Goal: Information Seeking & Learning: Learn about a topic

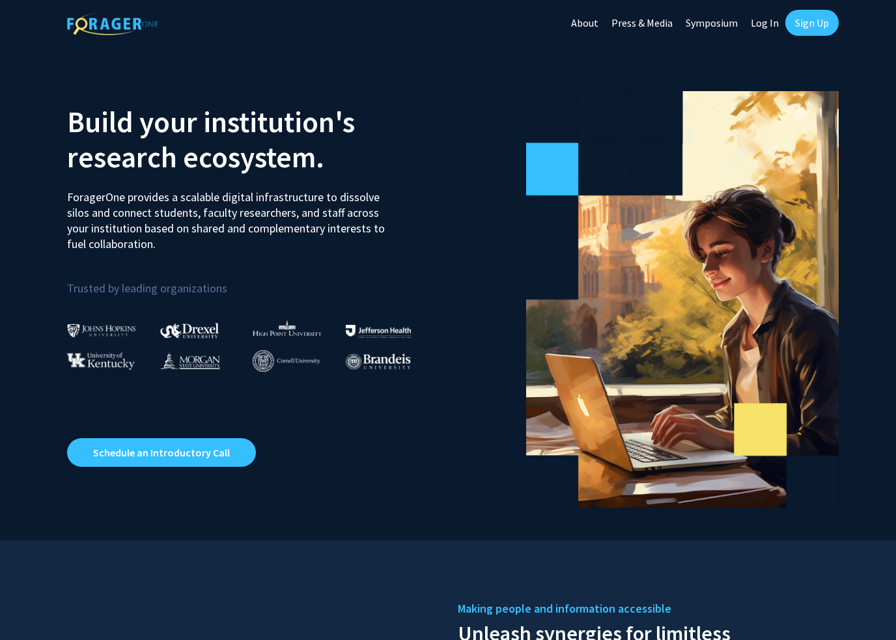
drag, startPoint x: 0, startPoint y: 0, endPoint x: 808, endPoint y: 20, distance: 808.0
click at [0, 0] on html "Skip navigation About Press & Media Symposium Log In Sign Up Skip navigation Ab…" at bounding box center [448, 320] width 896 height 640
click at [808, 20] on link "Sign Up" at bounding box center [812, 23] width 53 height 26
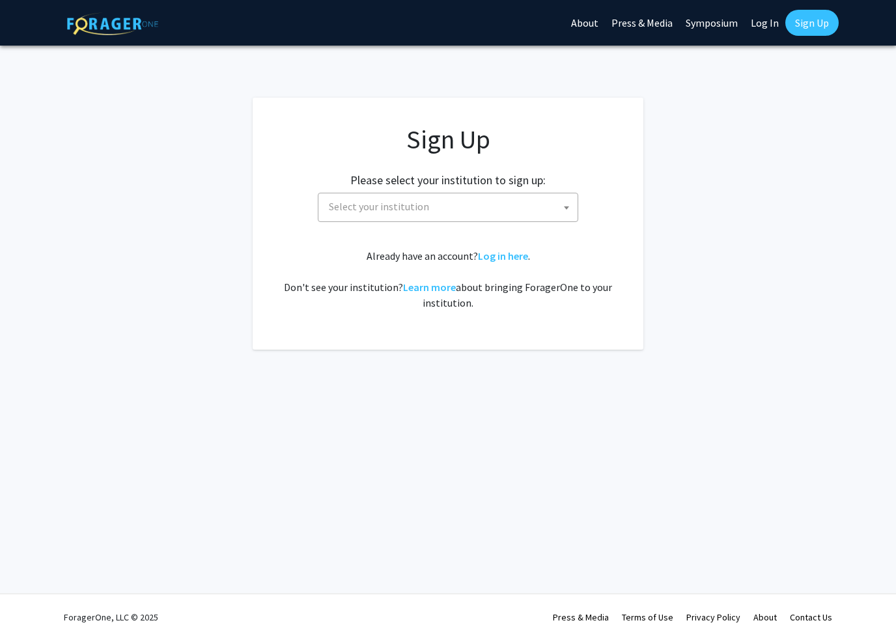
drag, startPoint x: 808, startPoint y: 20, endPoint x: 457, endPoint y: 210, distance: 398.7
click at [0, 0] on html "Skip navigation About Press & Media Symposium Log In Sign Up Complete your prof…" at bounding box center [448, 320] width 896 height 640
click at [457, 210] on span "Select your institution" at bounding box center [451, 206] width 254 height 27
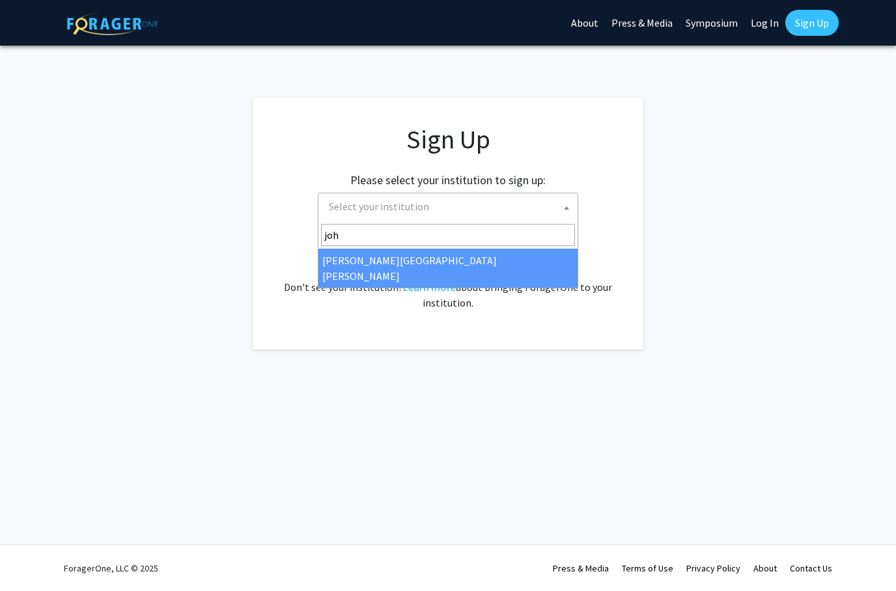
type input "joh"
drag, startPoint x: 457, startPoint y: 210, endPoint x: 401, endPoint y: 257, distance: 73.1
select select "1"
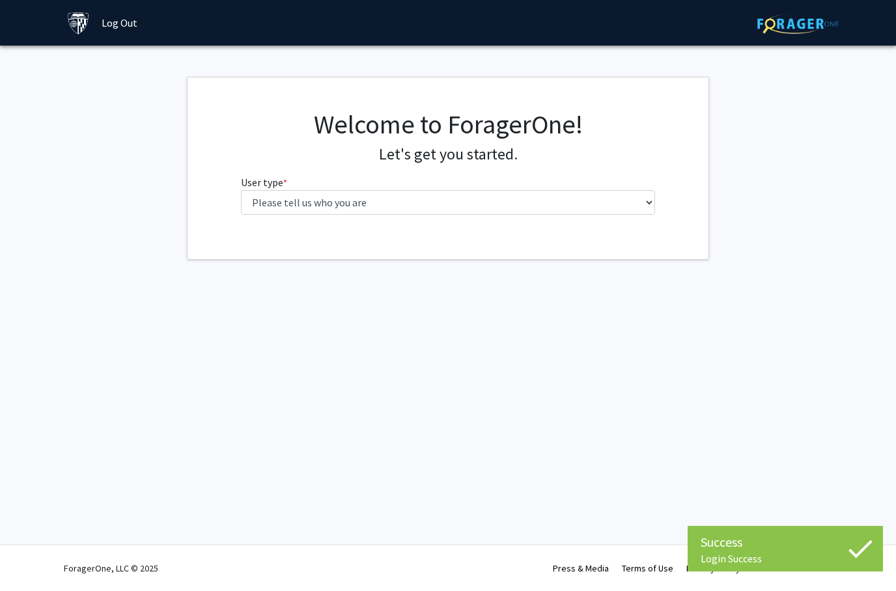
drag, startPoint x: 0, startPoint y: 0, endPoint x: 344, endPoint y: 193, distance: 394.3
click at [0, 0] on html "Success Login Success Login Success Skip navigation Log Out Complete your profi…" at bounding box center [448, 295] width 896 height 591
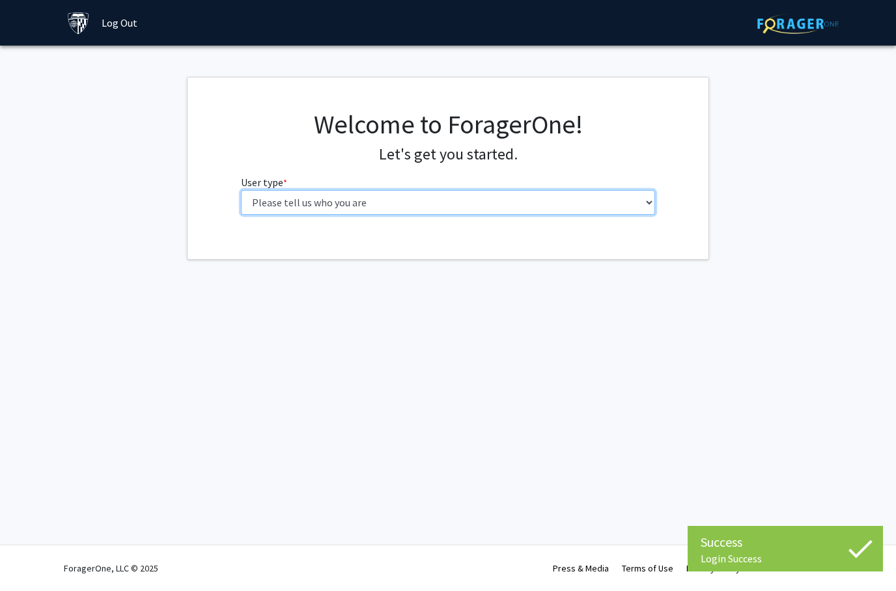
click at [344, 193] on select "Please tell us who you are Undergraduate Student Master's Student Doctoral Cand…" at bounding box center [448, 202] width 415 height 25
select select "1: undergrad"
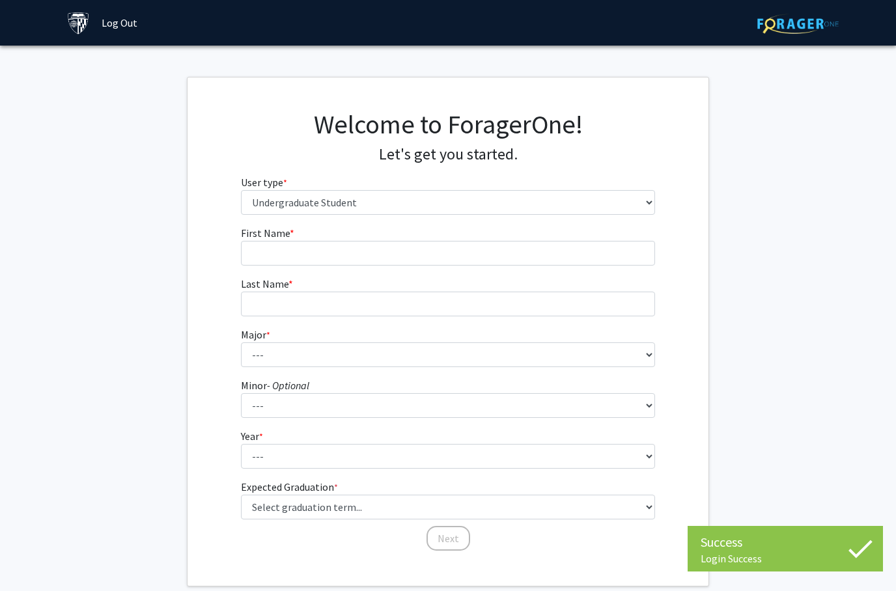
drag, startPoint x: 344, startPoint y: 193, endPoint x: 411, endPoint y: 253, distance: 90.0
click at [0, 0] on html "Success Login Success Login Success Skip navigation Log Out Complete your profi…" at bounding box center [448, 295] width 896 height 591
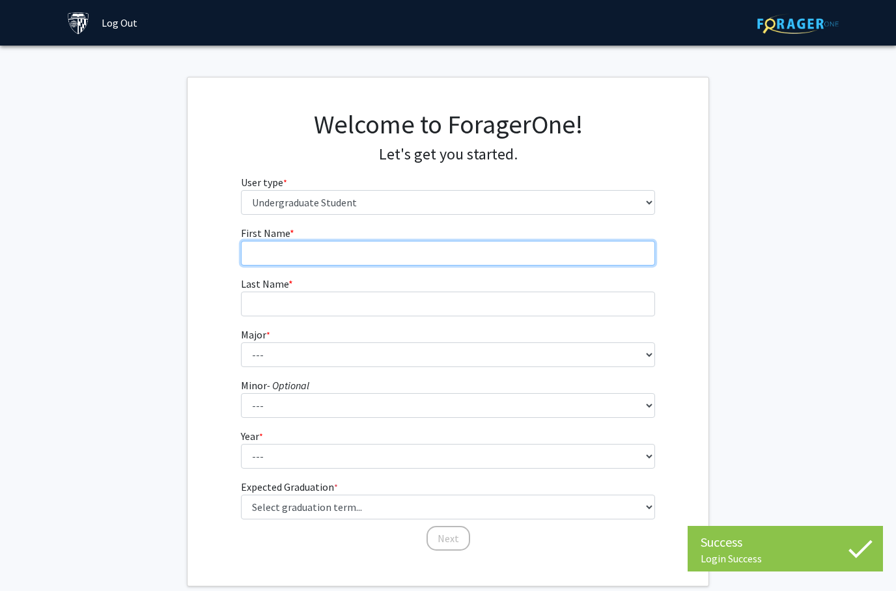
click at [411, 253] on input "First Name * required" at bounding box center [448, 253] width 415 height 25
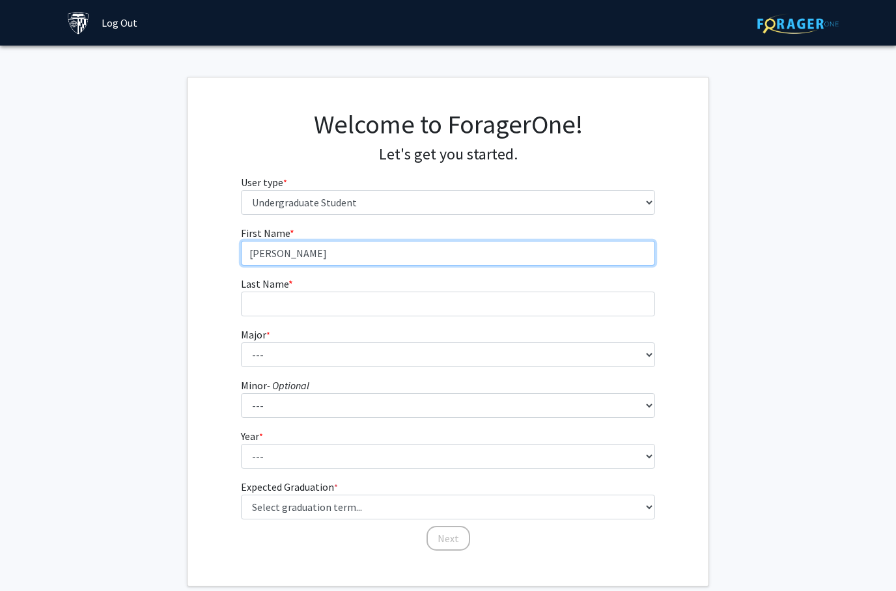
type input "Helena"
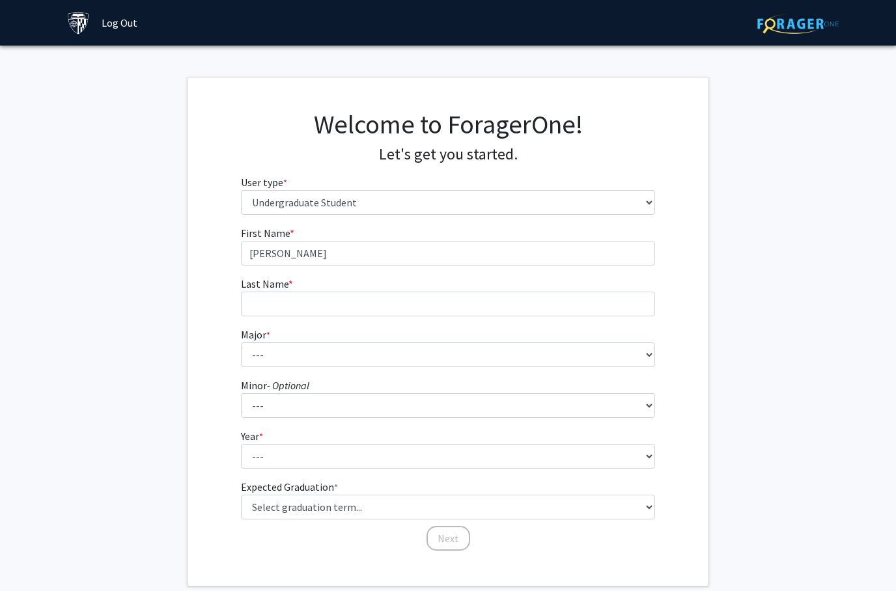
drag, startPoint x: 411, startPoint y: 253, endPoint x: 322, endPoint y: 311, distance: 106.2
click at [0, 0] on html "Login Success Skip navigation Log Out Complete your profile × To continue, you …" at bounding box center [448, 295] width 896 height 591
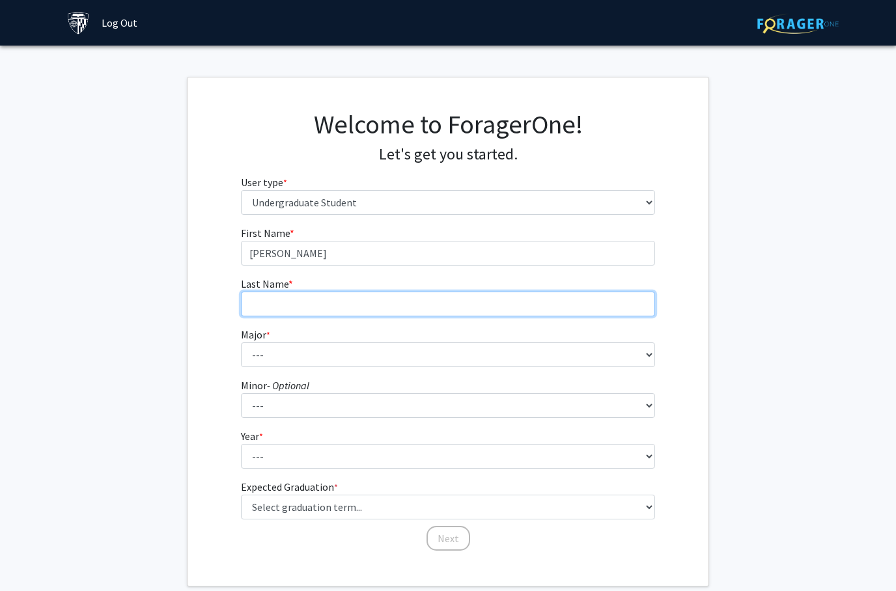
click at [322, 311] on input "Last Name * required" at bounding box center [448, 304] width 415 height 25
type input "Qi"
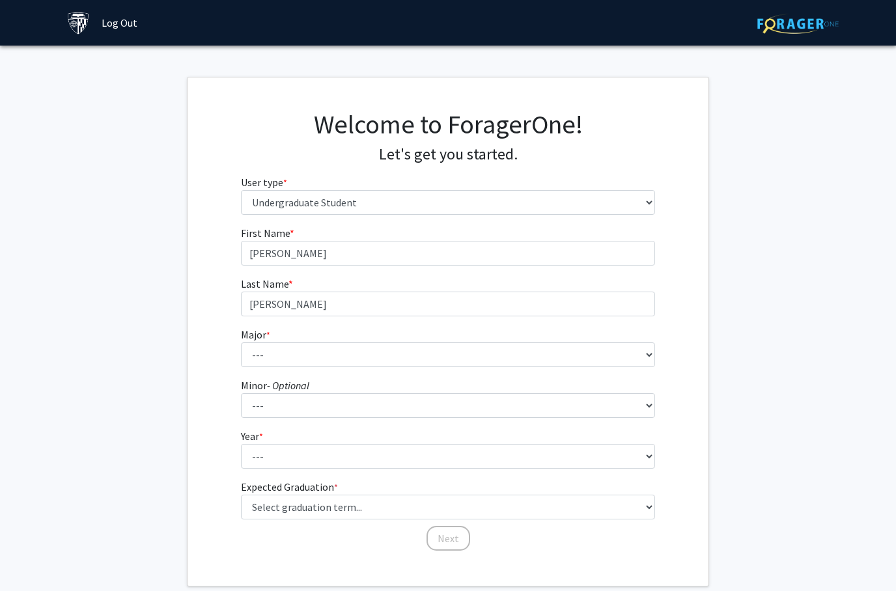
drag, startPoint x: 322, startPoint y: 311, endPoint x: -1, endPoint y: -1, distance: 449.1
click at [0, 0] on html "Login Success Skip navigation Log Out Complete your profile × To continue, you …" at bounding box center [448, 295] width 896 height 591
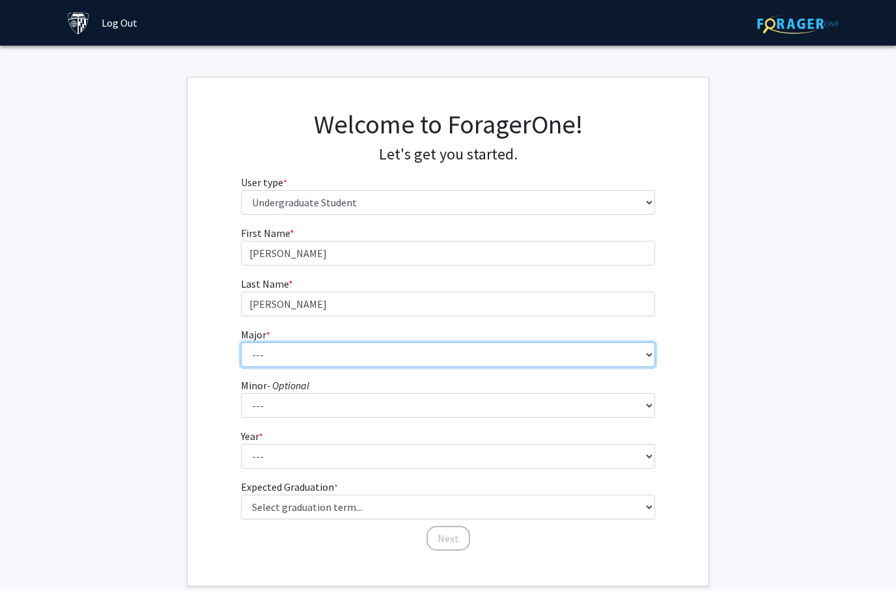
click at [314, 350] on select "--- Africana Studies Anthropology Applied Mathematics & Statistics Archaeology …" at bounding box center [448, 355] width 415 height 25
select select "41: 55"
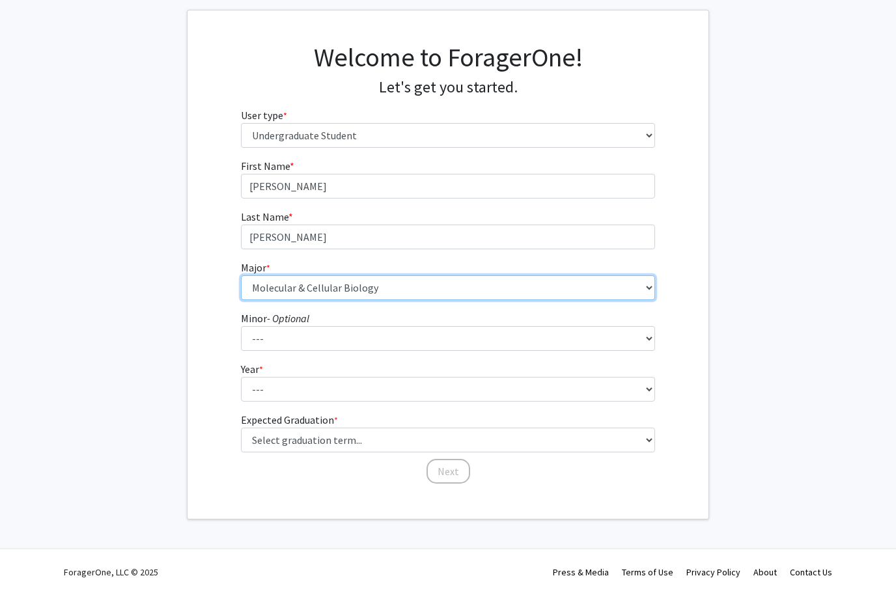
scroll to position [70, 0]
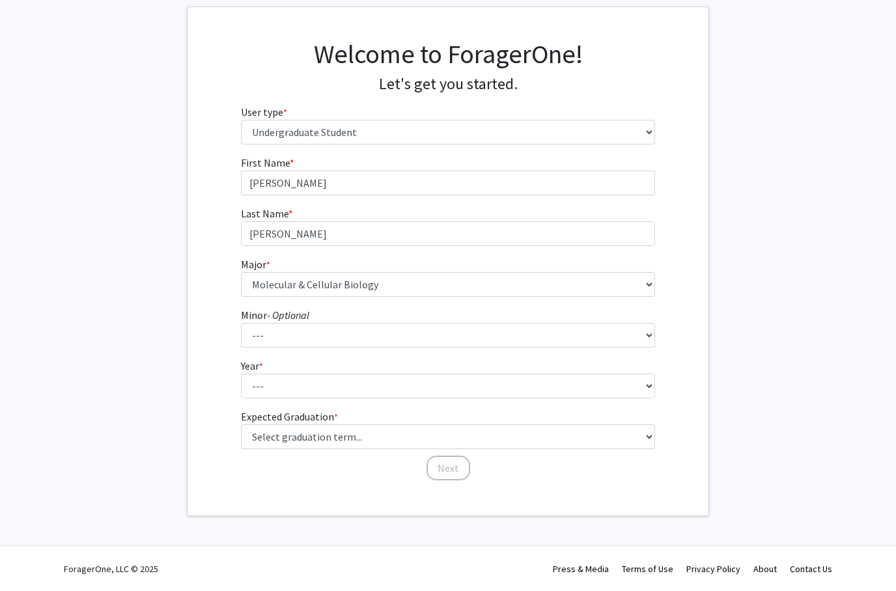
drag, startPoint x: 314, startPoint y: 350, endPoint x: 302, endPoint y: 337, distance: 17.5
click at [0, 0] on html "Skip navigation Log Out Complete your profile × To continue, you need to make s…" at bounding box center [448, 225] width 896 height 591
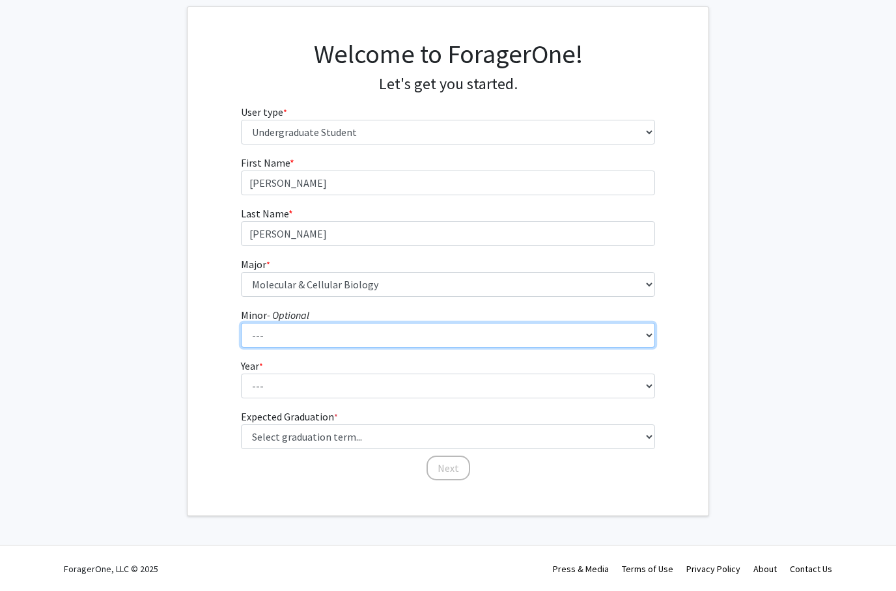
click at [302, 337] on select "--- Accounting and Financial Management Africana Studies Anthropology Applied M…" at bounding box center [448, 335] width 415 height 25
select select "45: 57"
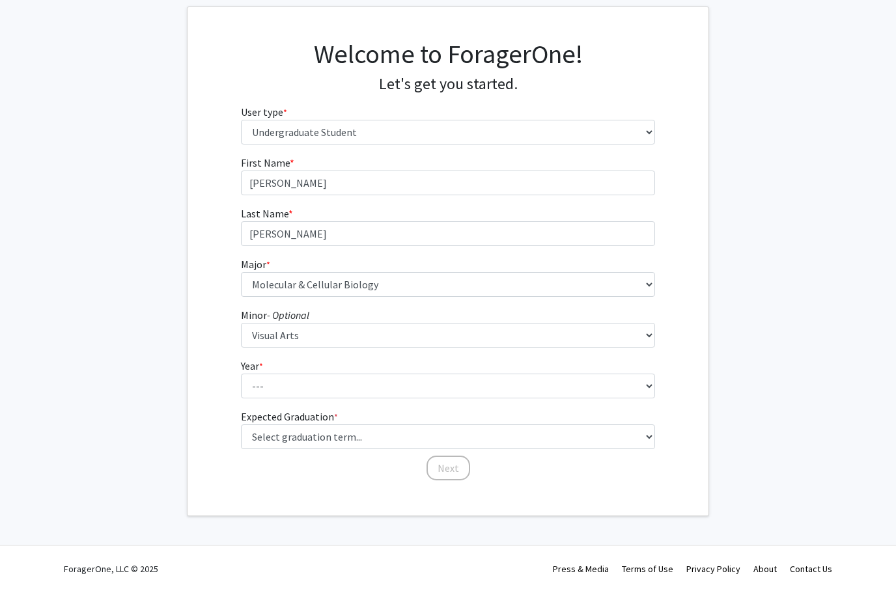
drag, startPoint x: 302, startPoint y: 337, endPoint x: 304, endPoint y: 387, distance: 49.6
click at [0, 0] on html "Skip navigation Log Out Complete your profile × To continue, you need to make s…" at bounding box center [448, 225] width 896 height 591
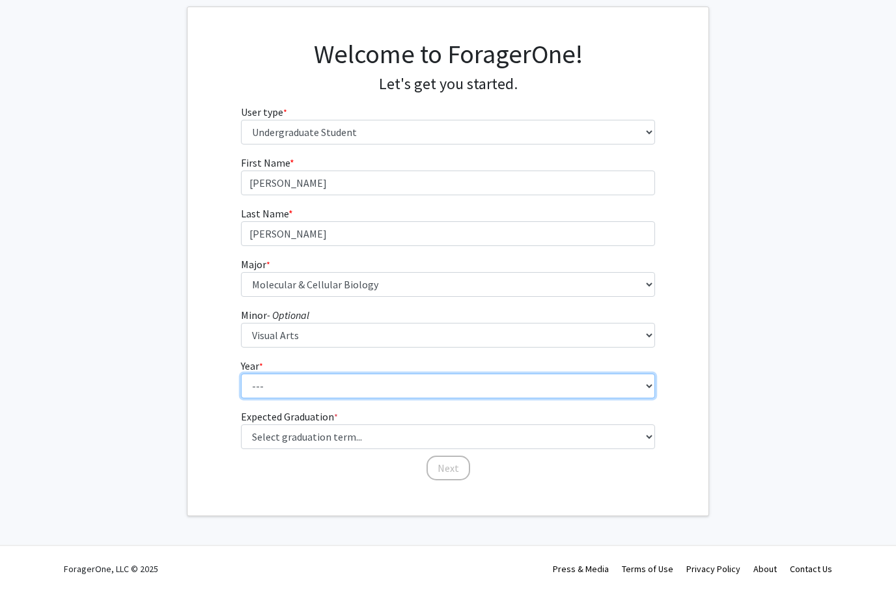
click at [304, 387] on select "--- First-year Sophomore Junior Senior Postbaccalaureate Certificate" at bounding box center [448, 386] width 415 height 25
select select "1: first-year"
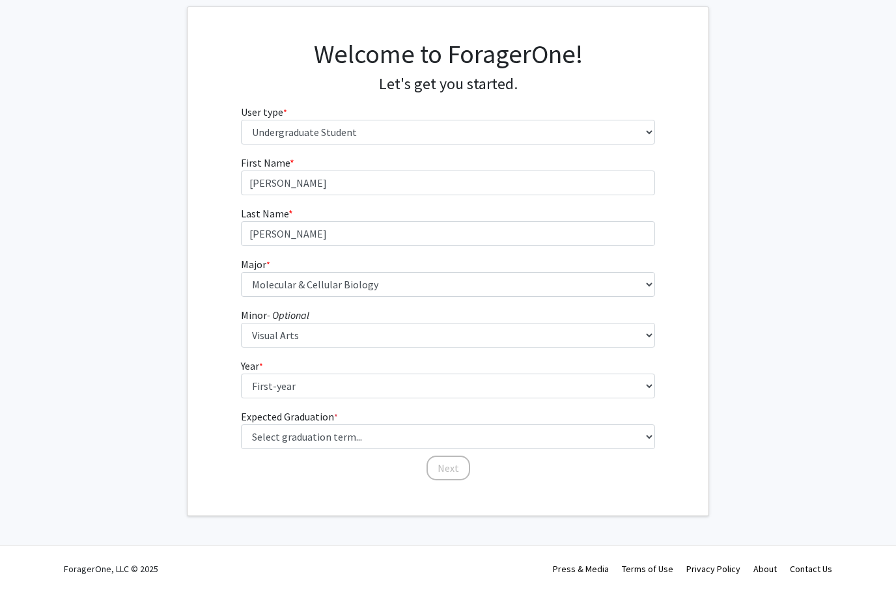
drag, startPoint x: 304, startPoint y: 387, endPoint x: 347, endPoint y: 436, distance: 65.1
click at [0, 0] on html "Skip navigation Log Out Complete your profile × To continue, you need to make s…" at bounding box center [448, 225] width 896 height 591
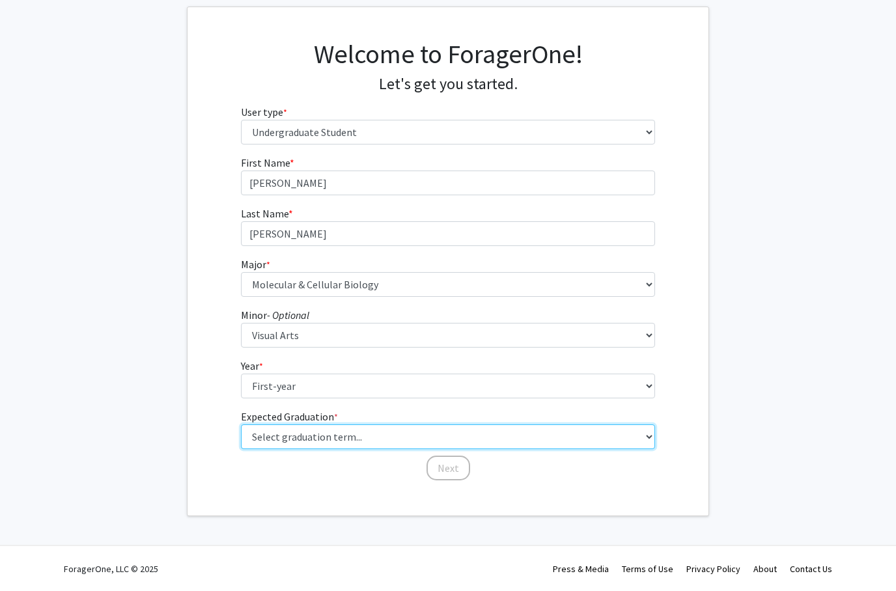
click at [347, 436] on select "Select graduation term... Spring 2025 Summer 2025 Fall 2025 Winter 2025 Spring …" at bounding box center [448, 437] width 415 height 25
select select "18: summer_2029"
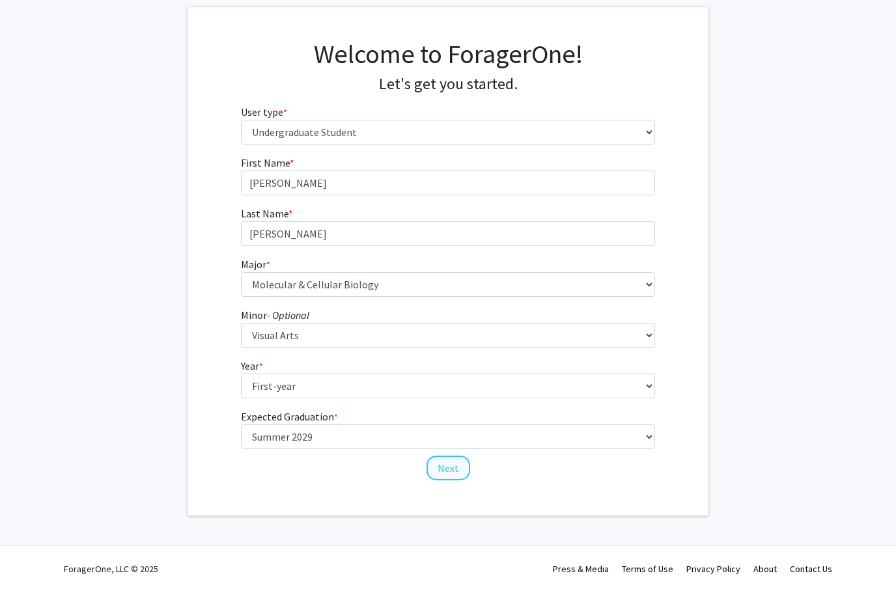
drag, startPoint x: 347, startPoint y: 436, endPoint x: 444, endPoint y: 478, distance: 105.3
click at [0, 0] on html "Skip navigation Log Out Complete your profile × To continue, you need to make s…" at bounding box center [448, 225] width 896 height 591
click at [444, 478] on button "Next" at bounding box center [449, 468] width 44 height 25
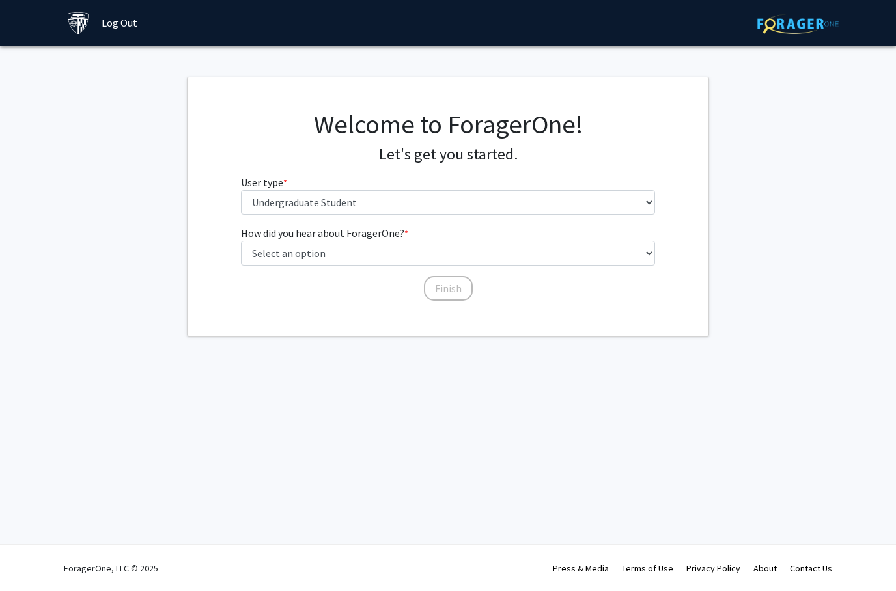
drag, startPoint x: 444, startPoint y: 478, endPoint x: 368, endPoint y: 257, distance: 233.4
click at [0, 0] on html "Skip navigation Log Out Complete your profile × To continue, you need to make s…" at bounding box center [448, 295] width 896 height 591
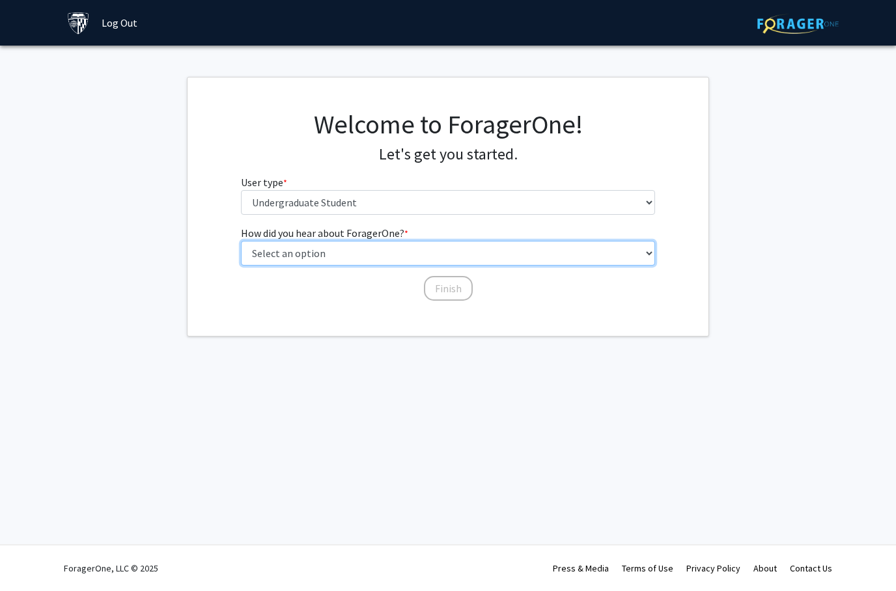
click at [368, 257] on select "Select an option Peer/student recommendation Faculty/staff recommendation Unive…" at bounding box center [448, 253] width 415 height 25
select select "2: faculty_recommendation"
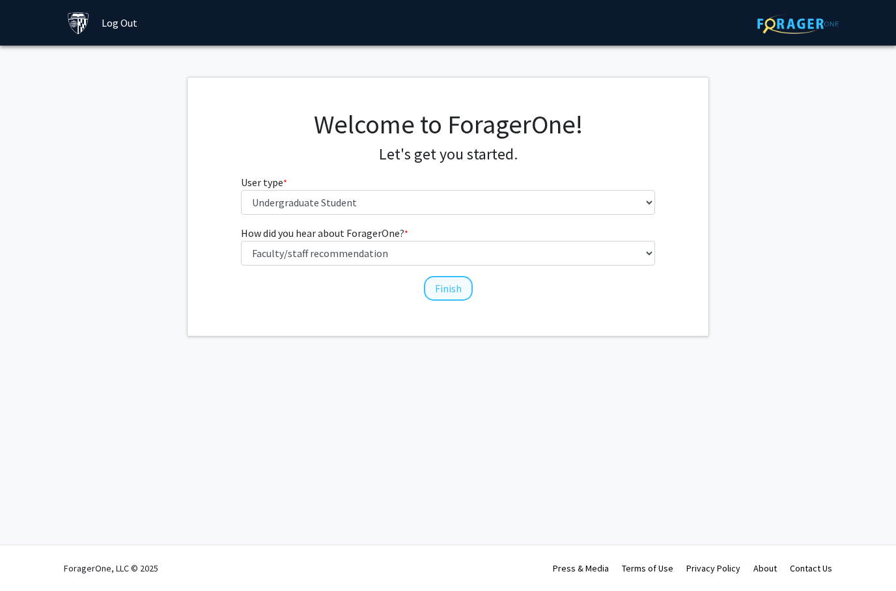
drag, startPoint x: 368, startPoint y: 257, endPoint x: 460, endPoint y: 289, distance: 97.0
click at [0, 0] on html "Skip navigation Log Out Complete your profile × To continue, you need to make s…" at bounding box center [448, 295] width 896 height 591
click at [460, 289] on button "Finish" at bounding box center [448, 288] width 49 height 25
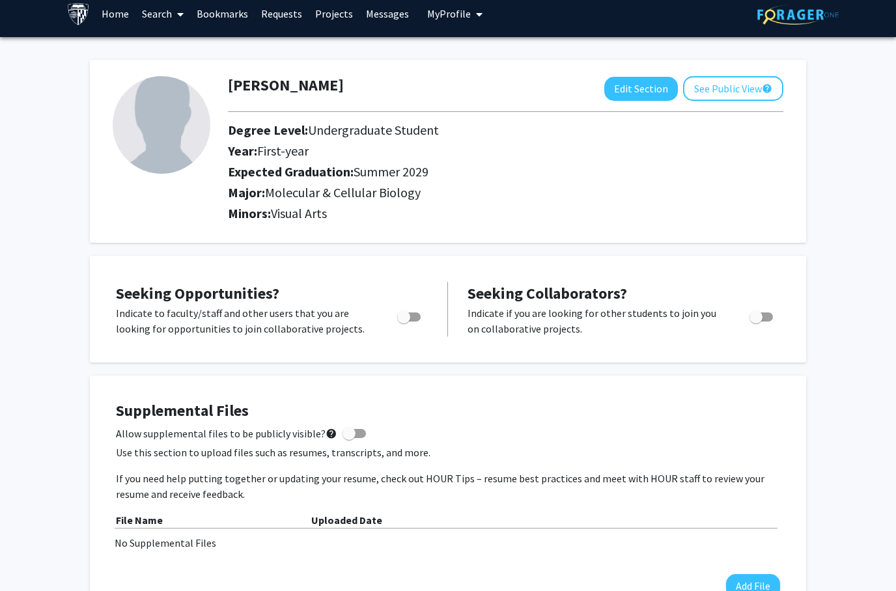
scroll to position [29, 0]
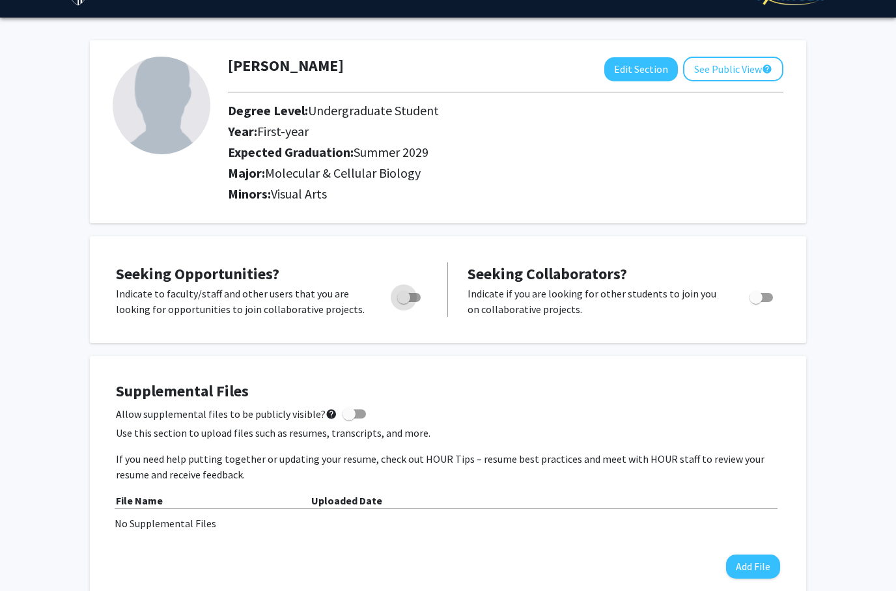
drag, startPoint x: 460, startPoint y: 289, endPoint x: 417, endPoint y: 298, distance: 44.1
click at [0, 0] on html "Your account has been successfully created! Skip navigation Home Search Bookmar…" at bounding box center [448, 266] width 896 height 591
click at [417, 298] on span "Toggle" at bounding box center [408, 297] width 23 height 9
click at [404, 302] on input "Are you actively seeking opportunities?" at bounding box center [403, 302] width 1 height 1
checkbox input "true"
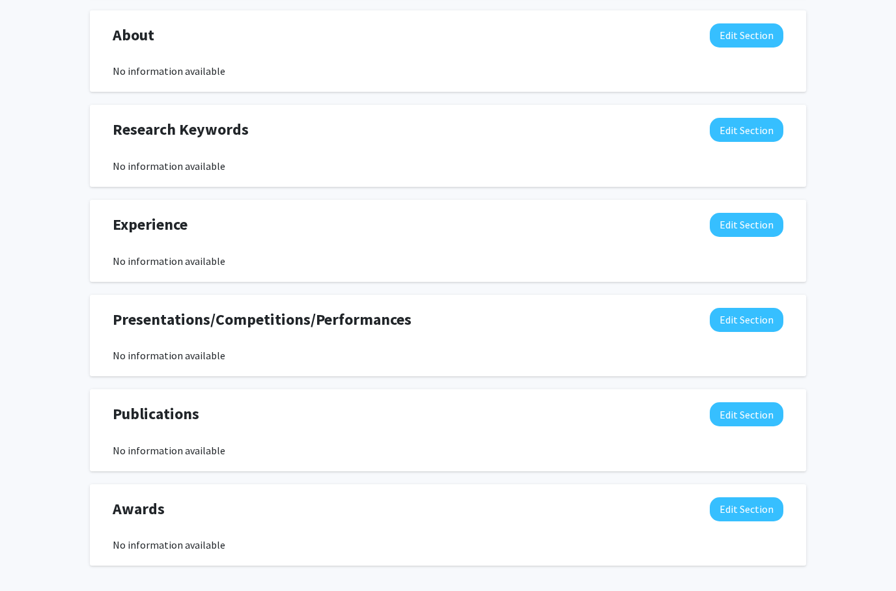
scroll to position [640, 0]
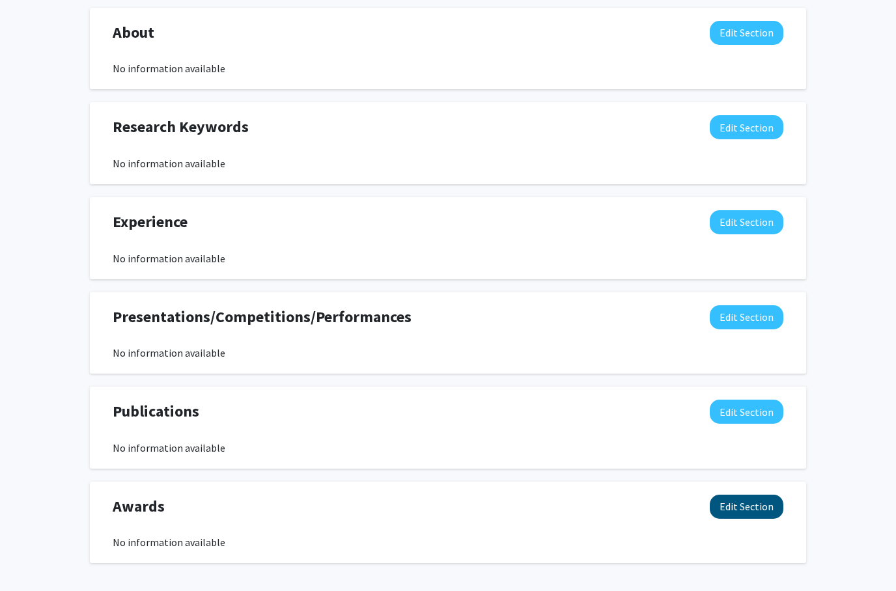
drag, startPoint x: 417, startPoint y: 298, endPoint x: 759, endPoint y: 509, distance: 401.5
click at [759, 509] on button "Edit Section" at bounding box center [747, 507] width 74 height 24
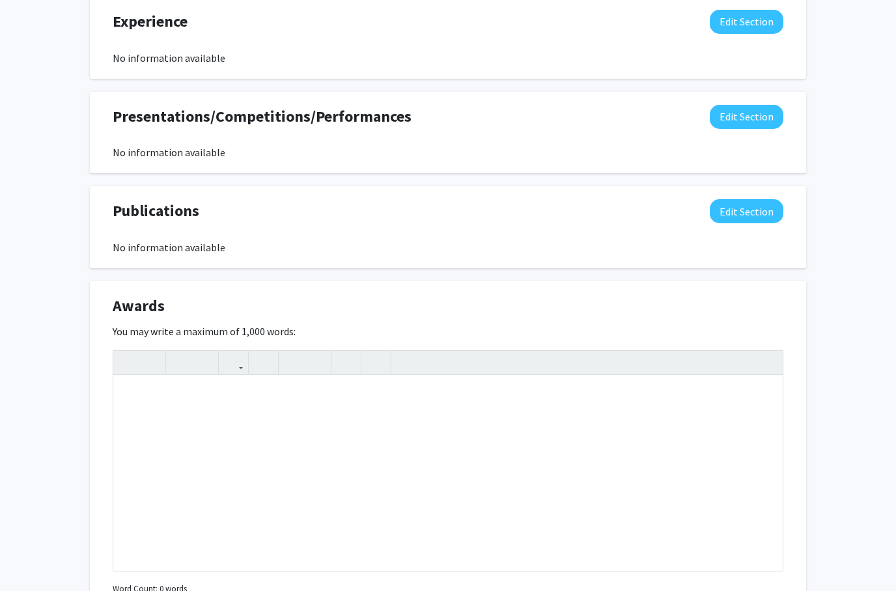
scroll to position [798, 0]
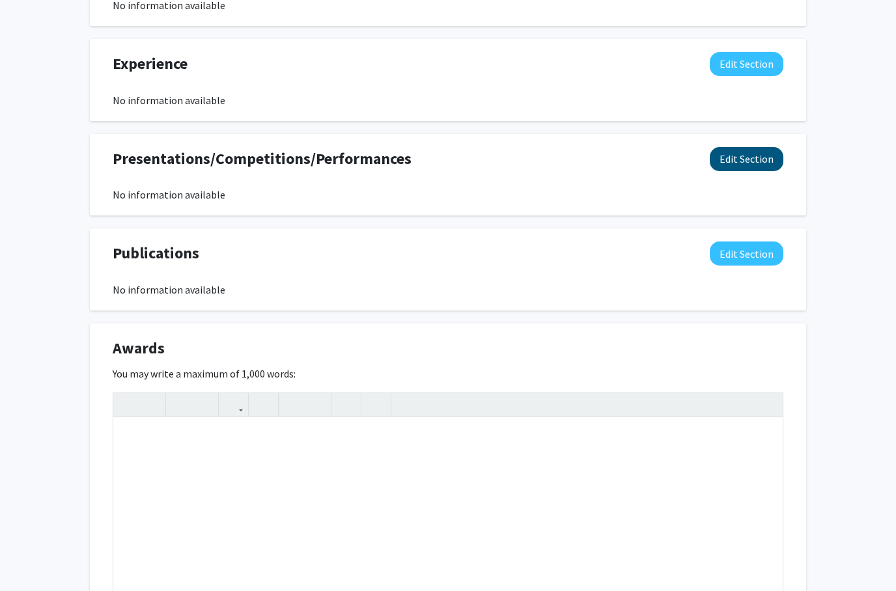
drag, startPoint x: 759, startPoint y: 509, endPoint x: 752, endPoint y: 158, distance: 350.5
click at [752, 158] on button "Edit Section" at bounding box center [747, 159] width 74 height 24
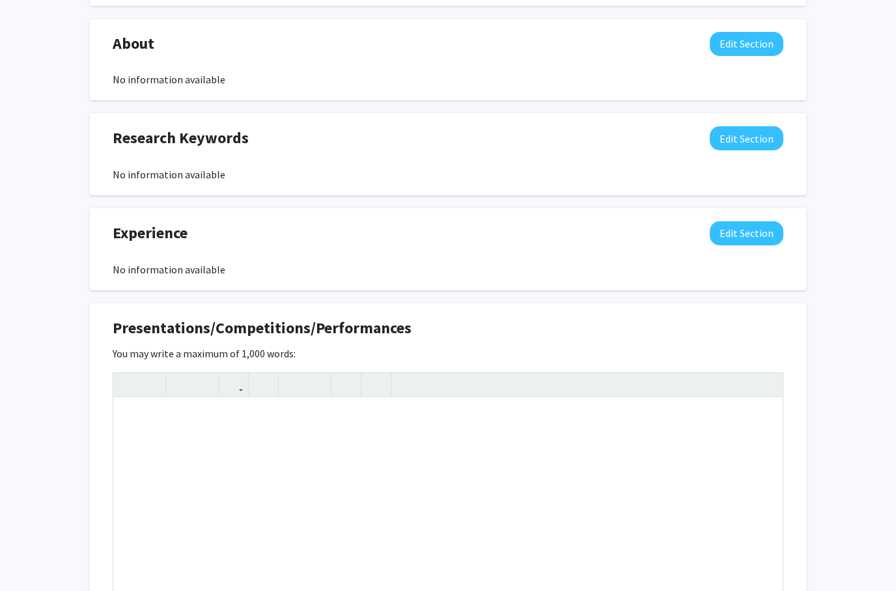
scroll to position [625, 0]
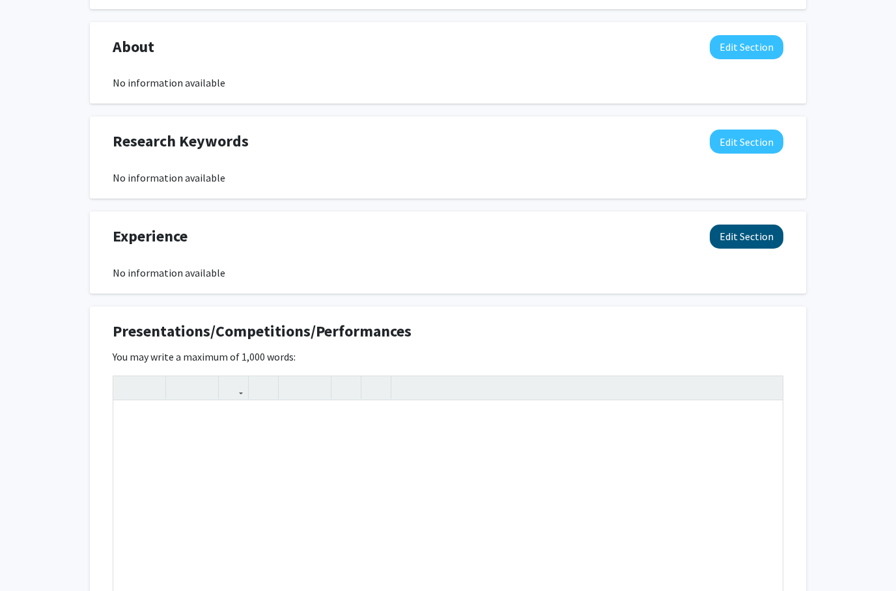
drag, startPoint x: 752, startPoint y: 158, endPoint x: 758, endPoint y: 235, distance: 77.1
click at [758, 235] on button "Edit Section" at bounding box center [747, 237] width 74 height 24
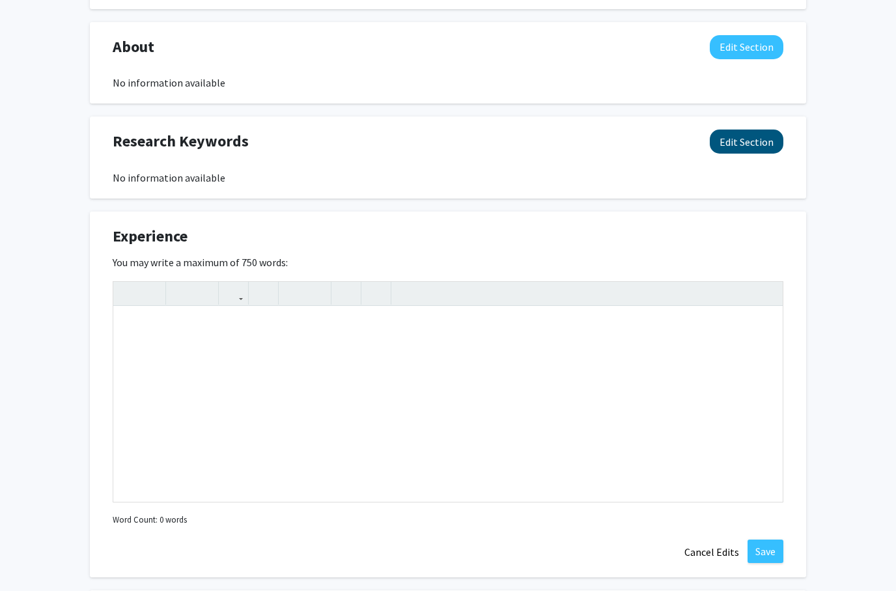
drag, startPoint x: 758, startPoint y: 235, endPoint x: 754, endPoint y: 139, distance: 96.5
click at [754, 139] on button "Edit Section" at bounding box center [747, 142] width 74 height 24
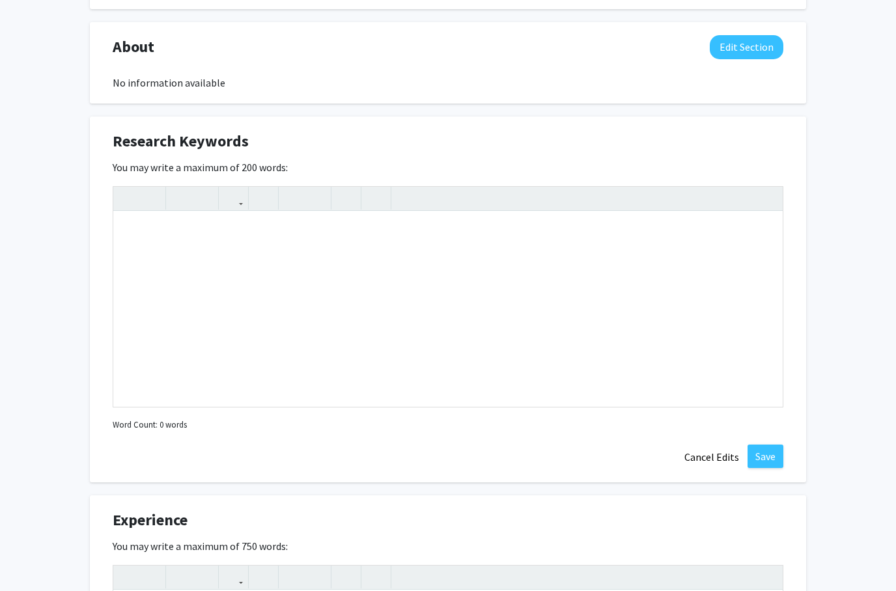
click at [748, 137] on div "Research Keywords Edit Section" at bounding box center [448, 145] width 690 height 30
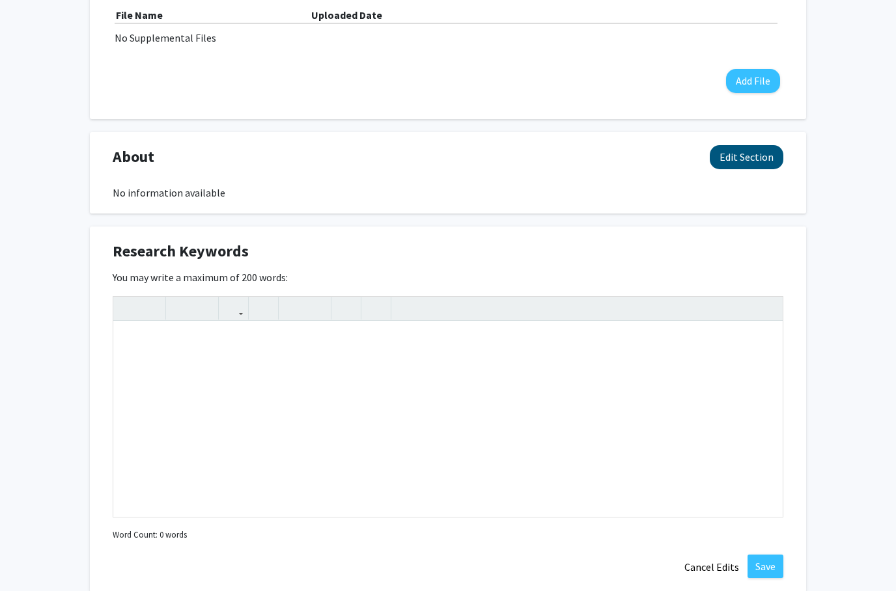
drag, startPoint x: 748, startPoint y: 137, endPoint x: 753, endPoint y: 163, distance: 26.6
click at [753, 163] on button "Edit Section" at bounding box center [747, 158] width 74 height 24
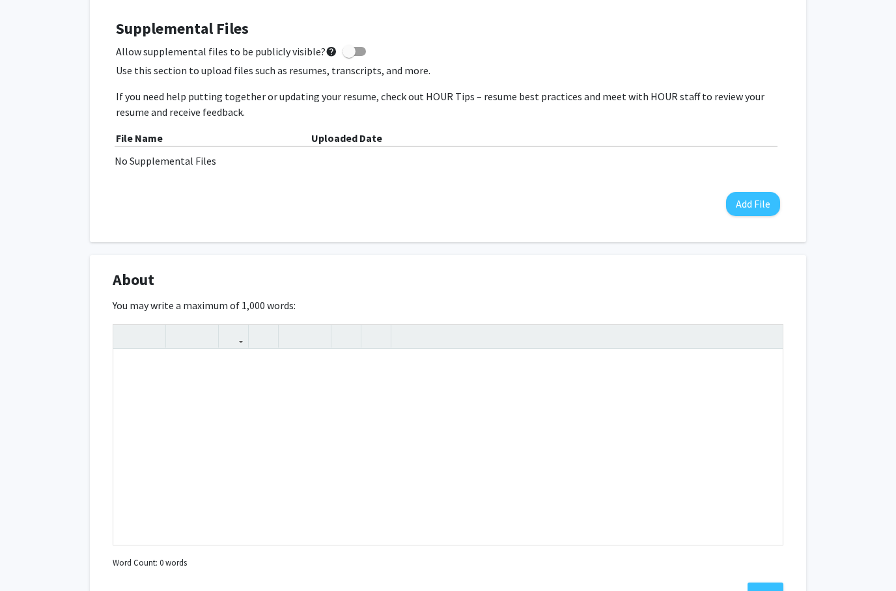
scroll to position [391, 0]
drag, startPoint x: 753, startPoint y: 163, endPoint x: 759, endPoint y: 205, distance: 42.2
click at [759, 205] on button "Add File" at bounding box center [753, 205] width 54 height 24
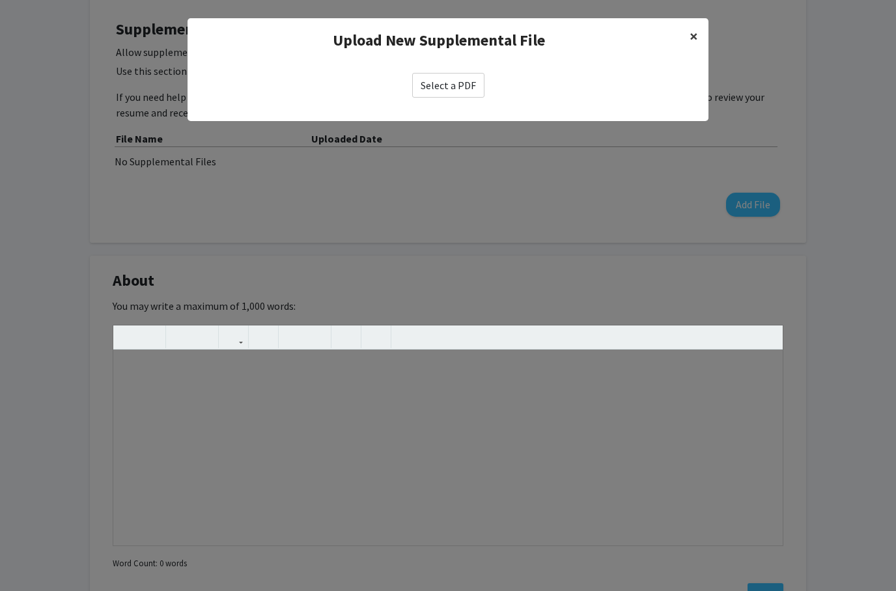
drag, startPoint x: 759, startPoint y: 205, endPoint x: 692, endPoint y: 40, distance: 178.2
click at [692, 40] on span "×" at bounding box center [694, 36] width 8 height 20
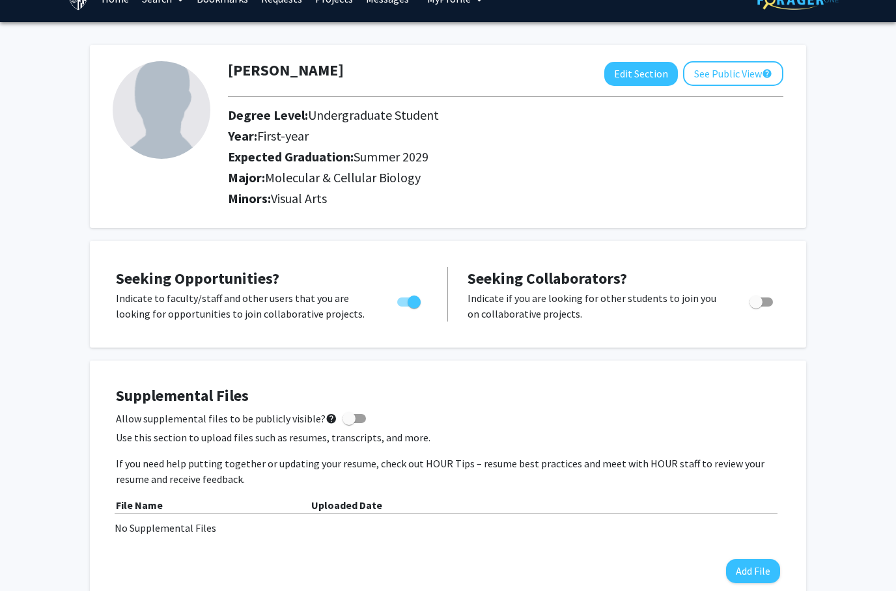
scroll to position [0, 0]
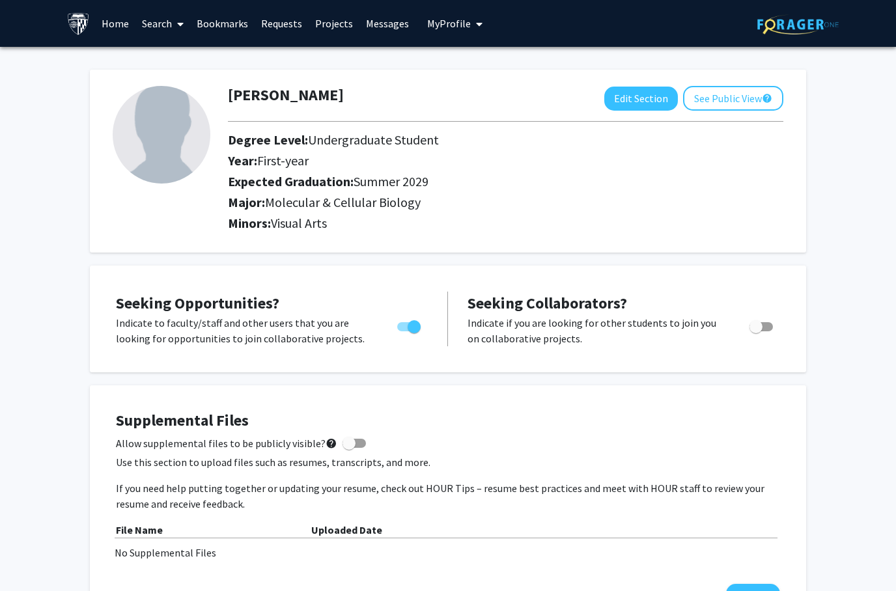
drag, startPoint x: 692, startPoint y: 40, endPoint x: -1, endPoint y: -1, distance: 693.6
click at [0, 0] on html "Skip navigation Home Search Bookmarks Requests Projects Messages My Profile Hel…" at bounding box center [448, 295] width 896 height 591
click at [114, 29] on link "Home" at bounding box center [115, 24] width 40 height 46
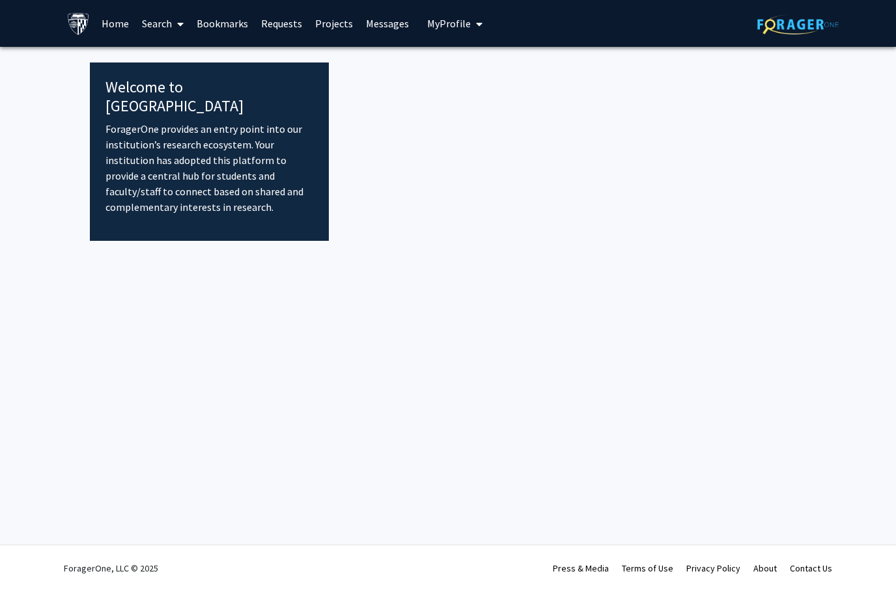
drag, startPoint x: 114, startPoint y: 29, endPoint x: 167, endPoint y: 21, distance: 53.3
click at [0, 0] on html "Skip navigation Home Search Bookmarks Requests Projects Messages My Profile [PE…" at bounding box center [448, 295] width 896 height 591
click at [167, 21] on link "Search" at bounding box center [162, 24] width 55 height 46
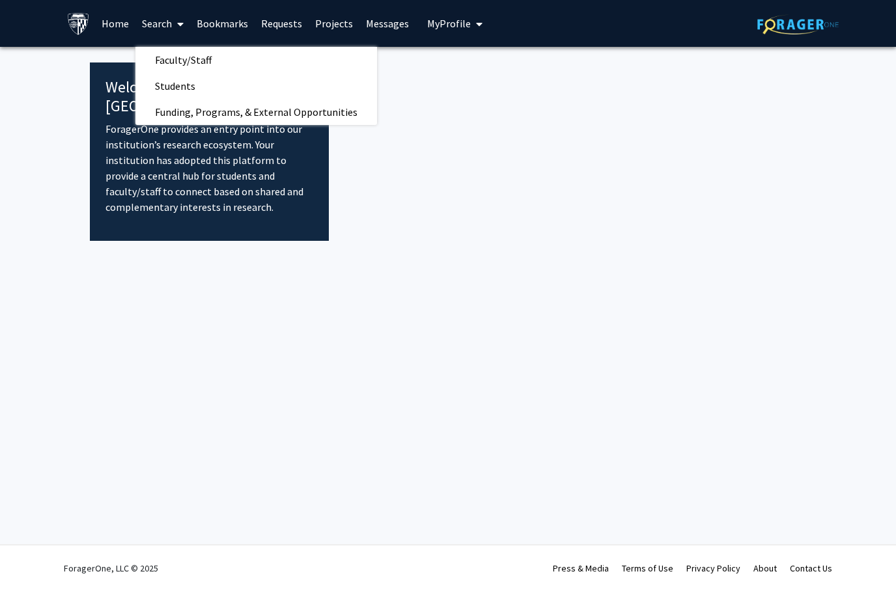
drag, startPoint x: 167, startPoint y: 21, endPoint x: -1, endPoint y: -1, distance: 168.9
click at [0, 0] on html "Skip navigation Home Search Faculty/Staff Students Funding, Programs, & Externa…" at bounding box center [448, 295] width 896 height 591
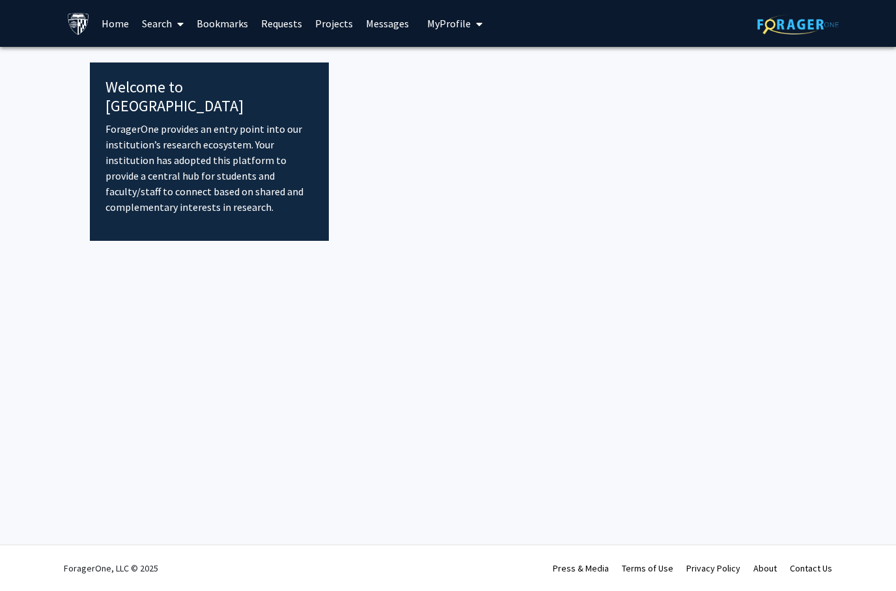
drag, startPoint x: -1, startPoint y: -1, endPoint x: 310, endPoint y: 223, distance: 383.1
click at [0, 0] on html "Skip navigation Home Search Bookmarks Requests Projects Messages My Profile [PE…" at bounding box center [448, 295] width 896 height 591
click at [310, 223] on div "Skip navigation Home Search Bookmarks Requests Projects Messages My Profile [PE…" at bounding box center [448, 295] width 896 height 591
drag, startPoint x: 310, startPoint y: 223, endPoint x: 171, endPoint y: 94, distance: 189.4
click at [0, 0] on html "Skip navigation Home Search Bookmarks Requests Projects Messages My Profile [PE…" at bounding box center [448, 295] width 896 height 591
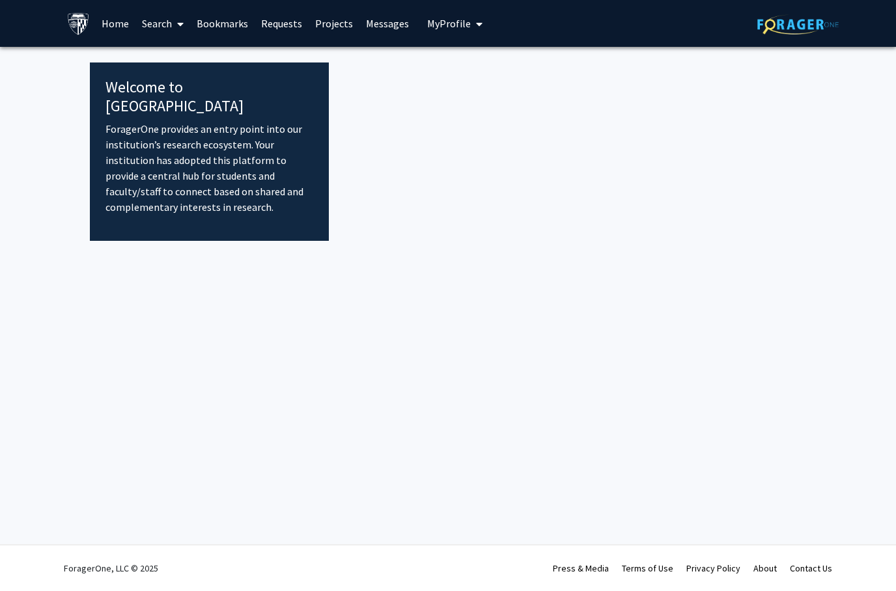
click at [171, 94] on h4 "Welcome to [GEOGRAPHIC_DATA]" at bounding box center [210, 97] width 208 height 38
drag, startPoint x: 171, startPoint y: 94, endPoint x: 133, endPoint y: 572, distance: 479.0
click at [0, 0] on html "Skip navigation Home Search Bookmarks Requests Projects Messages My Profile [PE…" at bounding box center [448, 295] width 896 height 591
click at [133, 572] on div "ForagerOne, LLC © 2025" at bounding box center [111, 569] width 94 height 46
drag, startPoint x: 133, startPoint y: 572, endPoint x: 78, endPoint y: 21, distance: 553.1
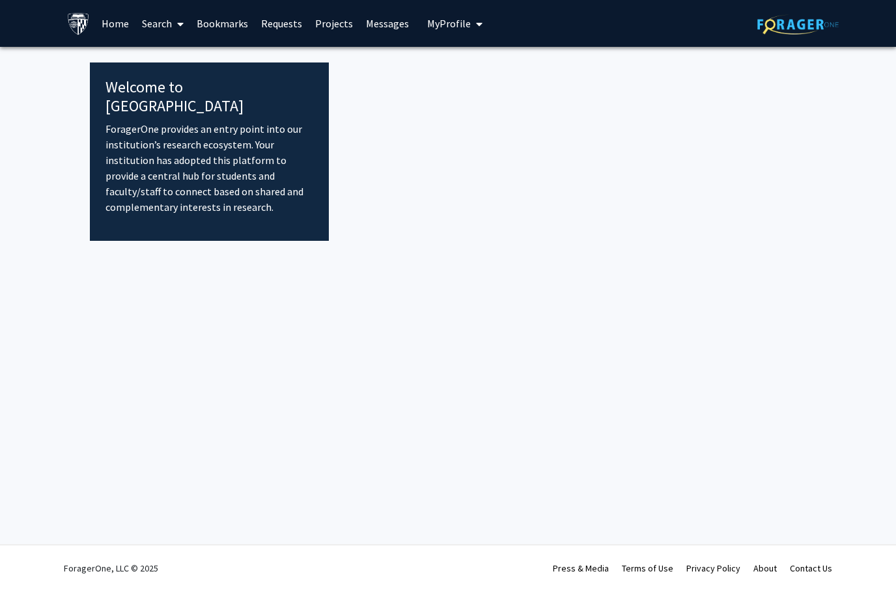
click at [0, 0] on html "Skip navigation Home Search Bookmarks Requests Projects Messages My Profile [PE…" at bounding box center [448, 295] width 896 height 591
click at [78, 21] on img at bounding box center [78, 23] width 23 height 23
drag, startPoint x: 78, startPoint y: 21, endPoint x: 176, endPoint y: 20, distance: 97.7
click at [0, 0] on html "Skip navigation Home Search Bookmarks Requests Projects Messages My Profile [PE…" at bounding box center [448, 295] width 896 height 591
click at [176, 20] on span at bounding box center [178, 24] width 12 height 46
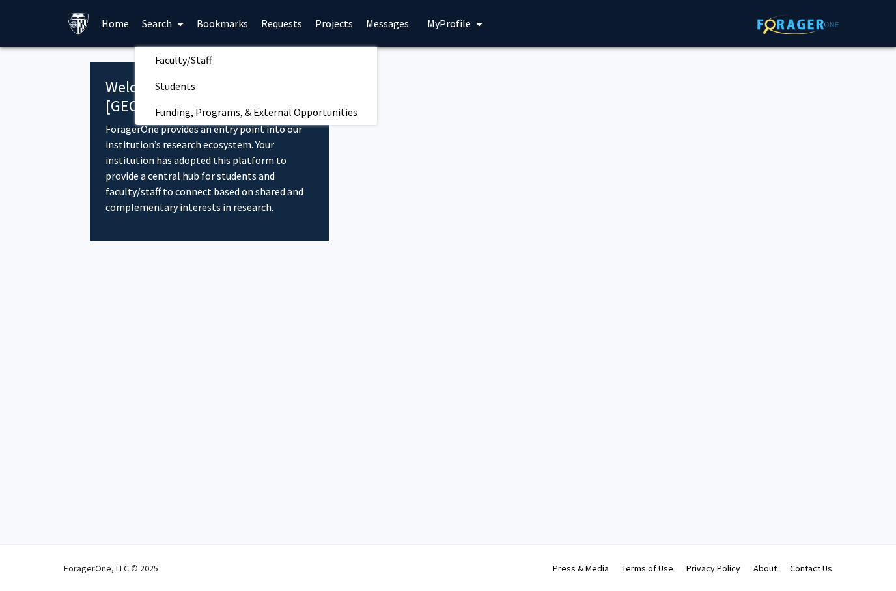
drag, startPoint x: 176, startPoint y: 20, endPoint x: 153, endPoint y: 20, distance: 22.8
click at [0, 0] on html "Skip navigation Home Search Faculty/Staff Students Funding, Programs, & Externa…" at bounding box center [448, 295] width 896 height 591
click at [153, 20] on link "Search" at bounding box center [162, 24] width 55 height 46
drag, startPoint x: 153, startPoint y: 20, endPoint x: -1, endPoint y: -1, distance: 155.1
click at [0, 0] on html "Skip navigation Home Search Faculty/Staff Students Funding, Programs, & Externa…" at bounding box center [448, 295] width 896 height 591
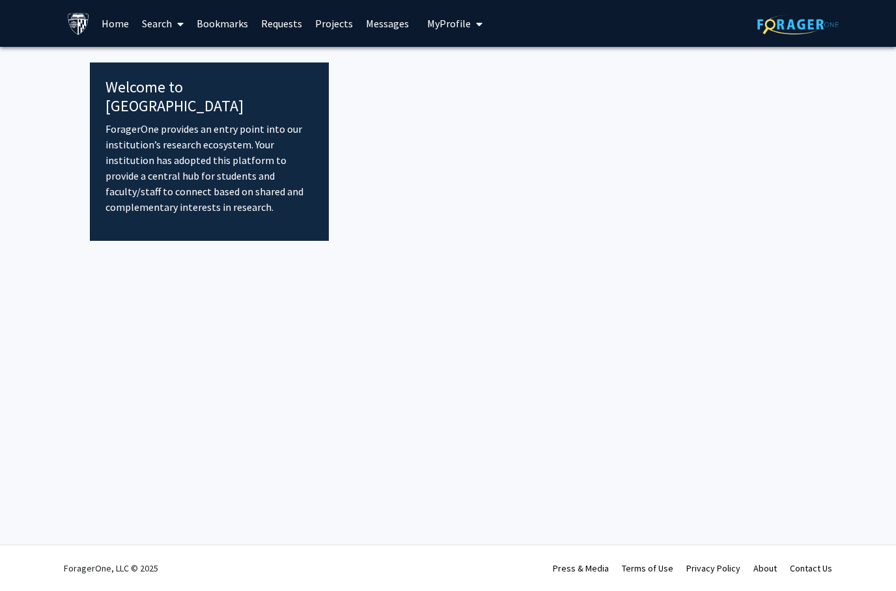
drag, startPoint x: 0, startPoint y: 0, endPoint x: 213, endPoint y: 21, distance: 214.0
click at [0, 0] on html "Skip navigation Home Search Bookmarks Requests Projects Messages My Profile [PE…" at bounding box center [448, 295] width 896 height 591
click at [213, 21] on link "Bookmarks" at bounding box center [222, 24] width 64 height 46
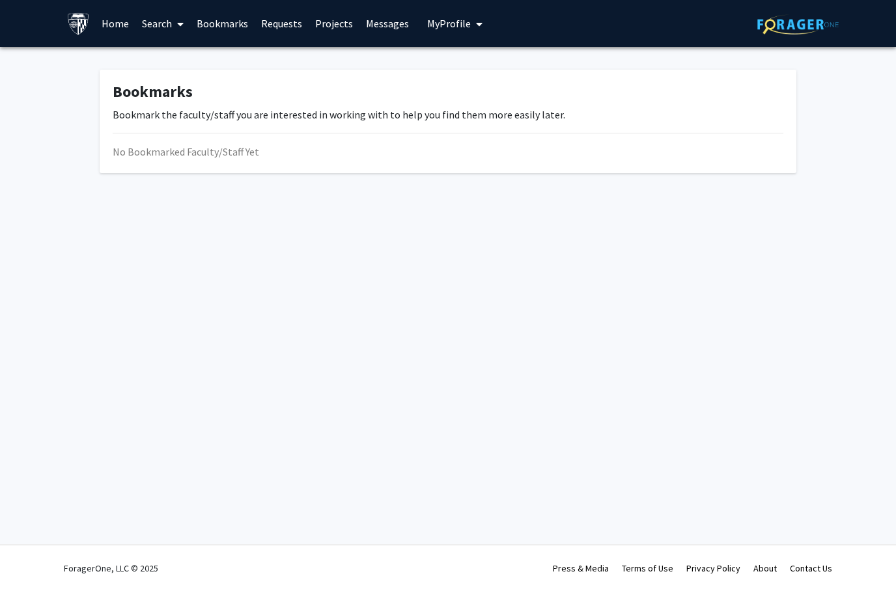
drag, startPoint x: 213, startPoint y: 21, endPoint x: 147, endPoint y: 24, distance: 66.5
click at [0, 0] on html "Skip navigation Home Search Bookmarks Requests Projects Messages My Profile [PE…" at bounding box center [448, 295] width 896 height 591
click at [147, 24] on link "Search" at bounding box center [162, 24] width 55 height 46
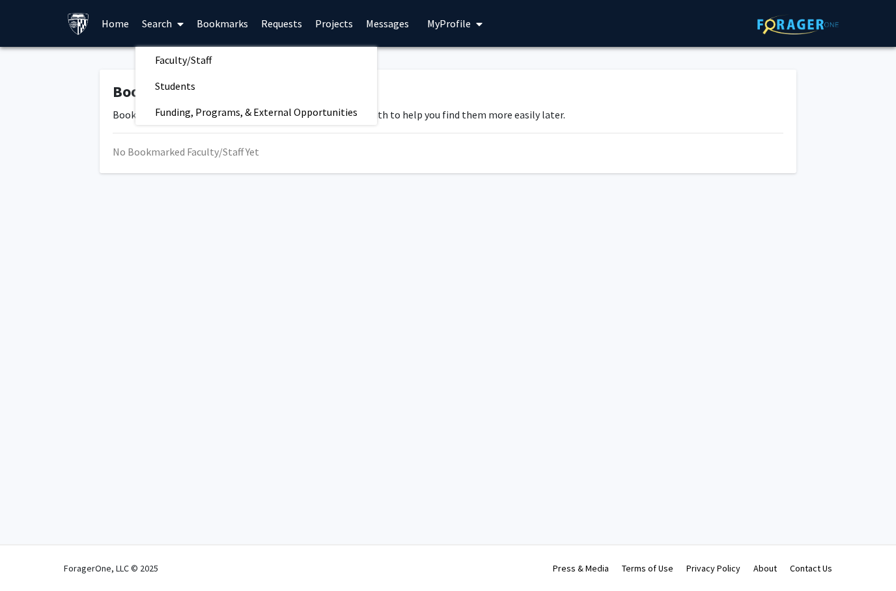
drag, startPoint x: 147, startPoint y: 24, endPoint x: -1, endPoint y: -1, distance: 149.3
click at [0, 0] on html "Skip navigation Home Search Faculty/Staff Students Funding, Programs, & Externa…" at bounding box center [448, 295] width 896 height 591
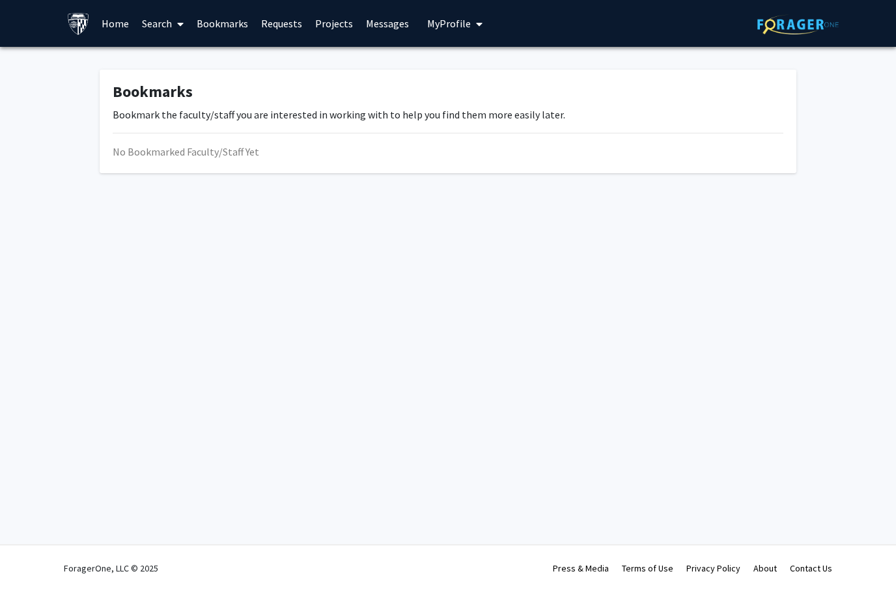
drag, startPoint x: -1, startPoint y: -1, endPoint x: 160, endPoint y: 20, distance: 162.2
click at [0, 0] on html "Skip navigation Home Search Bookmarks Requests Projects Messages My Profile [PE…" at bounding box center [448, 295] width 896 height 591
click at [160, 20] on link "Search" at bounding box center [162, 24] width 55 height 46
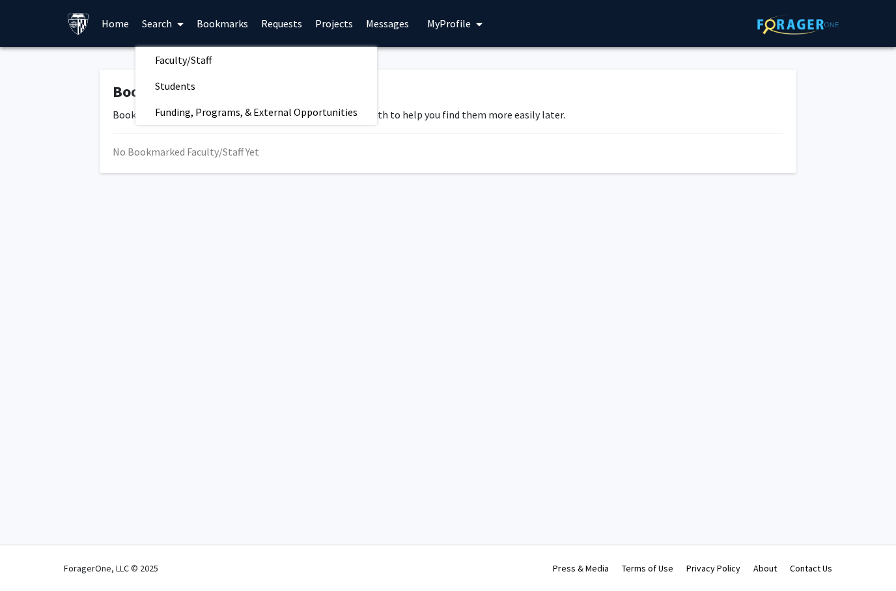
drag, startPoint x: 160, startPoint y: 20, endPoint x: -1, endPoint y: -1, distance: 162.2
click at [0, 0] on html "Skip navigation Home Search Faculty/Staff Students Funding, Programs, & Externa…" at bounding box center [448, 295] width 896 height 591
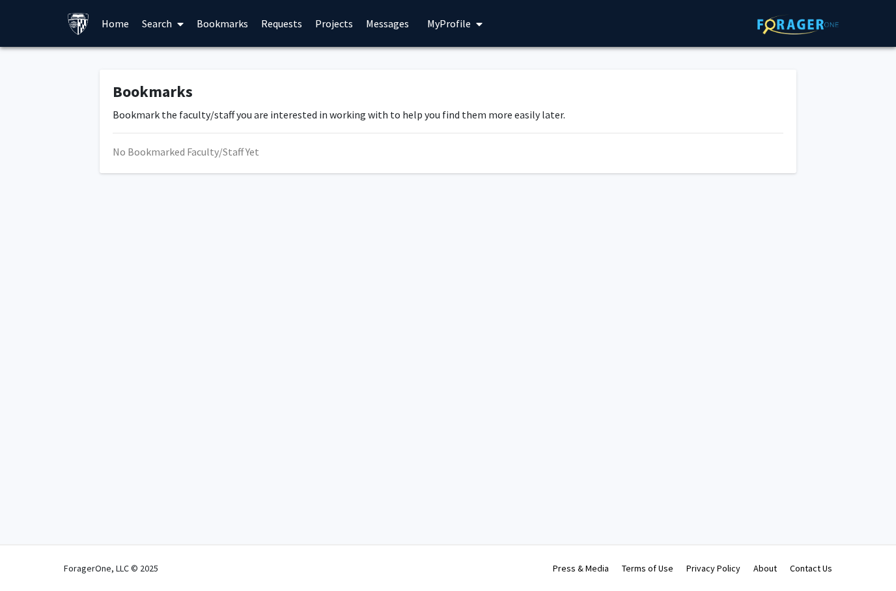
drag, startPoint x: -1, startPoint y: -1, endPoint x: 145, endPoint y: 31, distance: 149.4
click at [0, 0] on html "Skip navigation Home Search Bookmarks Requests Projects Messages My Profile [PE…" at bounding box center [448, 295] width 896 height 591
click at [145, 31] on link "Search" at bounding box center [162, 24] width 55 height 46
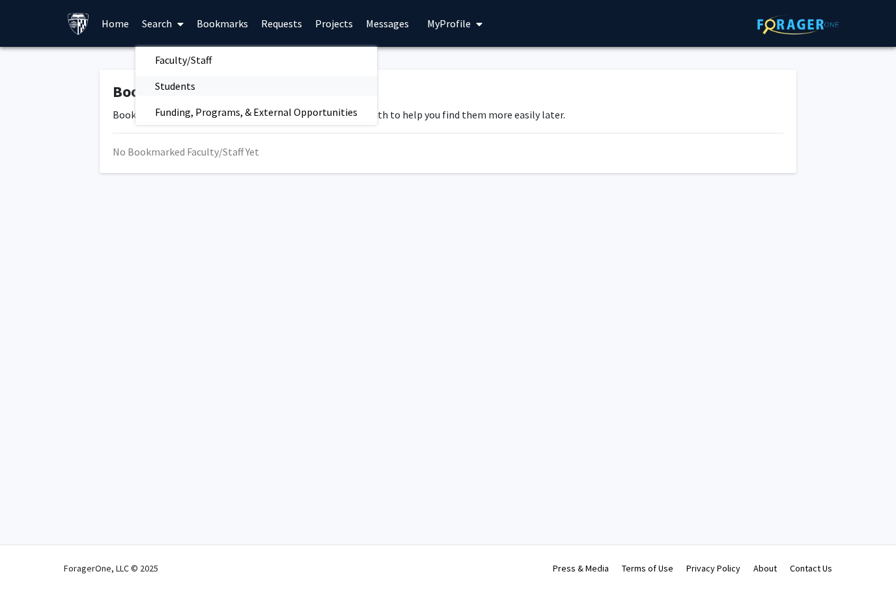
drag, startPoint x: 145, startPoint y: 31, endPoint x: 163, endPoint y: 83, distance: 55.2
click at [163, 83] on span "Students" at bounding box center [174, 86] width 79 height 26
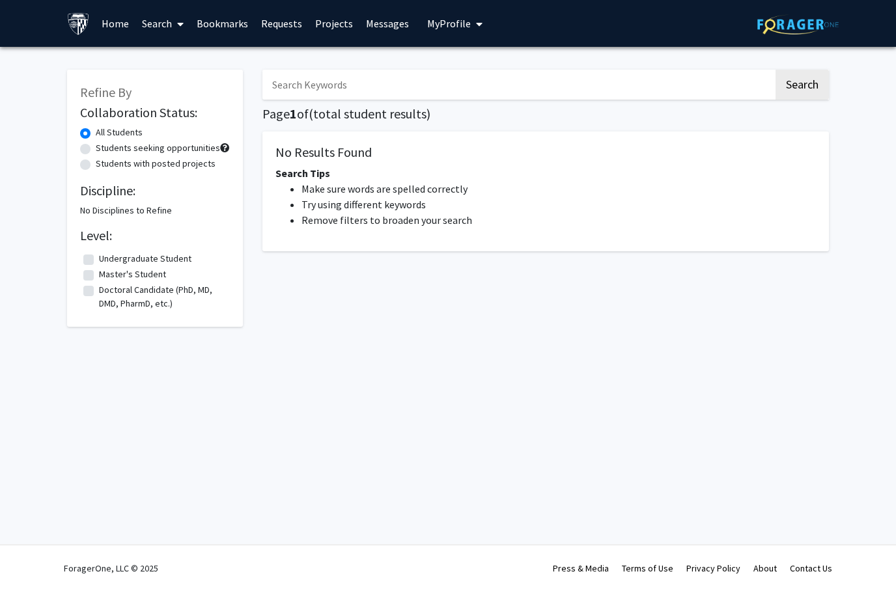
drag, startPoint x: 163, startPoint y: 83, endPoint x: 158, endPoint y: 23, distance: 60.2
click at [0, 0] on html "Skip navigation Home Search Bookmarks Requests Projects Messages My Profile [PE…" at bounding box center [448, 295] width 896 height 591
click at [158, 23] on link "Search" at bounding box center [162, 24] width 55 height 46
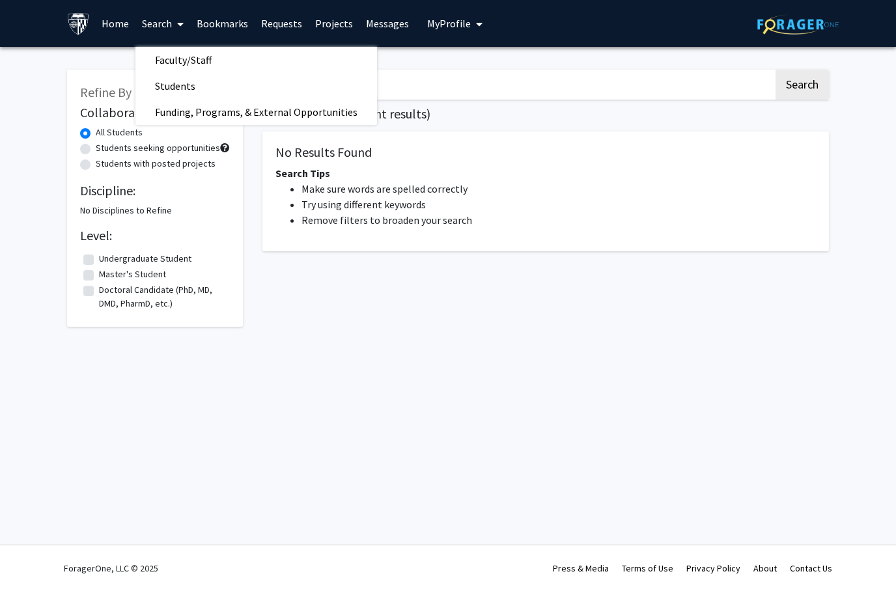
drag, startPoint x: 158, startPoint y: 23, endPoint x: -1, endPoint y: -1, distance: 160.1
click at [0, 0] on html "Skip navigation Home Search Faculty/Staff Students Funding, Programs, & Externa…" at bounding box center [448, 295] width 896 height 591
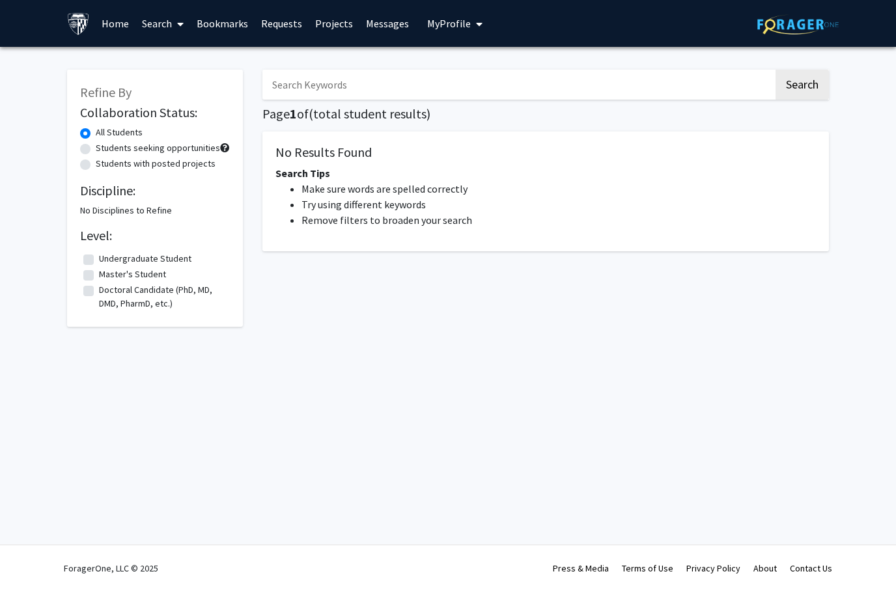
drag, startPoint x: -1, startPoint y: -1, endPoint x: 121, endPoint y: 25, distance: 124.4
click at [0, 0] on html "Skip navigation Home Search Bookmarks Requests Projects Messages My Profile [PE…" at bounding box center [448, 295] width 896 height 591
click at [121, 25] on link "Home" at bounding box center [115, 24] width 40 height 46
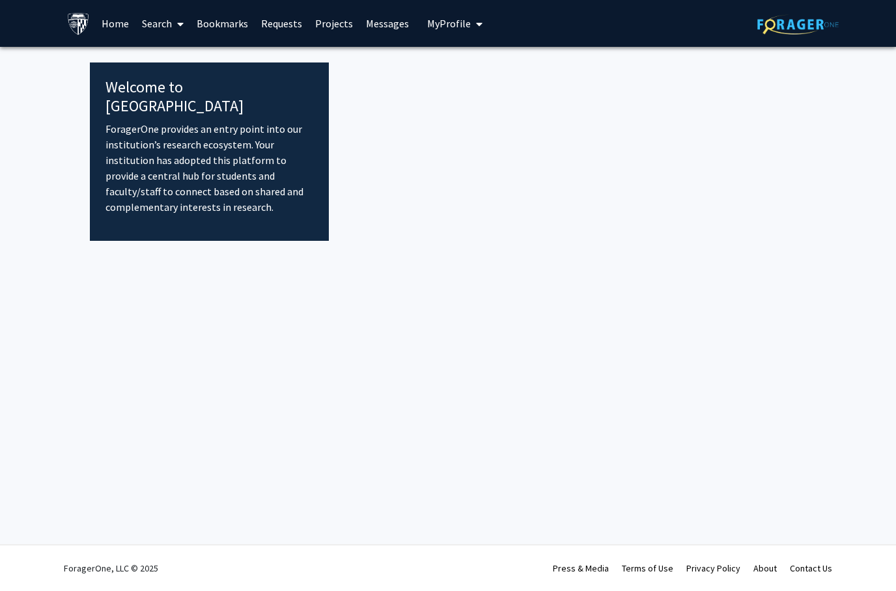
drag, startPoint x: 121, startPoint y: 25, endPoint x: 234, endPoint y: 26, distance: 112.7
click at [0, 0] on html "Skip navigation Home Search Bookmarks Requests Projects Messages My Profile [PE…" at bounding box center [448, 295] width 896 height 591
click at [234, 26] on link "Bookmarks" at bounding box center [222, 24] width 64 height 46
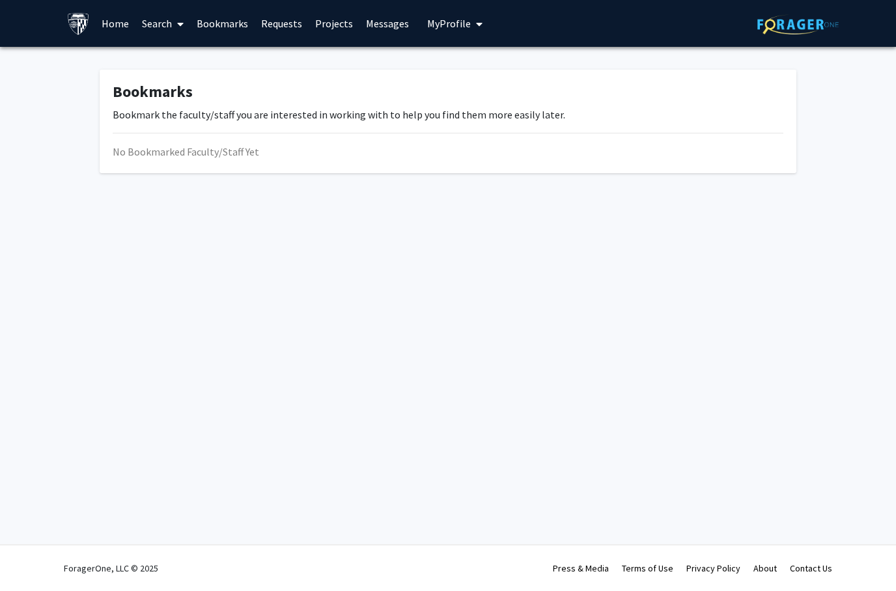
drag, startPoint x: 234, startPoint y: 26, endPoint x: 282, endPoint y: 27, distance: 48.2
click at [0, 0] on html "Skip navigation Home Search Bookmarks Requests Projects Messages My Profile [PE…" at bounding box center [448, 295] width 896 height 591
click at [282, 27] on link "Requests" at bounding box center [282, 24] width 54 height 46
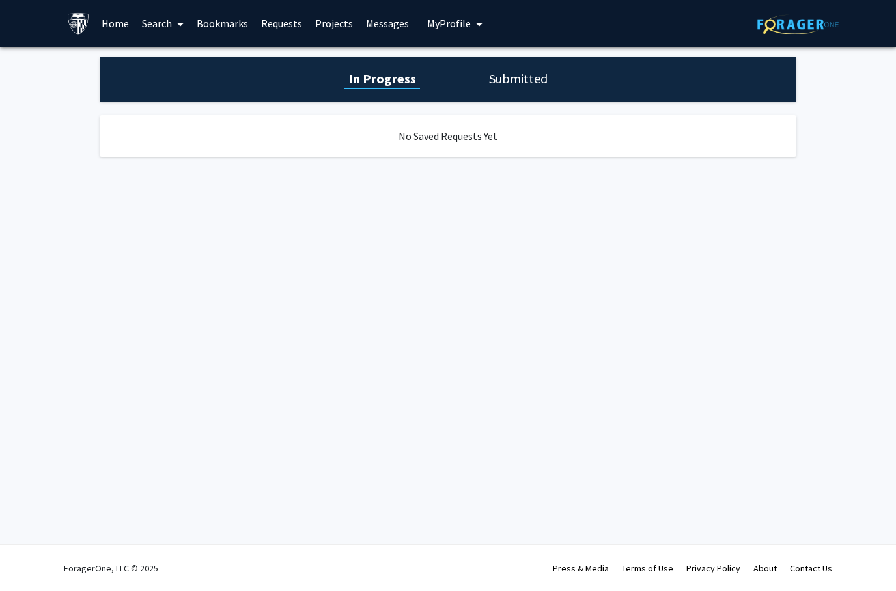
drag, startPoint x: 282, startPoint y: 27, endPoint x: 350, endPoint y: 30, distance: 68.4
click at [350, 30] on link "Projects" at bounding box center [334, 24] width 51 height 46
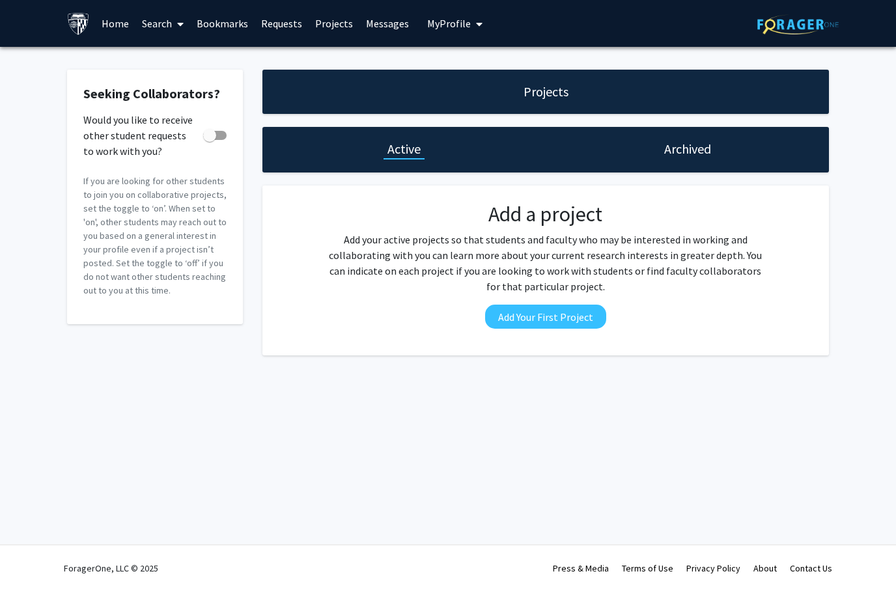
drag, startPoint x: 350, startPoint y: 30, endPoint x: -1, endPoint y: -1, distance: 352.4
click at [396, 32] on link "Messages" at bounding box center [388, 24] width 56 height 46
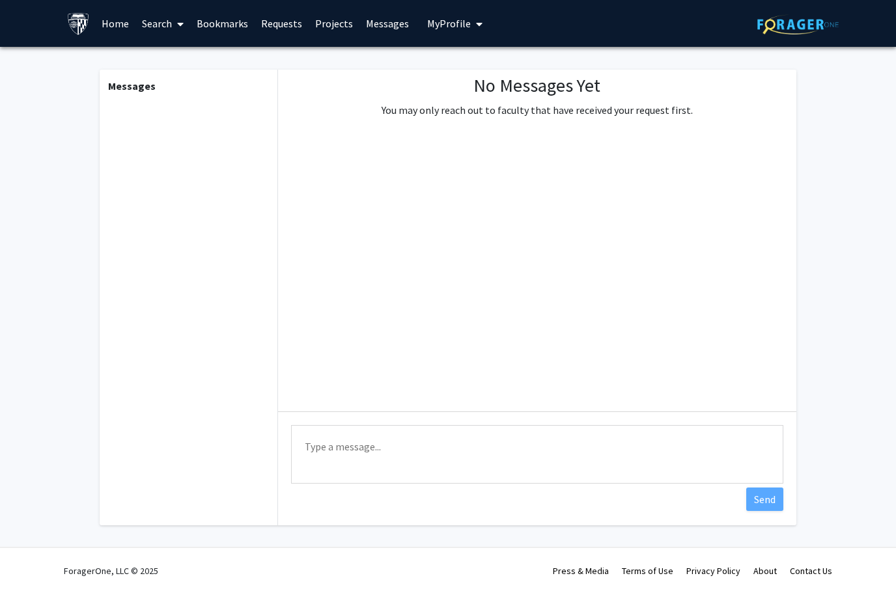
drag, startPoint x: 396, startPoint y: 32, endPoint x: 459, endPoint y: 36, distance: 62.7
click at [0, 0] on html "Skip navigation Home Search Bookmarks Requests Projects Messages My Profile [PE…" at bounding box center [448, 295] width 896 height 591
click at [459, 36] on button "My Profile" at bounding box center [454, 23] width 63 height 47
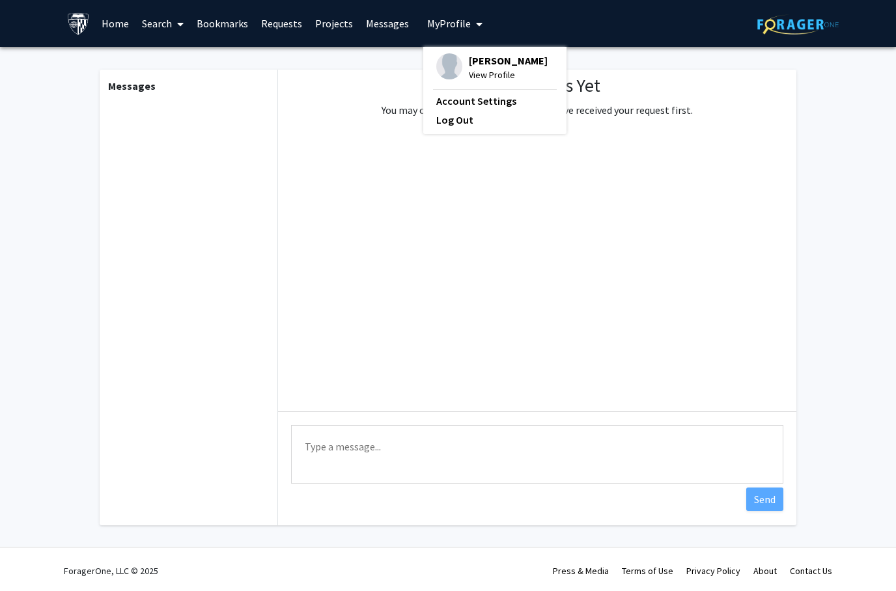
drag, startPoint x: 459, startPoint y: 36, endPoint x: 154, endPoint y: 26, distance: 304.3
click at [0, 0] on html "Skip navigation Home Search Bookmarks Requests Projects Messages My Profile [PE…" at bounding box center [448, 295] width 896 height 591
click at [154, 26] on link "Search" at bounding box center [162, 24] width 55 height 46
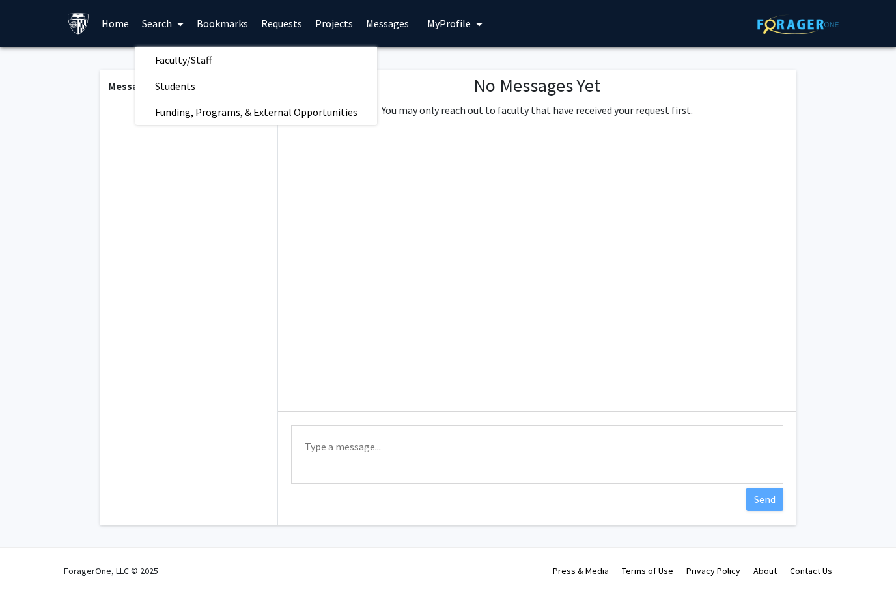
drag, startPoint x: 154, startPoint y: 26, endPoint x: -1, endPoint y: -1, distance: 157.3
click at [0, 0] on html "Skip navigation Home Search Faculty/Staff Students Funding, Programs, & Externa…" at bounding box center [448, 295] width 896 height 591
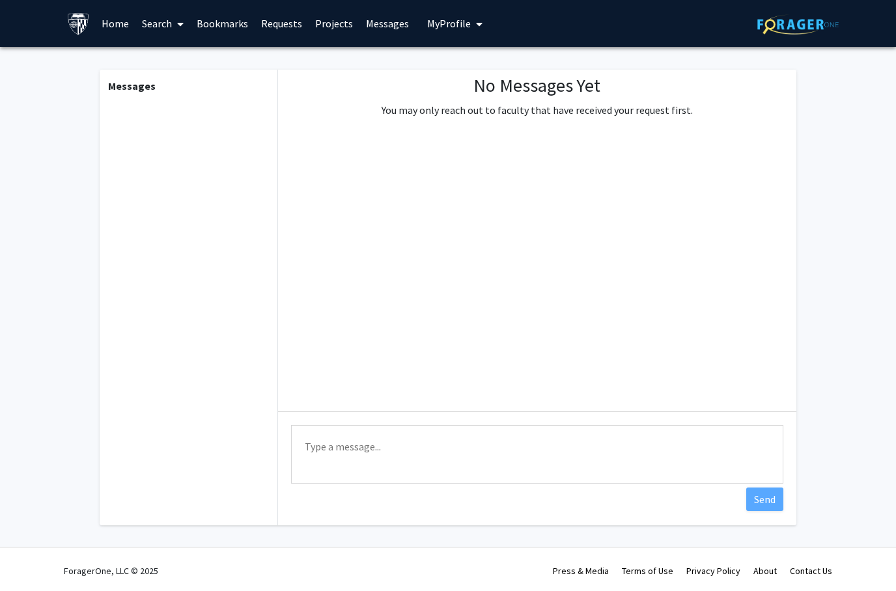
click at [0, 0] on html "Skip navigation Home Search Bookmarks Requests Projects Messages My Profile [PE…" at bounding box center [448, 295] width 896 height 591
drag, startPoint x: -1, startPoint y: -1, endPoint x: 238, endPoint y: 29, distance: 240.9
click at [0, 0] on html "Skip navigation Home Search Bookmarks Requests Projects Messages My Profile [PE…" at bounding box center [448, 295] width 896 height 591
click at [238, 29] on link "Bookmarks" at bounding box center [222, 24] width 64 height 46
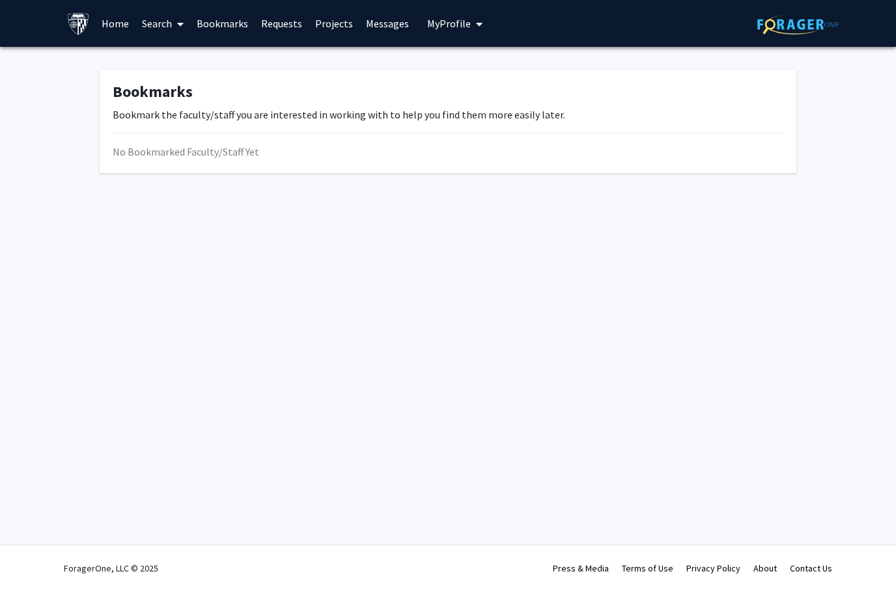
drag, startPoint x: 238, startPoint y: 29, endPoint x: 176, endPoint y: 25, distance: 62.7
click at [0, 0] on html "Skip navigation Home Search Bookmarks Requests Projects Messages My Profile [PE…" at bounding box center [448, 295] width 896 height 591
click at [176, 25] on span at bounding box center [178, 24] width 12 height 46
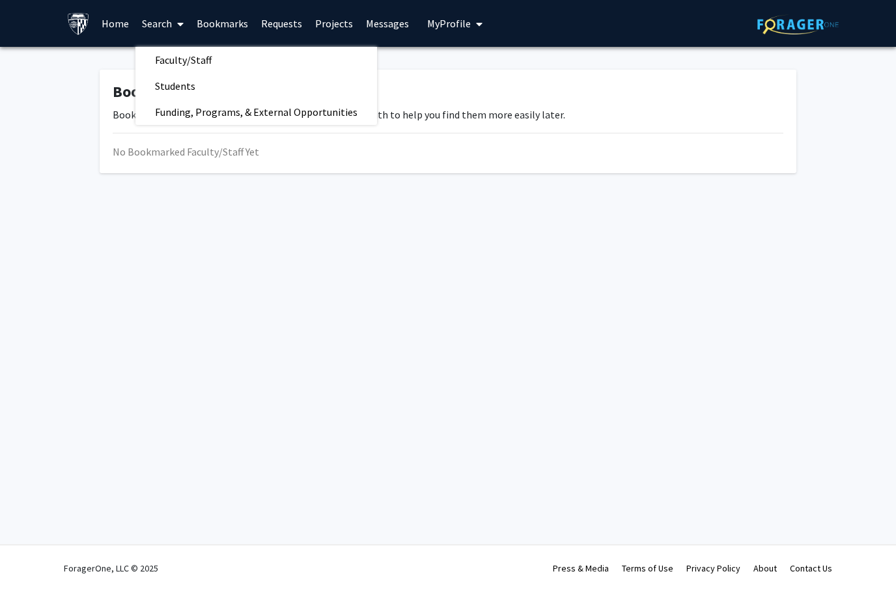
drag, startPoint x: 176, startPoint y: 25, endPoint x: -1, endPoint y: -1, distance: 178.4
click at [0, 0] on html "Skip navigation Home Search Faculty/Staff Students Funding, Programs, & Externa…" at bounding box center [448, 295] width 896 height 591
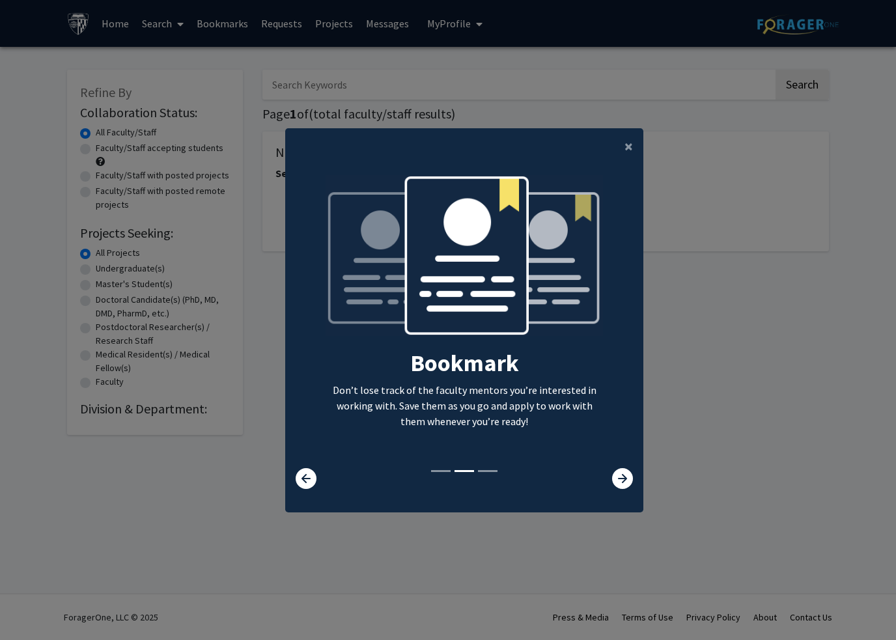
click at [0, 0] on html "Skip navigation Home Search Bookmarks Requests Projects Messages My Profile [PE…" at bounding box center [448, 320] width 896 height 640
click at [624, 489] on icon at bounding box center [622, 478] width 21 height 21
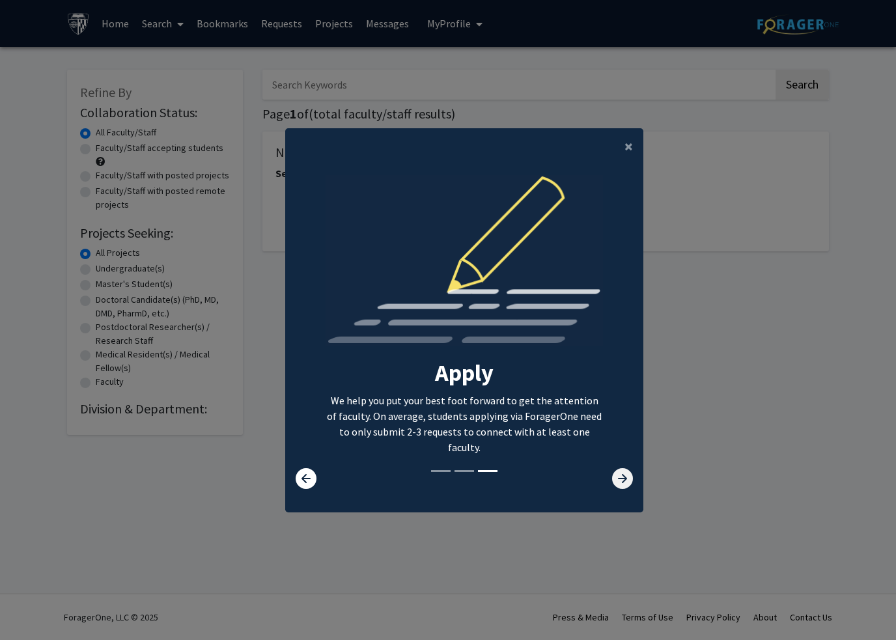
click at [619, 489] on icon at bounding box center [622, 478] width 21 height 21
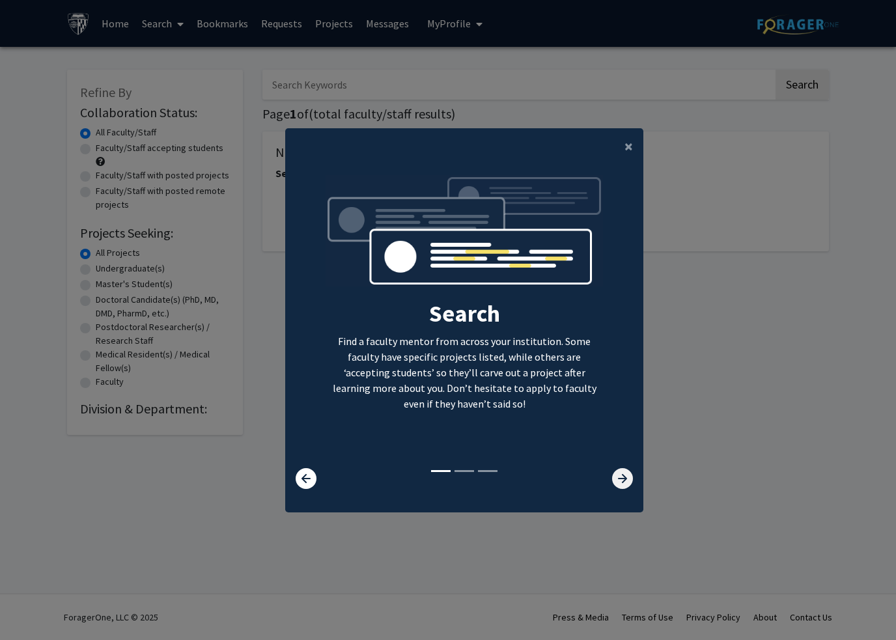
drag, startPoint x: 619, startPoint y: 500, endPoint x: 625, endPoint y: 507, distance: 9.7
click at [0, 0] on html "Skip navigation Home Search Bookmarks Requests Projects Messages My Profile Hel…" at bounding box center [448, 320] width 896 height 640
click at [625, 489] on icon at bounding box center [622, 478] width 21 height 21
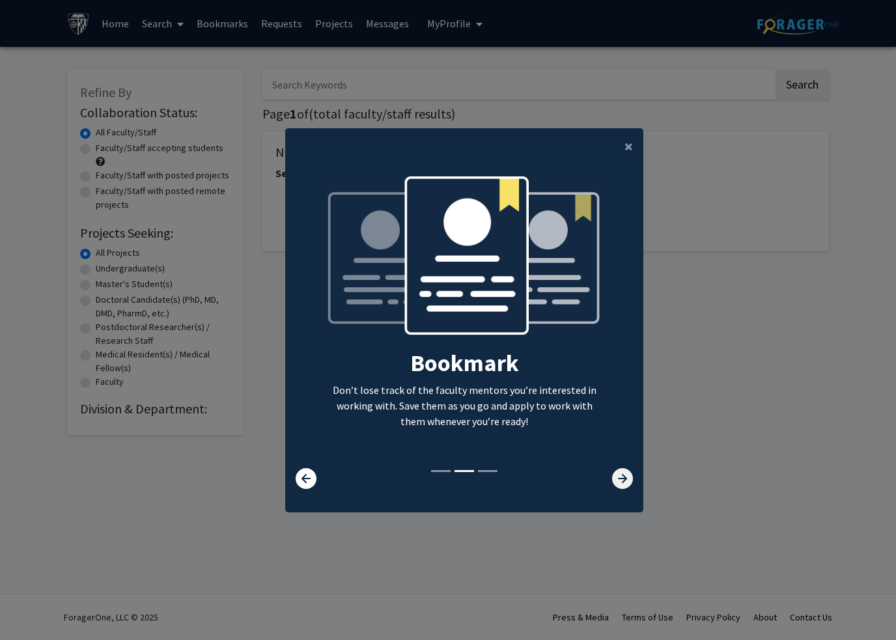
click at [0, 0] on html "Skip navigation Home Search Bookmarks Requests Projects Messages My Profile Hel…" at bounding box center [448, 320] width 896 height 640
click at [625, 489] on icon at bounding box center [622, 478] width 21 height 21
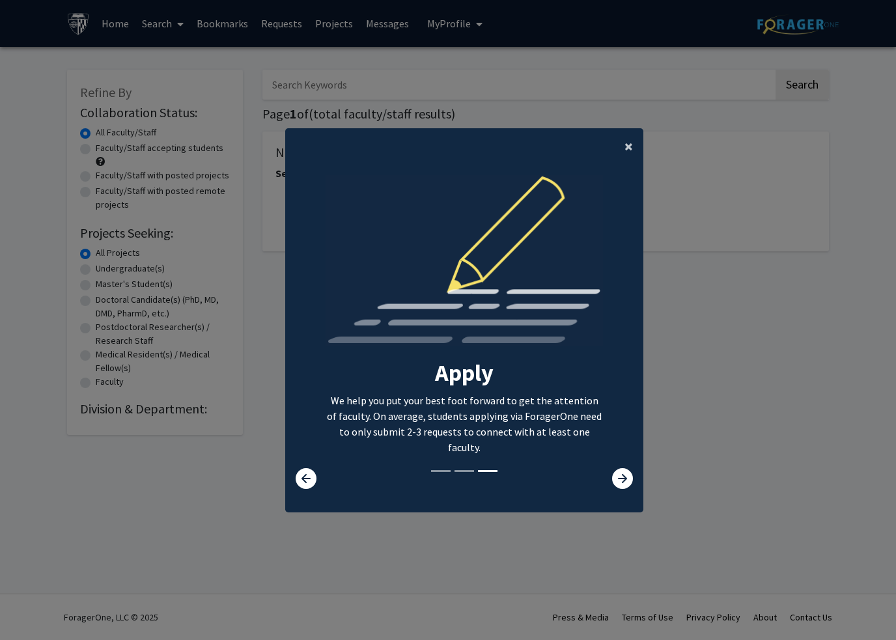
drag, startPoint x: 625, startPoint y: 507, endPoint x: 627, endPoint y: 161, distance: 346.5
click at [0, 0] on html "Skip navigation Home Search Bookmarks Requests Projects Messages My Profile Hel…" at bounding box center [448, 320] width 896 height 640
click at [627, 156] on span "×" at bounding box center [629, 146] width 8 height 20
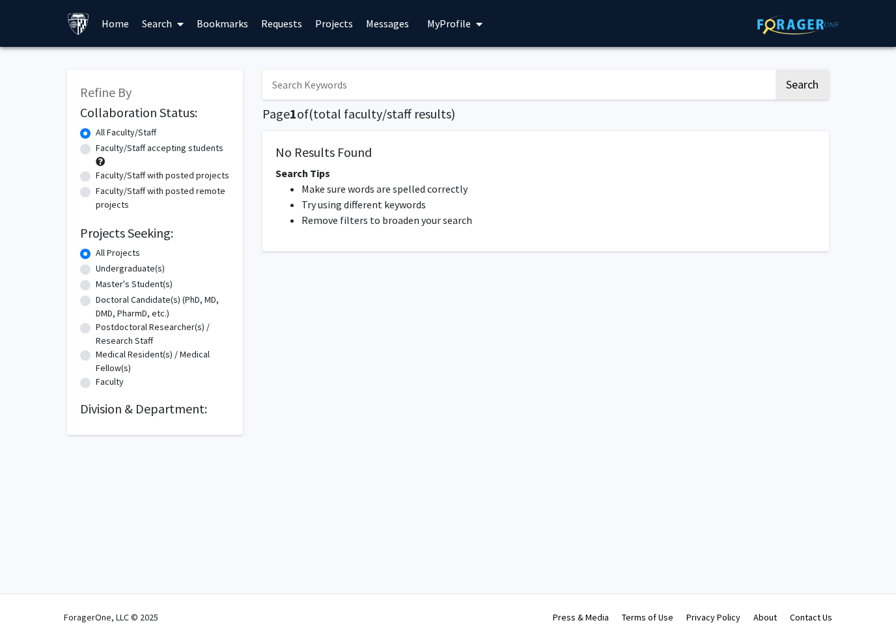
drag, startPoint x: 627, startPoint y: 161, endPoint x: 90, endPoint y: 149, distance: 537.5
click at [0, 0] on html "Skip navigation Home Search Bookmarks Requests Projects Messages My Profile Hel…" at bounding box center [448, 320] width 896 height 640
click at [96, 149] on label "Faculty/Staff accepting students" at bounding box center [160, 148] width 128 height 14
click at [96, 149] on input "Faculty/Staff accepting students" at bounding box center [100, 145] width 8 height 8
radio input "true"
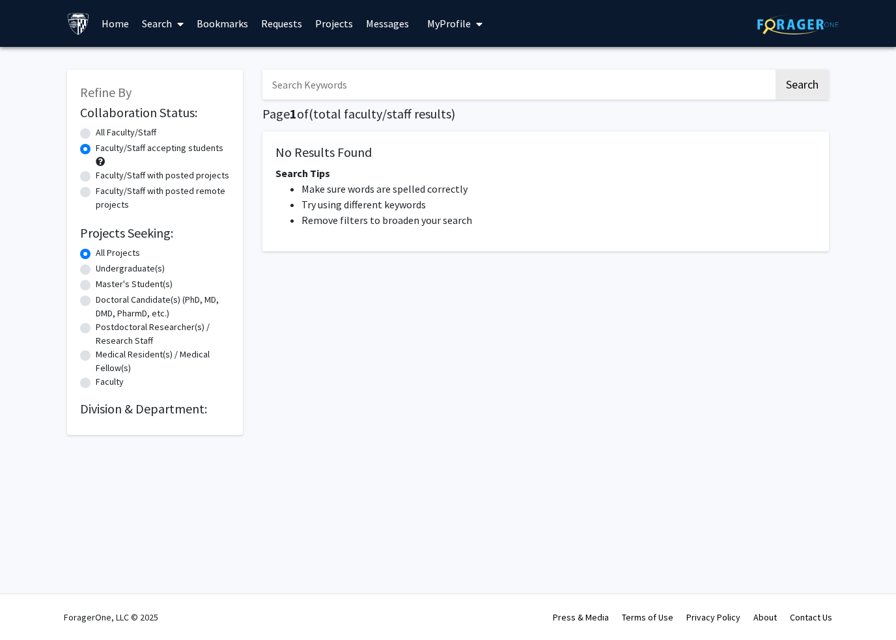
drag, startPoint x: 90, startPoint y: 149, endPoint x: 89, endPoint y: 269, distance: 120.5
click at [0, 0] on html "Skip navigation Home Search Bookmarks Requests Projects Messages My Profile Hel…" at bounding box center [448, 320] width 896 height 640
click at [96, 269] on label "Undergraduate(s)" at bounding box center [130, 269] width 69 height 14
click at [96, 269] on input "Undergraduate(s)" at bounding box center [100, 266] width 8 height 8
radio input "true"
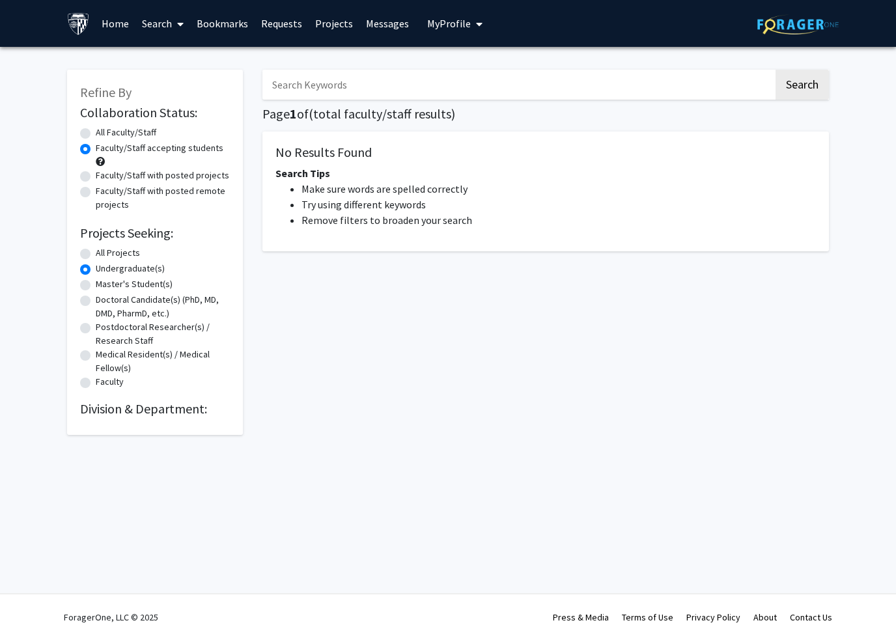
drag, startPoint x: 89, startPoint y: 269, endPoint x: 461, endPoint y: 85, distance: 414.8
click at [0, 0] on html "Skip navigation Home Search Bookmarks Requests Projects Messages My Profile Hel…" at bounding box center [448, 320] width 896 height 640
click at [461, 85] on input "Search Keywords" at bounding box center [518, 85] width 511 height 30
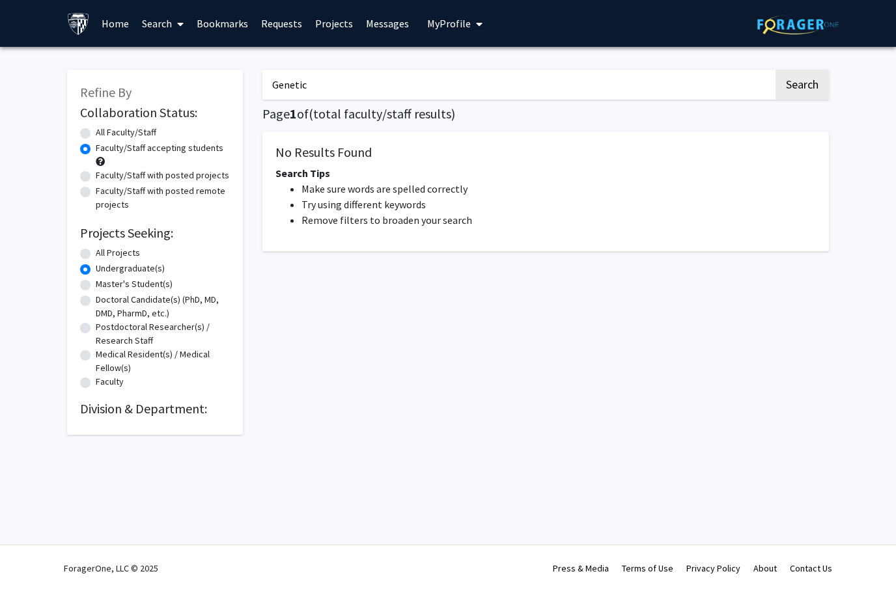
type input "Genetic"
click at [802, 83] on button "Search" at bounding box center [802, 85] width 53 height 30
radio input "true"
drag, startPoint x: 461, startPoint y: 85, endPoint x: 474, endPoint y: 216, distance: 131.6
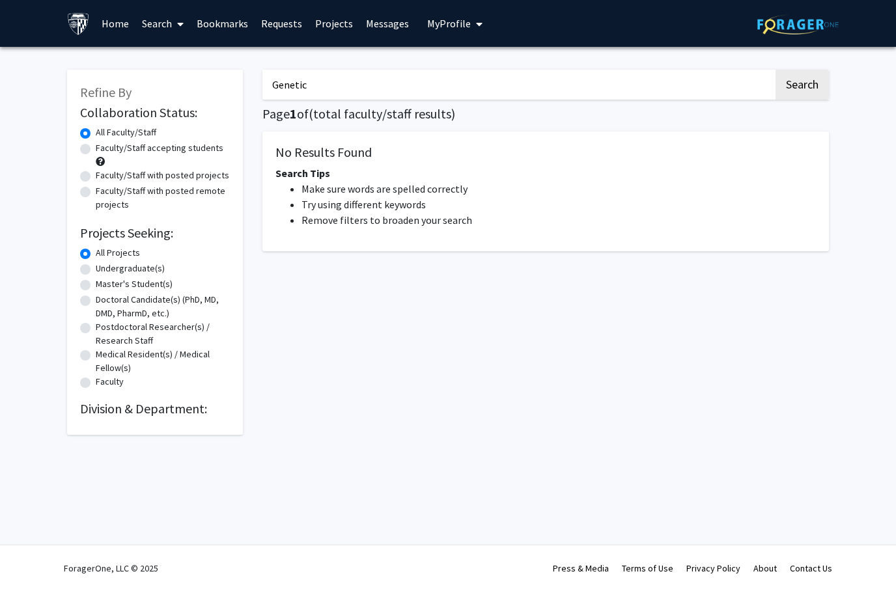
click at [0, 0] on html "Skip navigation Home Search Bookmarks Requests Projects Messages My Profile Hel…" at bounding box center [448, 295] width 896 height 591
click at [474, 216] on li "Remove filters to broaden your search" at bounding box center [559, 220] width 515 height 16
drag, startPoint x: 474, startPoint y: 216, endPoint x: 292, endPoint y: 114, distance: 208.5
click at [292, 114] on span "1" at bounding box center [293, 114] width 7 height 16
drag, startPoint x: 292, startPoint y: 114, endPoint x: 320, endPoint y: 202, distance: 92.1
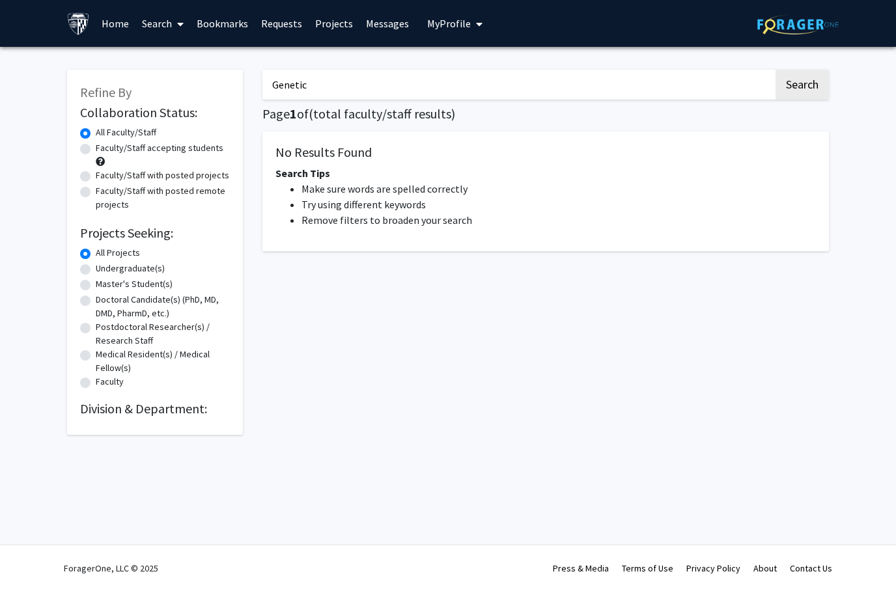
click at [0, 0] on html "Skip navigation Home Search Bookmarks Requests Projects Messages My Profile Hel…" at bounding box center [448, 295] width 896 height 591
click at [320, 202] on li "Try using different keywords" at bounding box center [559, 205] width 515 height 16
drag, startPoint x: 320, startPoint y: 202, endPoint x: 314, endPoint y: 179, distance: 23.5
click at [0, 0] on html "Skip navigation Home Search Bookmarks Requests Projects Messages My Profile Hel…" at bounding box center [448, 295] width 896 height 591
click at [314, 179] on div "No Results Found Search Tips Make sure words are spelled correctly Try using di…" at bounding box center [546, 192] width 567 height 120
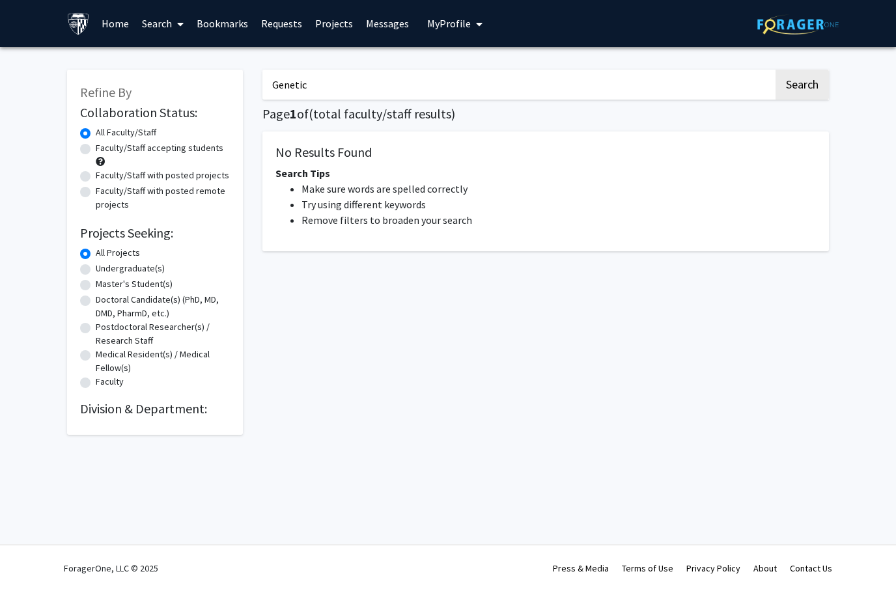
drag, startPoint x: 314, startPoint y: 179, endPoint x: 322, endPoint y: 88, distance: 91.6
click at [322, 88] on input "Genetic" at bounding box center [518, 85] width 511 height 30
drag, startPoint x: 322, startPoint y: 88, endPoint x: 85, endPoint y: 130, distance: 240.8
click at [96, 130] on label "All Faculty/Staff" at bounding box center [126, 133] width 61 height 14
click at [96, 130] on input "All Faculty/Staff" at bounding box center [100, 130] width 8 height 8
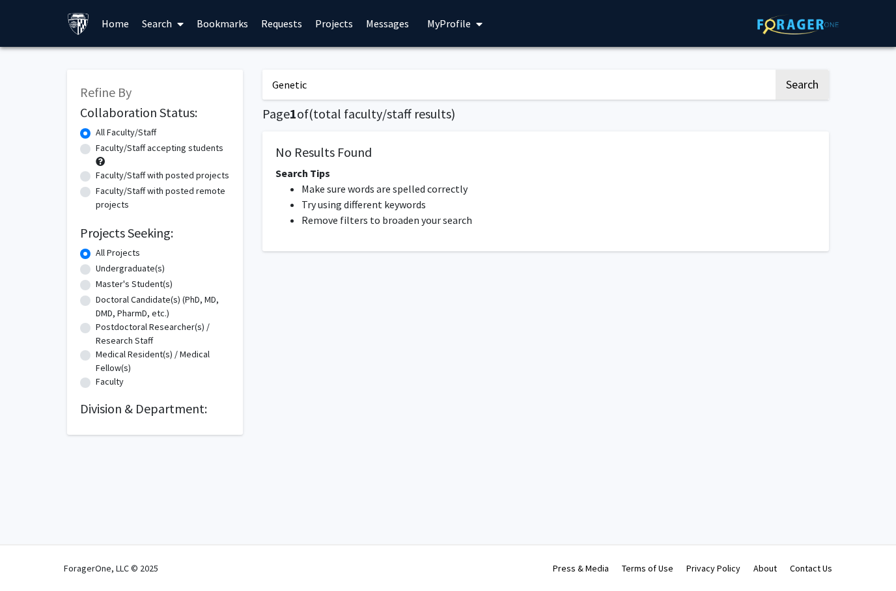
drag, startPoint x: 85, startPoint y: 130, endPoint x: 89, endPoint y: 253, distance: 123.2
click at [0, 0] on html "Skip navigation Home Search Bookmarks Requests Projects Messages My Profile Hel…" at bounding box center [448, 295] width 896 height 591
click at [96, 253] on label "All Projects" at bounding box center [118, 253] width 44 height 14
click at [96, 253] on input "All Projects" at bounding box center [100, 250] width 8 height 8
drag, startPoint x: 89, startPoint y: 253, endPoint x: 96, endPoint y: 416, distance: 162.4
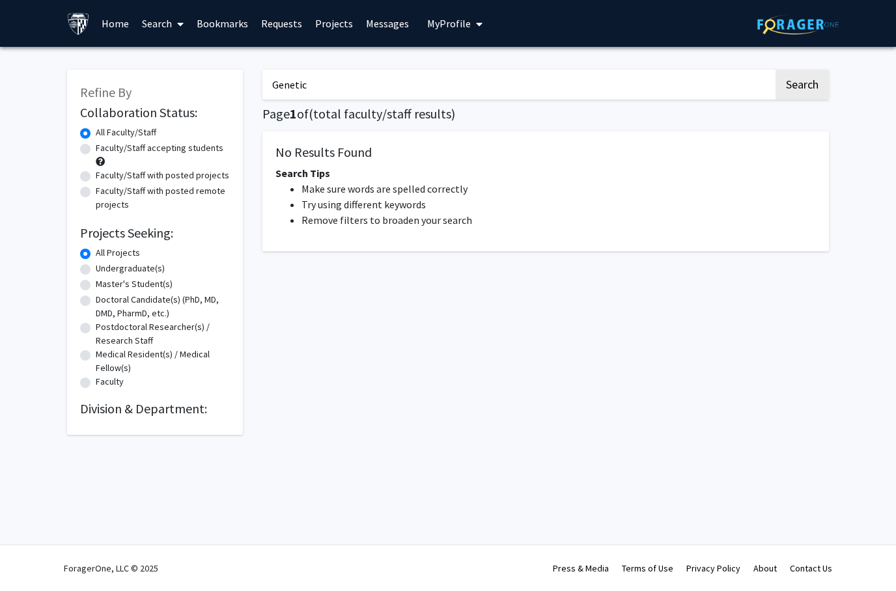
click at [0, 0] on html "Skip navigation Home Search Bookmarks Requests Projects Messages My Profile Hel…" at bounding box center [448, 295] width 896 height 591
click at [96, 416] on h2 "Division & Department:" at bounding box center [155, 409] width 150 height 16
drag, startPoint x: 96, startPoint y: 416, endPoint x: 89, endPoint y: 263, distance: 152.6
click at [0, 0] on html "Skip navigation Home Search Bookmarks Requests Projects Messages My Profile Hel…" at bounding box center [448, 295] width 896 height 591
click at [96, 263] on label "Undergraduate(s)" at bounding box center [130, 269] width 69 height 14
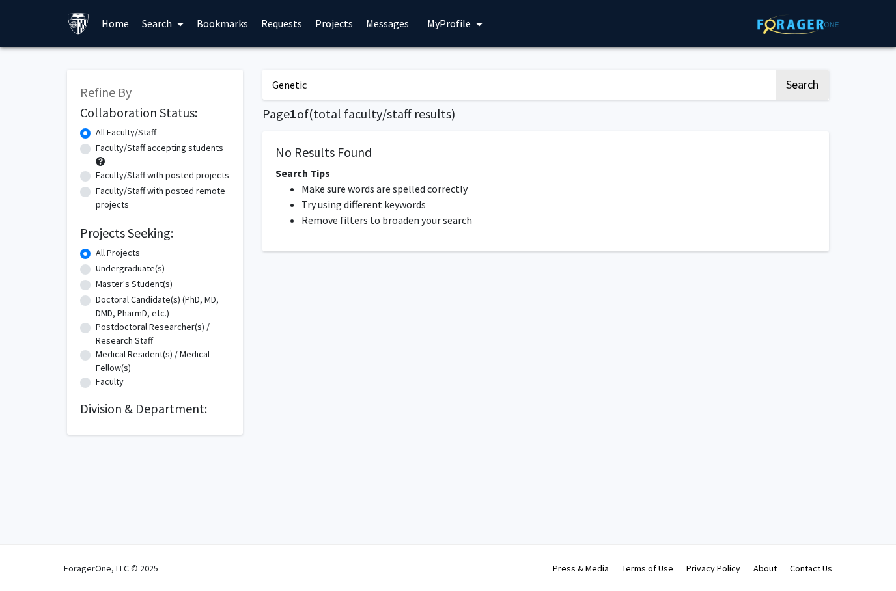
click at [96, 263] on input "Undergraduate(s)" at bounding box center [100, 266] width 8 height 8
radio input "true"
drag, startPoint x: 89, startPoint y: 263, endPoint x: 87, endPoint y: 175, distance: 87.9
click at [0, 0] on html "Skip navigation Home Search Bookmarks Requests Projects Messages My Profile Hel…" at bounding box center [448, 295] width 896 height 591
click at [96, 175] on label "Faculty/Staff with posted projects" at bounding box center [163, 176] width 134 height 14
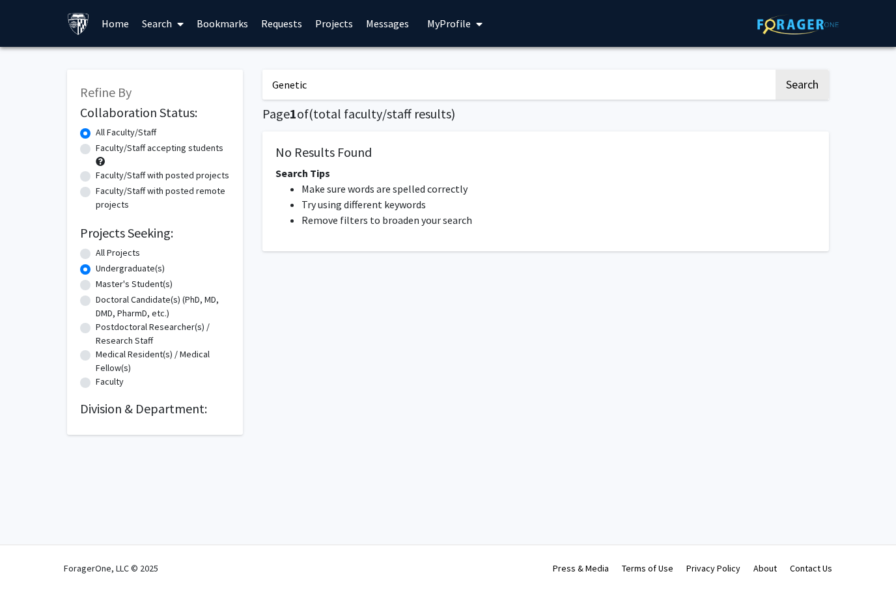
click at [96, 175] on input "Faculty/Staff with posted projects" at bounding box center [100, 173] width 8 height 8
radio input "true"
drag, startPoint x: 87, startPoint y: 175, endPoint x: 89, endPoint y: 186, distance: 11.1
click at [0, 0] on html "Skip navigation Home Search Bookmarks Requests Projects Messages My Profile Hel…" at bounding box center [448, 295] width 896 height 591
click at [96, 186] on label "Faculty/Staff with posted remote projects" at bounding box center [163, 197] width 134 height 27
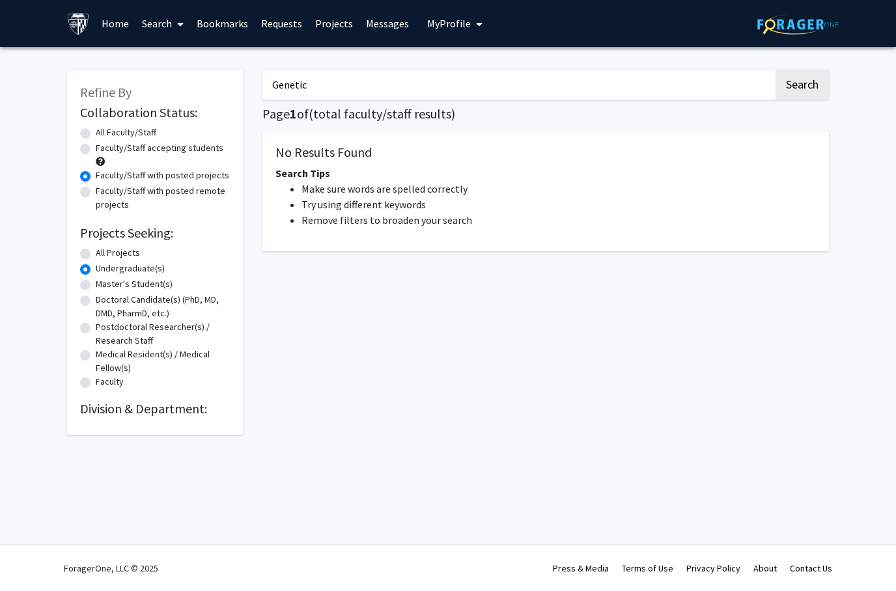
click at [96, 186] on input "Faculty/Staff with posted remote projects" at bounding box center [100, 188] width 8 height 8
radio input "true"
drag, startPoint x: 89, startPoint y: 186, endPoint x: 86, endPoint y: 166, distance: 20.4
click at [0, 0] on html "Skip navigation Home Search Bookmarks Requests Projects Messages My Profile Hel…" at bounding box center [448, 295] width 896 height 591
click at [86, 166] on div "Faculty/Staff accepting students" at bounding box center [155, 154] width 150 height 27
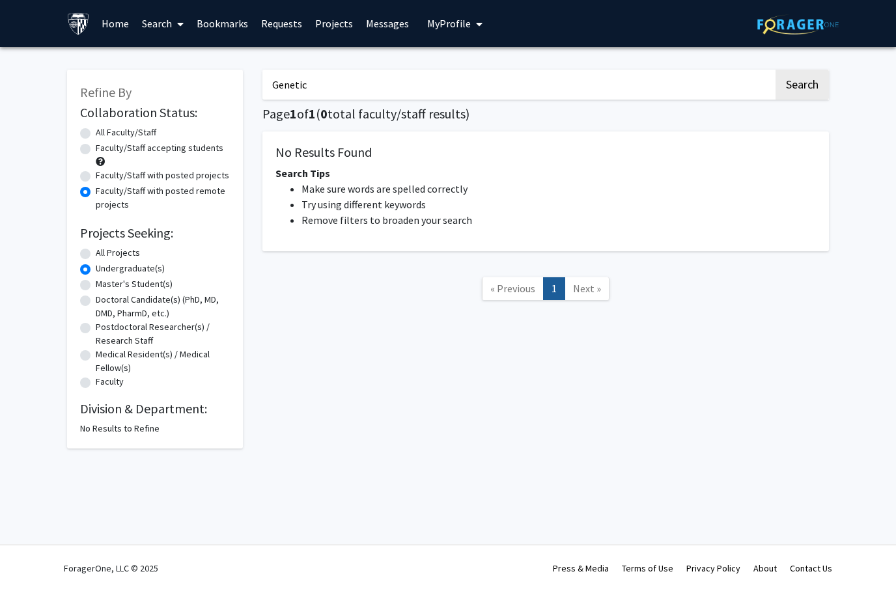
click at [0, 0] on html "Skip navigation Home Search Bookmarks Requests Projects Messages My Profile Hel…" at bounding box center [448, 295] width 896 height 591
click at [96, 171] on label "Faculty/Staff with posted projects" at bounding box center [163, 176] width 134 height 14
click at [96, 171] on input "Faculty/Staff with posted projects" at bounding box center [100, 173] width 8 height 8
radio input "true"
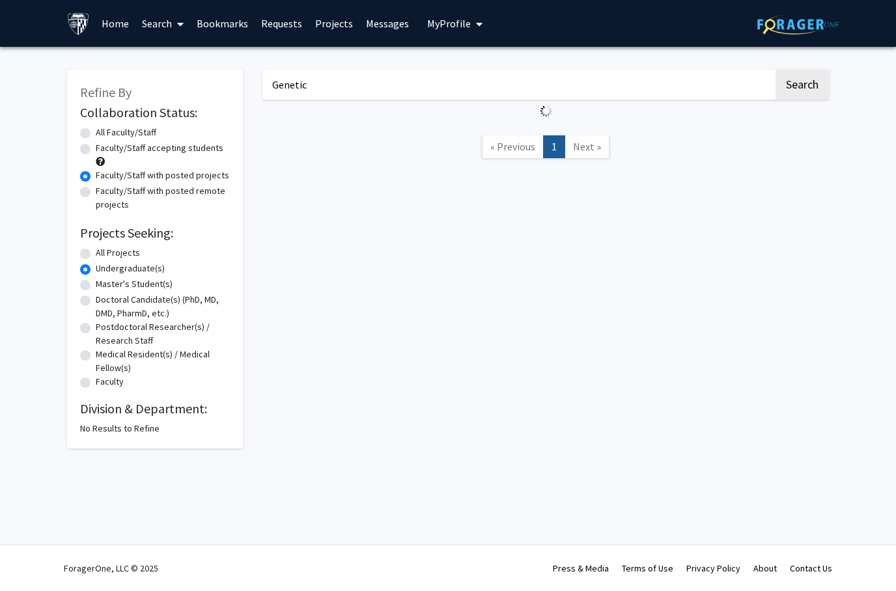
drag, startPoint x: 89, startPoint y: 171, endPoint x: 83, endPoint y: 180, distance: 11.2
click at [0, 0] on html "Skip navigation Home Search Bookmarks Requests Projects Messages My Profile Hel…" at bounding box center [448, 295] width 896 height 591
click at [96, 180] on label "Faculty/Staff with posted projects" at bounding box center [163, 176] width 134 height 14
click at [96, 177] on input "Faculty/Staff with posted projects" at bounding box center [100, 173] width 8 height 8
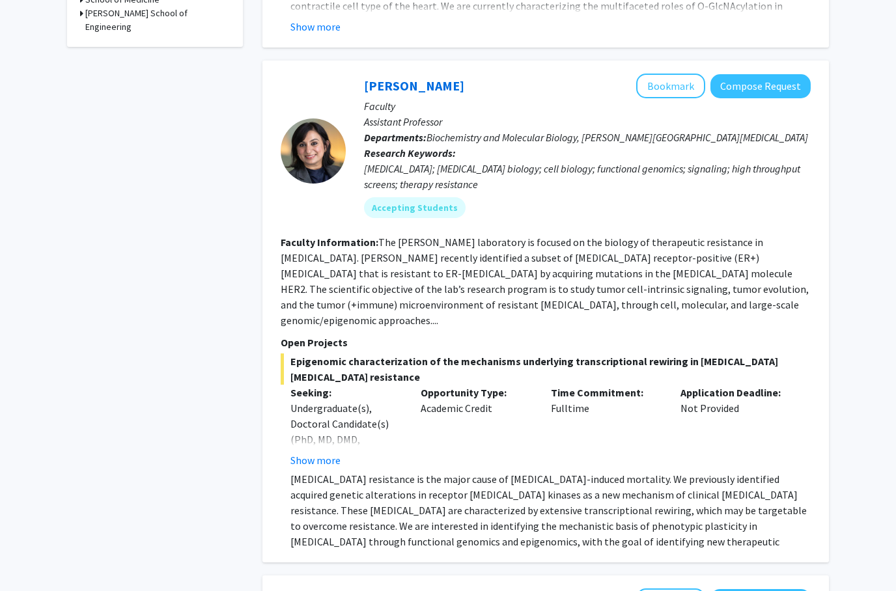
scroll to position [477, 0]
click at [686, 83] on button "Bookmark" at bounding box center [670, 86] width 69 height 25
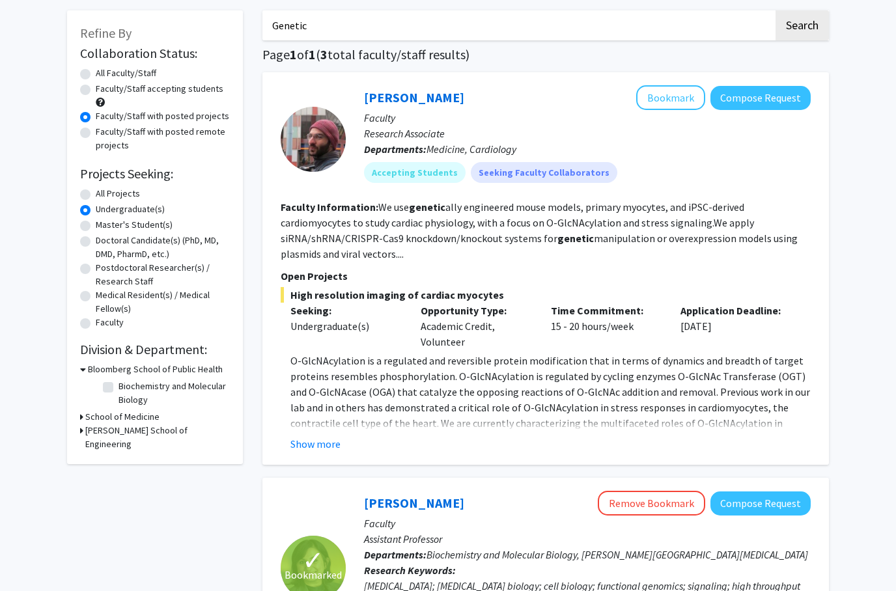
scroll to position [35, 0]
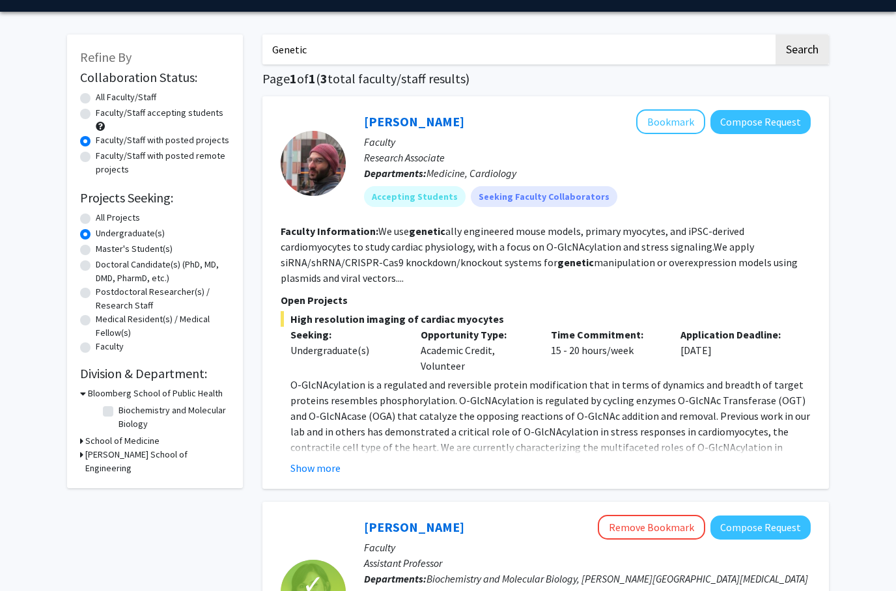
click at [687, 106] on div "Kyriakos Papanicolaou Bookmark Compose Request Faculty Research Associate Depar…" at bounding box center [546, 292] width 567 height 393
click at [678, 110] on button "Bookmark" at bounding box center [670, 121] width 69 height 25
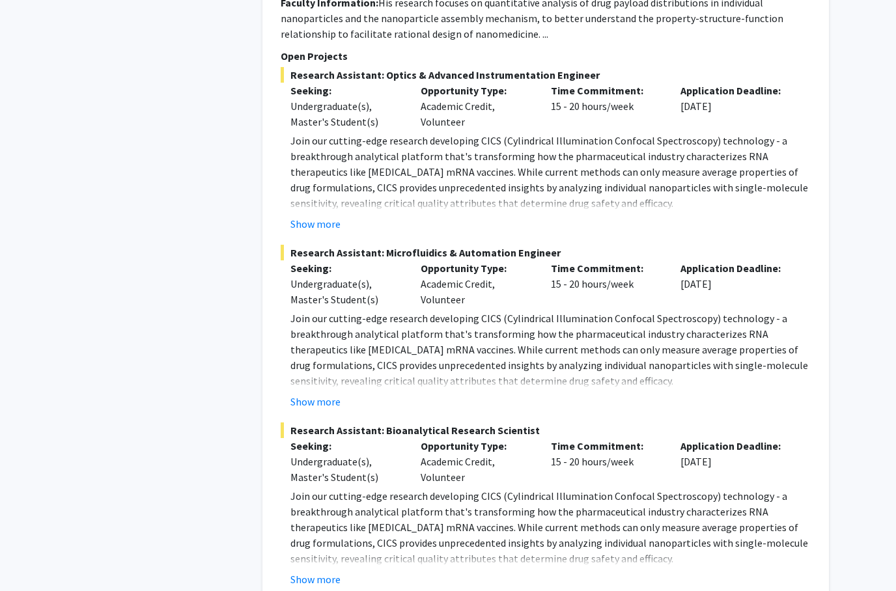
scroll to position [1216, 0]
click at [330, 394] on button "Show more" at bounding box center [316, 402] width 50 height 16
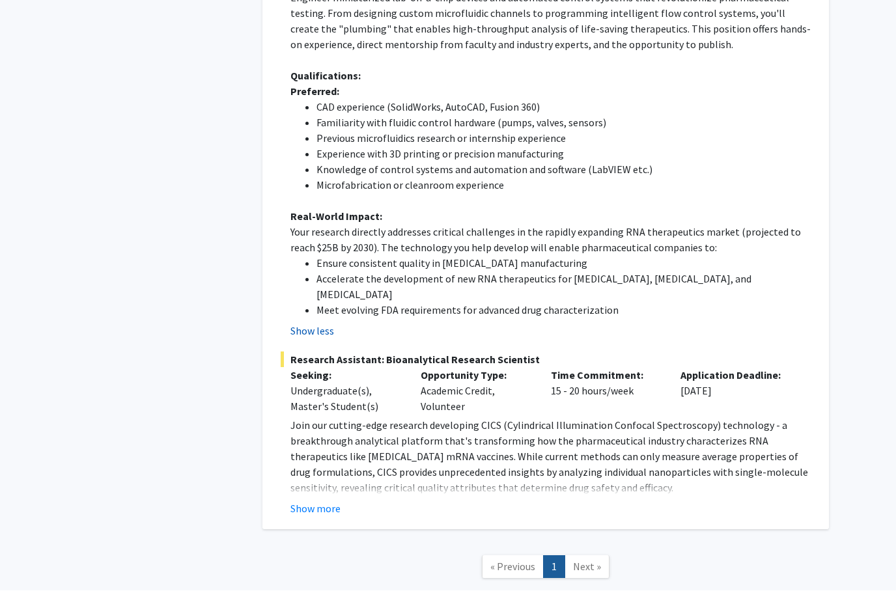
scroll to position [1753, 0]
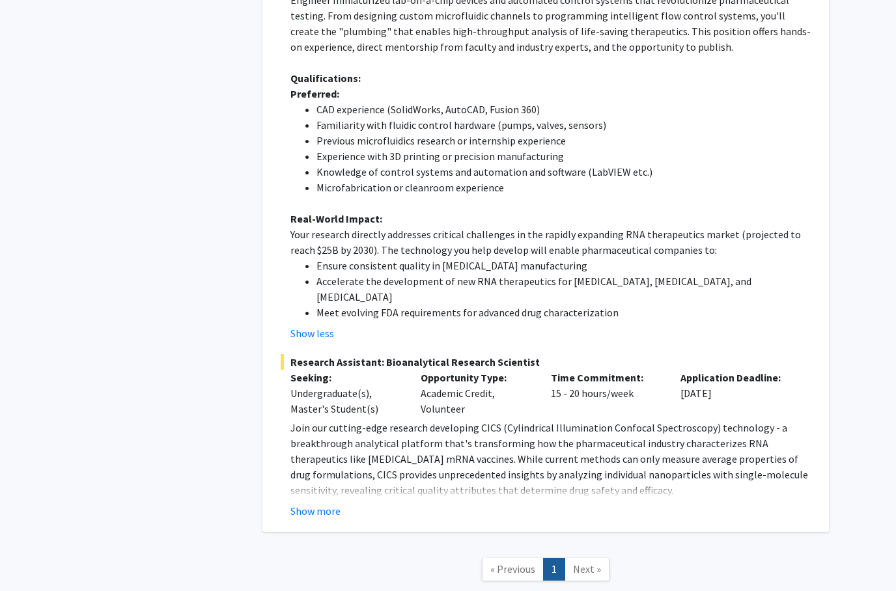
click at [583, 554] on nav "« Previous 1 Next »" at bounding box center [546, 571] width 567 height 53
click at [573, 563] on span "Next »" at bounding box center [587, 569] width 28 height 13
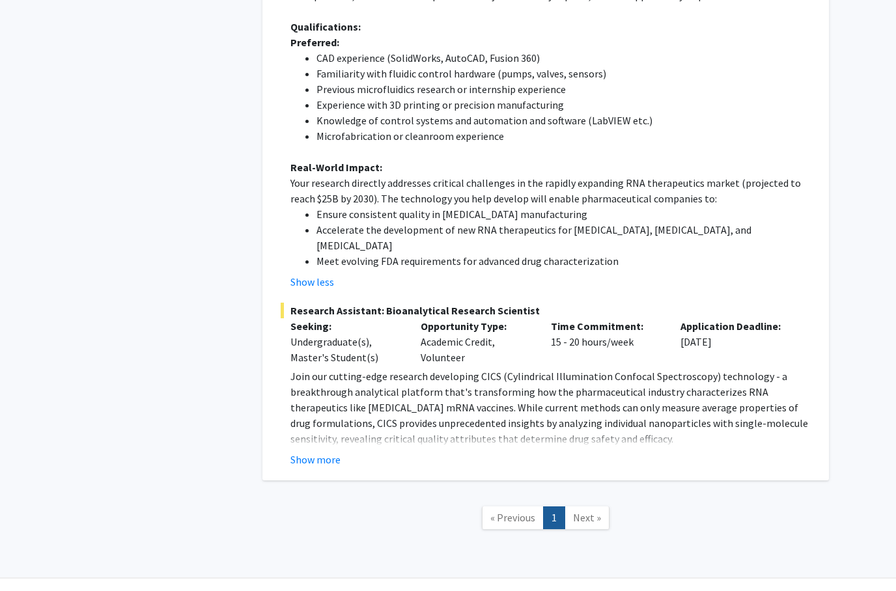
scroll to position [1753, 0]
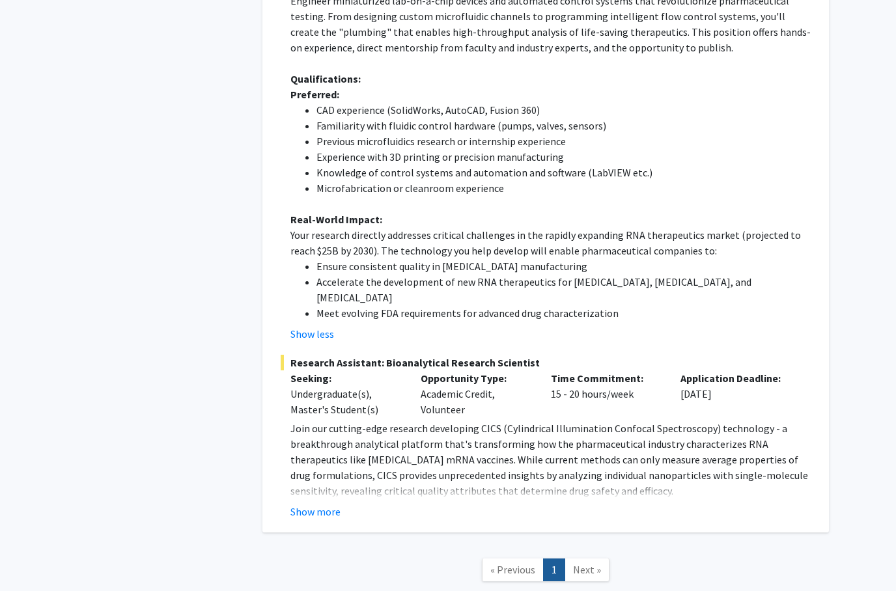
click at [589, 563] on span "Next »" at bounding box center [587, 569] width 28 height 13
click at [590, 563] on span "Next »" at bounding box center [587, 569] width 28 height 13
click at [527, 559] on link "« Previous" at bounding box center [513, 570] width 62 height 23
click at [502, 563] on span "« Previous" at bounding box center [512, 569] width 45 height 13
click at [581, 563] on span "Next »" at bounding box center [587, 569] width 28 height 13
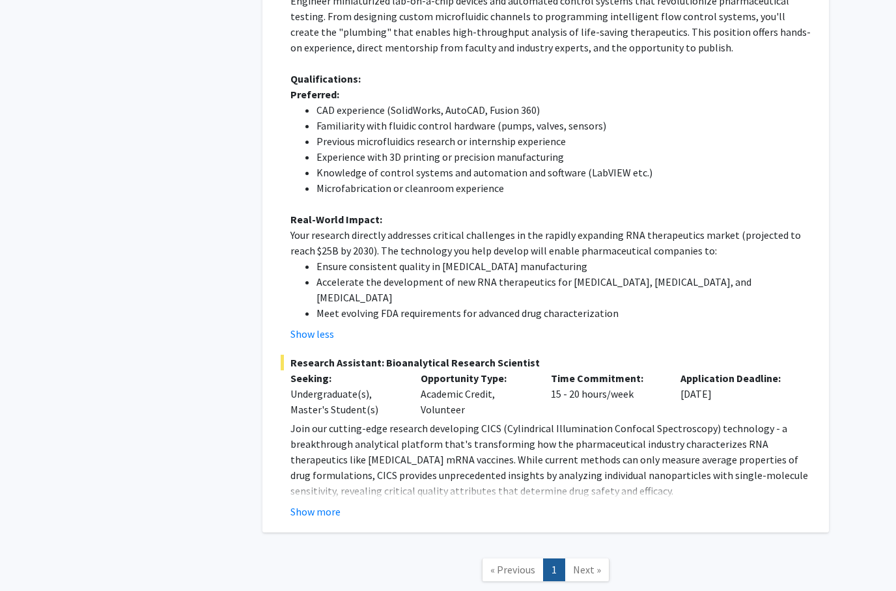
click at [510, 559] on link "« Previous" at bounding box center [513, 570] width 62 height 23
click at [511, 563] on span "« Previous" at bounding box center [512, 569] width 45 height 13
click at [328, 505] on button "Show more" at bounding box center [316, 513] width 50 height 16
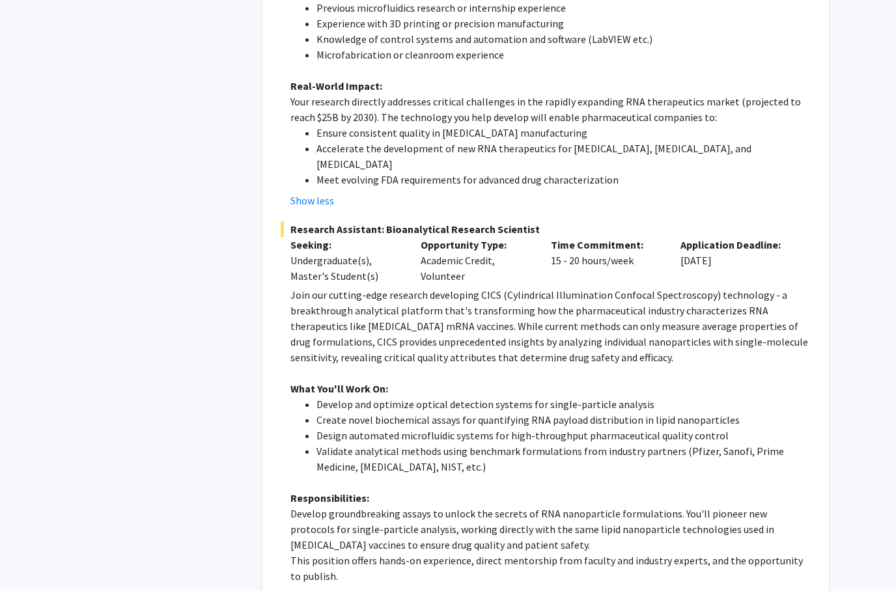
scroll to position [1885, 0]
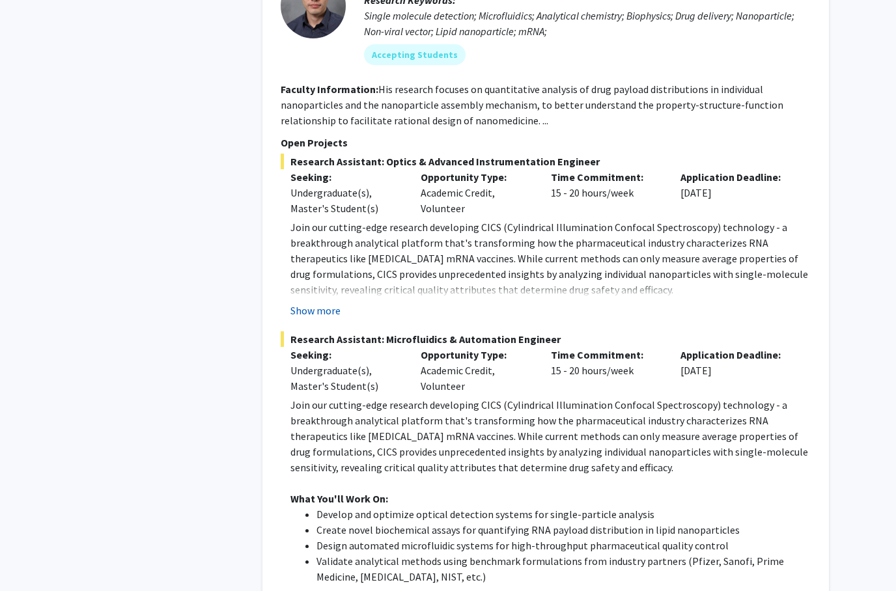
click at [315, 304] on button "Show more" at bounding box center [316, 312] width 50 height 16
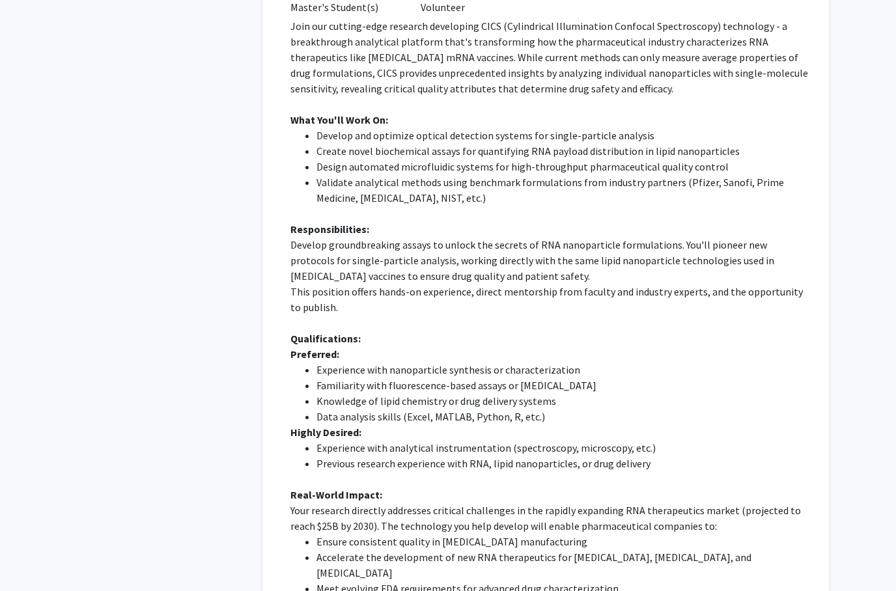
scroll to position [2596, 0]
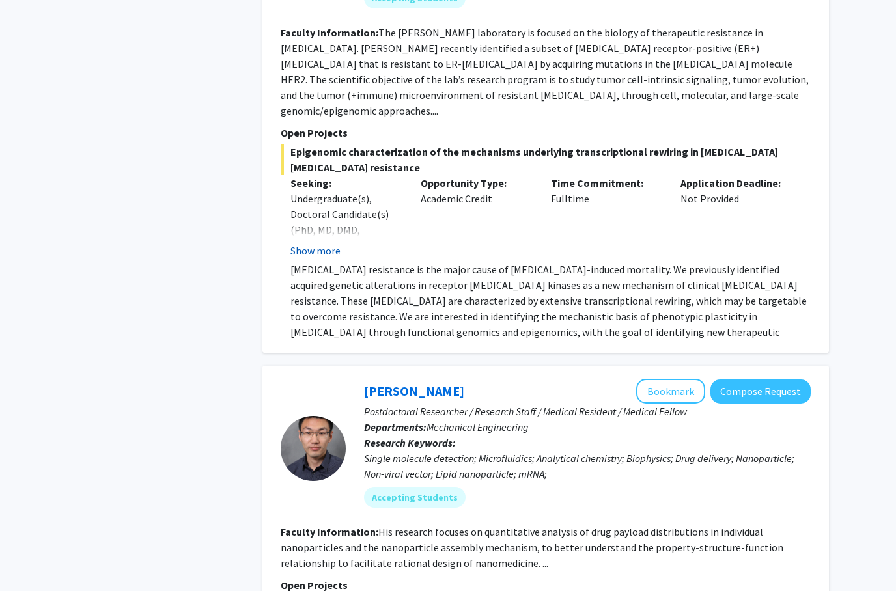
click at [322, 244] on button "Show more" at bounding box center [316, 252] width 50 height 16
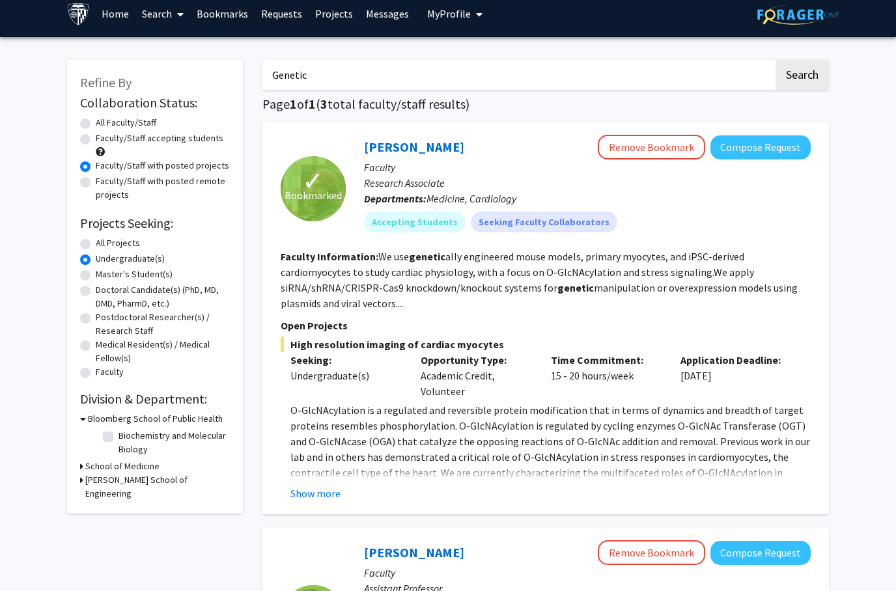
scroll to position [7, 0]
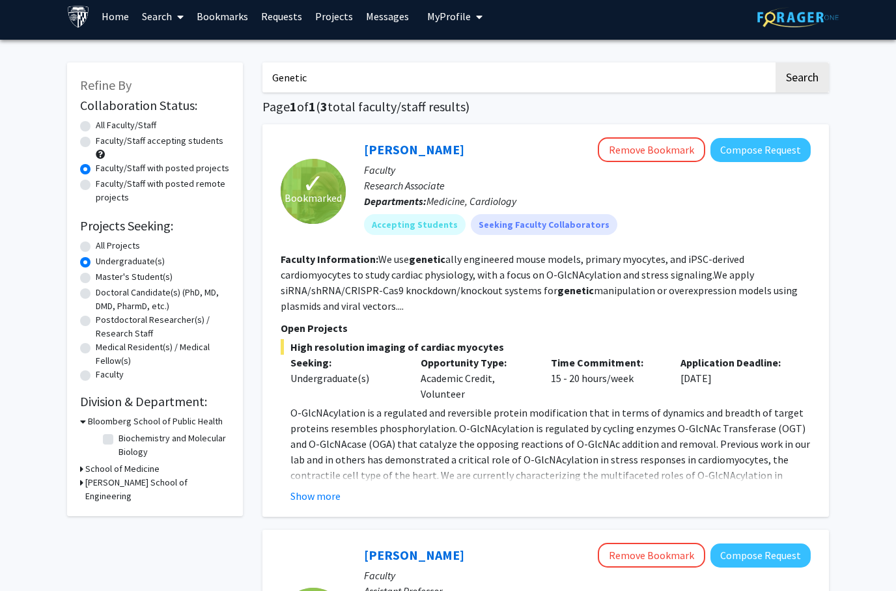
click at [96, 145] on label "Faculty/Staff accepting students" at bounding box center [160, 142] width 128 height 14
click at [96, 143] on input "Faculty/Staff accepting students" at bounding box center [100, 139] width 8 height 8
radio input "true"
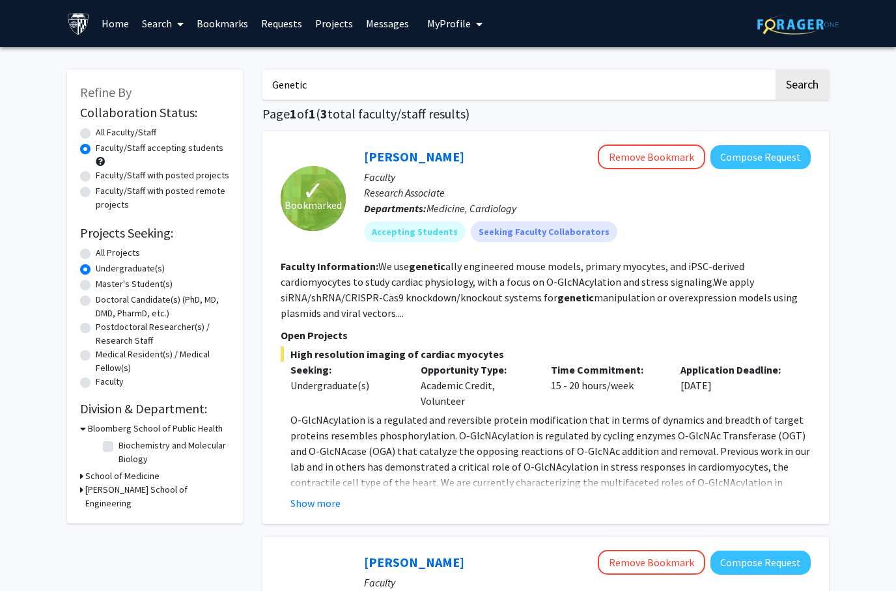
click at [644, 37] on div "Skip navigation Home Search Bookmarks Requests Projects Messages My Profile Hel…" at bounding box center [448, 23] width 782 height 47
drag, startPoint x: 644, startPoint y: 37, endPoint x: 308, endPoint y: 72, distance: 337.3
click at [0, 0] on html "Skip navigation Home Search Bookmarks Requests Projects Messages My Profile Hel…" at bounding box center [448, 295] width 896 height 591
click at [308, 72] on input "Genetic" at bounding box center [518, 85] width 511 height 30
drag, startPoint x: 308, startPoint y: 72, endPoint x: 331, endPoint y: 81, distance: 24.3
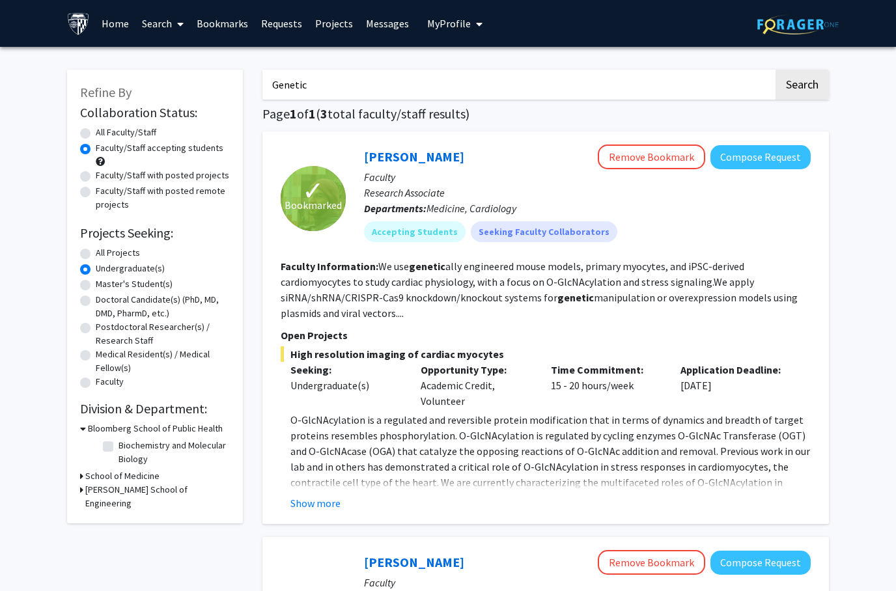
click at [0, 0] on html "Skip navigation Home Search Bookmarks Requests Projects Messages My Profile Hel…" at bounding box center [448, 295] width 896 height 591
click at [331, 81] on input "Genetic" at bounding box center [518, 85] width 511 height 30
type input "G"
type input "cancer"
click at [802, 83] on button "Search" at bounding box center [802, 85] width 53 height 30
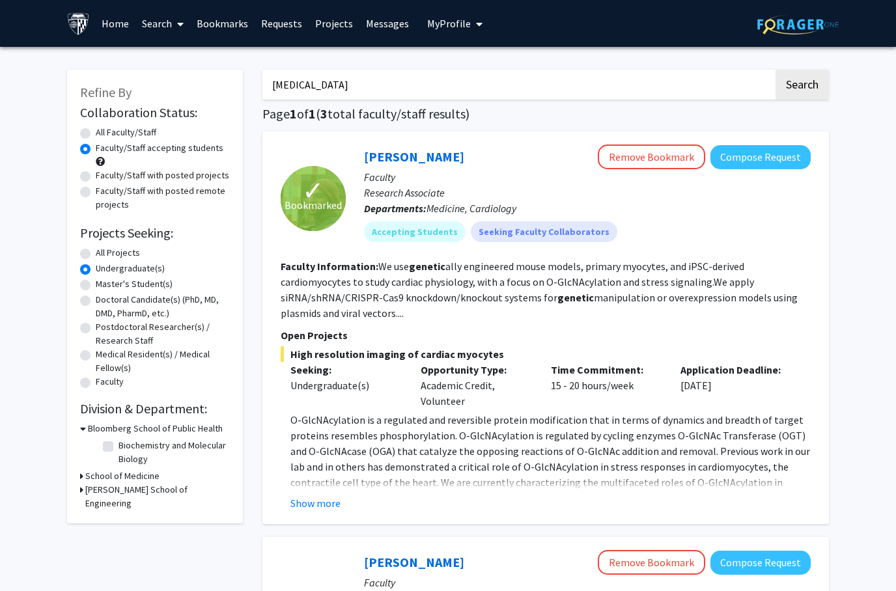
radio input "true"
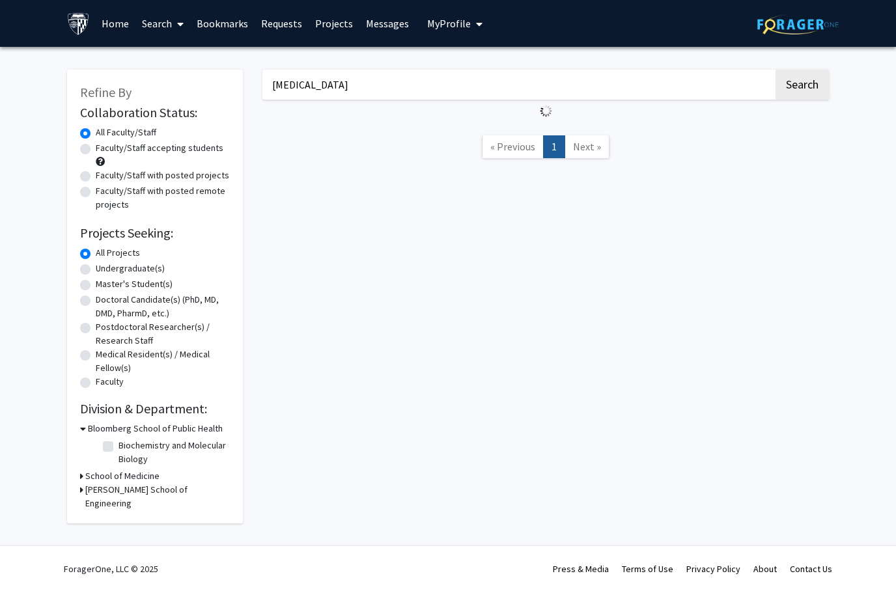
click at [78, 260] on div "Refine By Collaboration Status: Collaboration Status All Faculty/Staff Collabor…" at bounding box center [155, 297] width 176 height 454
click at [96, 270] on label "Undergraduate(s)" at bounding box center [130, 269] width 69 height 14
click at [96, 270] on input "Undergraduate(s)" at bounding box center [100, 266] width 8 height 8
radio input "true"
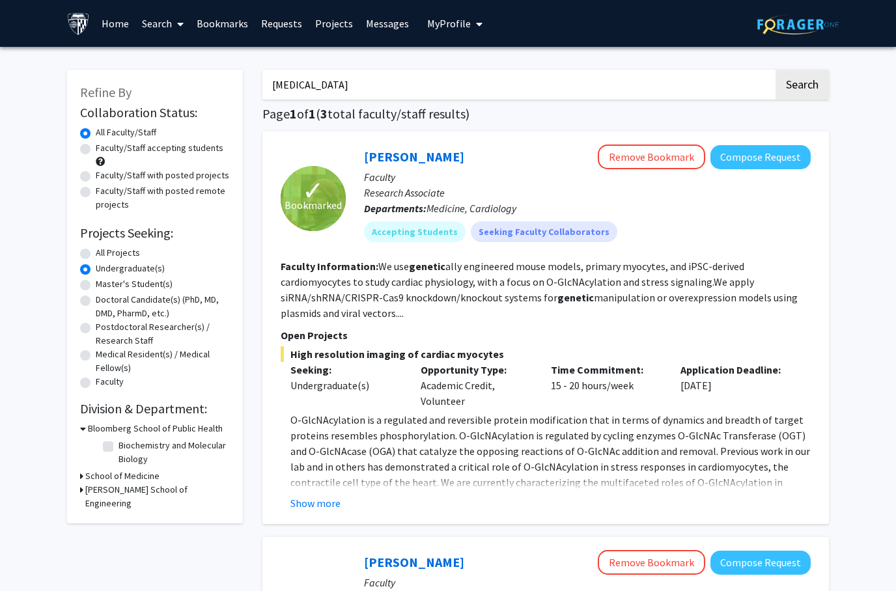
click at [97, 268] on label "Undergraduate(s)" at bounding box center [130, 269] width 69 height 14
click at [97, 268] on input "Undergraduate(s)" at bounding box center [100, 266] width 8 height 8
click at [96, 135] on label "All Faculty/Staff" at bounding box center [126, 133] width 61 height 14
click at [96, 134] on input "All Faculty/Staff" at bounding box center [100, 130] width 8 height 8
click at [96, 145] on label "Faculty/Staff accepting students" at bounding box center [160, 148] width 128 height 14
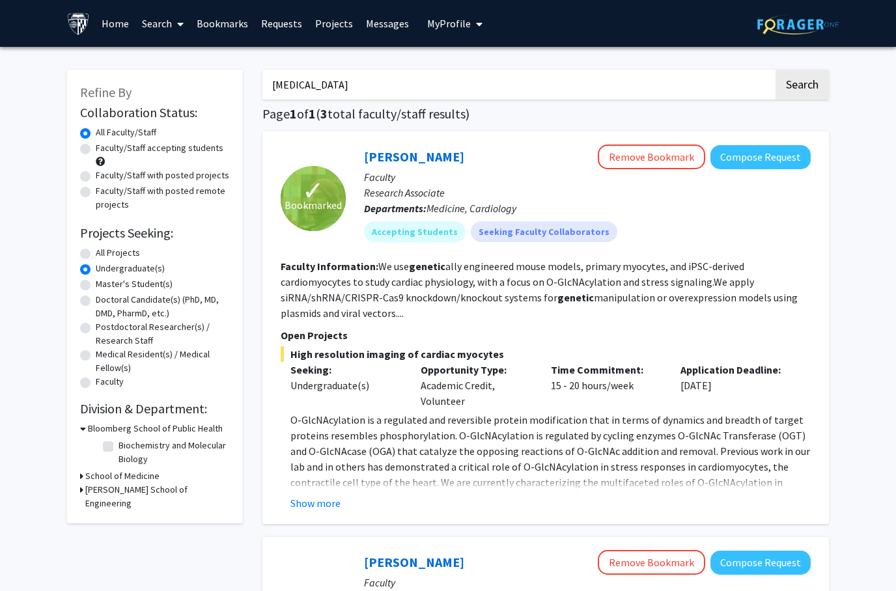
click at [96, 145] on input "Faculty/Staff accepting students" at bounding box center [100, 145] width 8 height 8
radio input "true"
click at [89, 126] on div "All Faculty/Staff" at bounding box center [155, 134] width 150 height 16
click at [96, 132] on label "All Faculty/Staff" at bounding box center [126, 133] width 61 height 14
click at [96, 132] on input "All Faculty/Staff" at bounding box center [100, 130] width 8 height 8
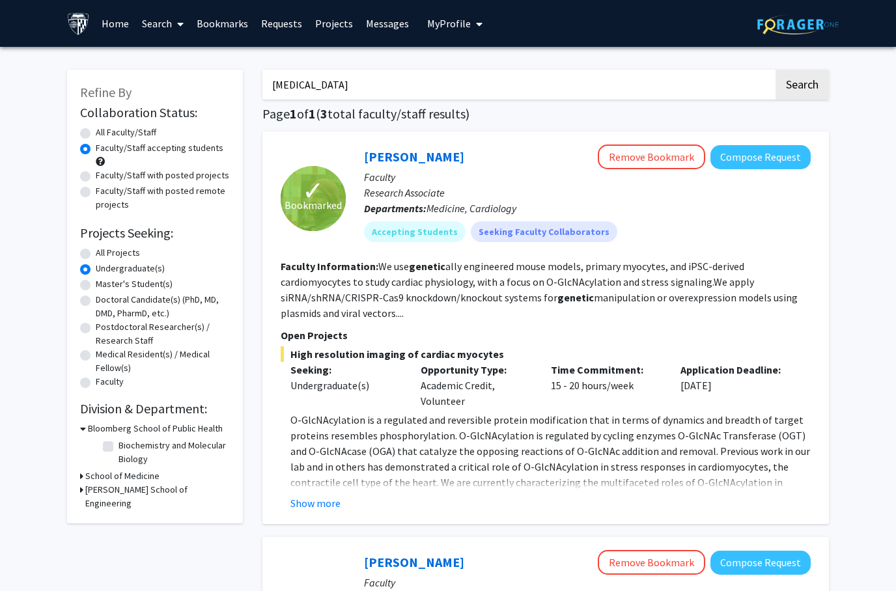
radio input "true"
click at [96, 130] on label "All Faculty/Staff" at bounding box center [126, 133] width 61 height 14
click at [96, 130] on input "All Faculty/Staff" at bounding box center [100, 130] width 8 height 8
click at [89, 243] on form "Collaboration Status: Collaboration Status All Faculty/Staff Collaboration Stat…" at bounding box center [155, 248] width 150 height 286
click at [96, 257] on label "All Projects" at bounding box center [118, 253] width 44 height 14
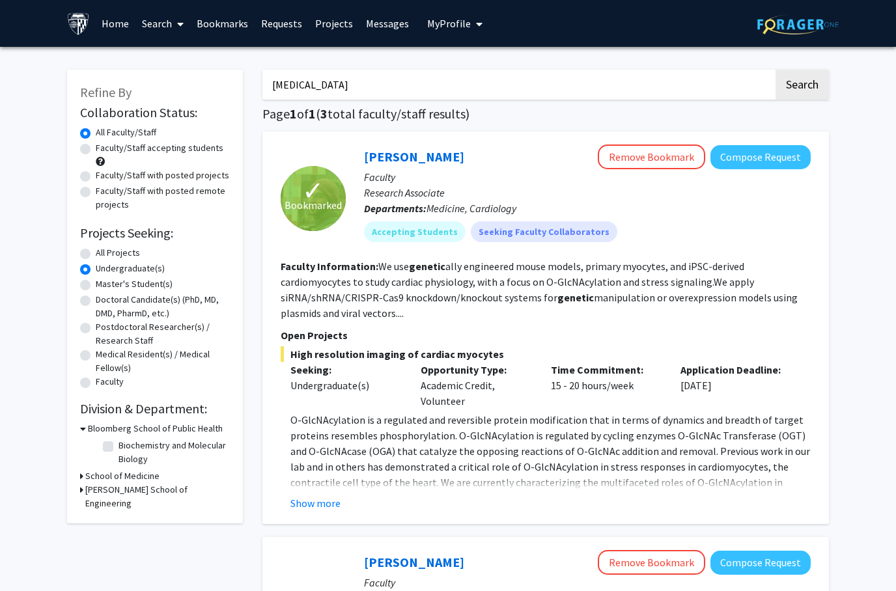
click at [96, 255] on input "All Projects" at bounding box center [100, 250] width 8 height 8
radio input "true"
click at [92, 249] on div "All Projects" at bounding box center [155, 254] width 150 height 16
click at [755, 74] on input "cancer" at bounding box center [518, 85] width 511 height 30
click at [802, 83] on button "Search" at bounding box center [802, 85] width 53 height 30
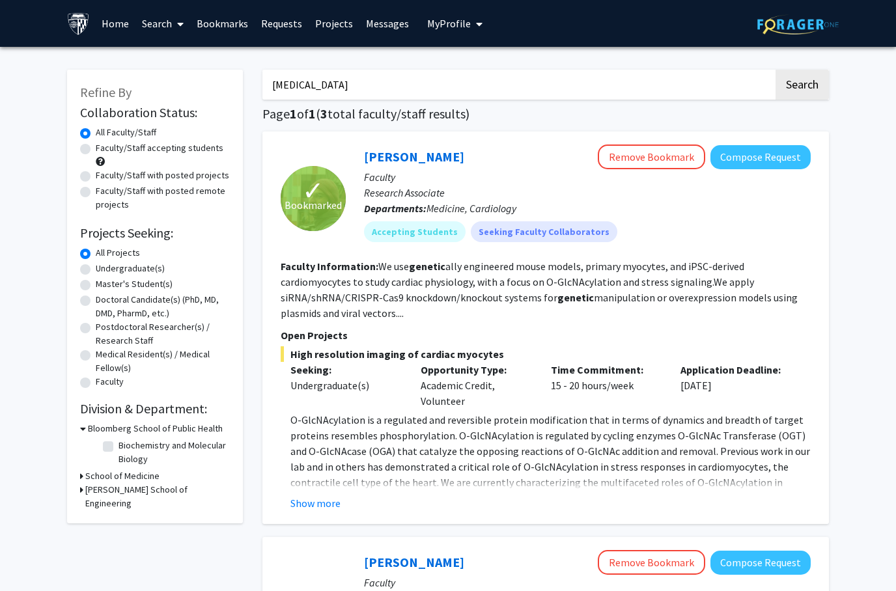
click at [802, 83] on button "Search" at bounding box center [802, 85] width 53 height 30
drag, startPoint x: 755, startPoint y: 74, endPoint x: 314, endPoint y: 79, distance: 441.0
click at [0, 0] on html "Skip navigation Home Search Bookmarks Requests Projects Messages My Profile Hel…" at bounding box center [448, 295] width 896 height 591
click at [314, 79] on input "cancer" at bounding box center [518, 85] width 511 height 30
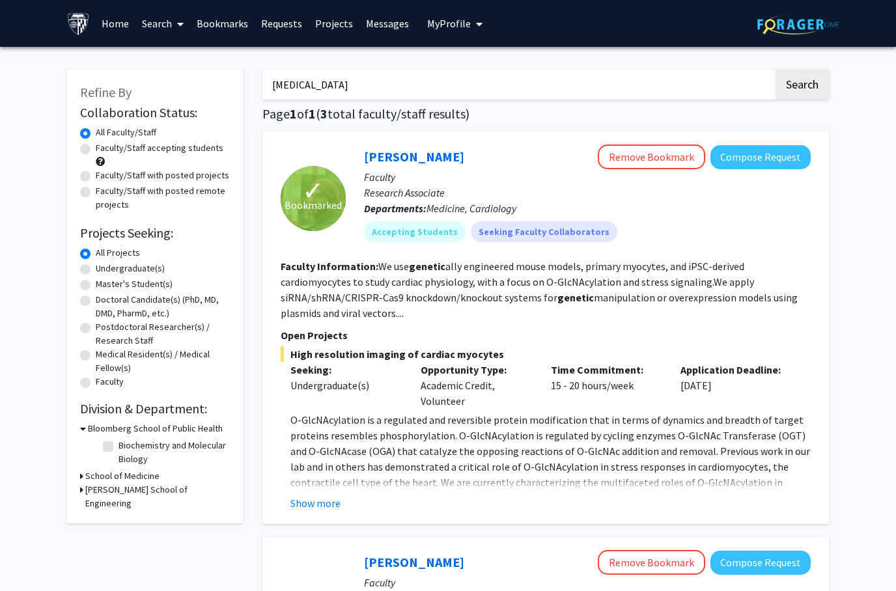
click at [314, 79] on input "cancer" at bounding box center [518, 85] width 511 height 30
click at [802, 83] on button "Search" at bounding box center [802, 85] width 53 height 30
drag, startPoint x: 314, startPoint y: 79, endPoint x: 347, endPoint y: 66, distance: 35.9
click at [0, 0] on html "Skip navigation Home Search Bookmarks Requests Projects Messages My Profile Hel…" at bounding box center [448, 295] width 896 height 591
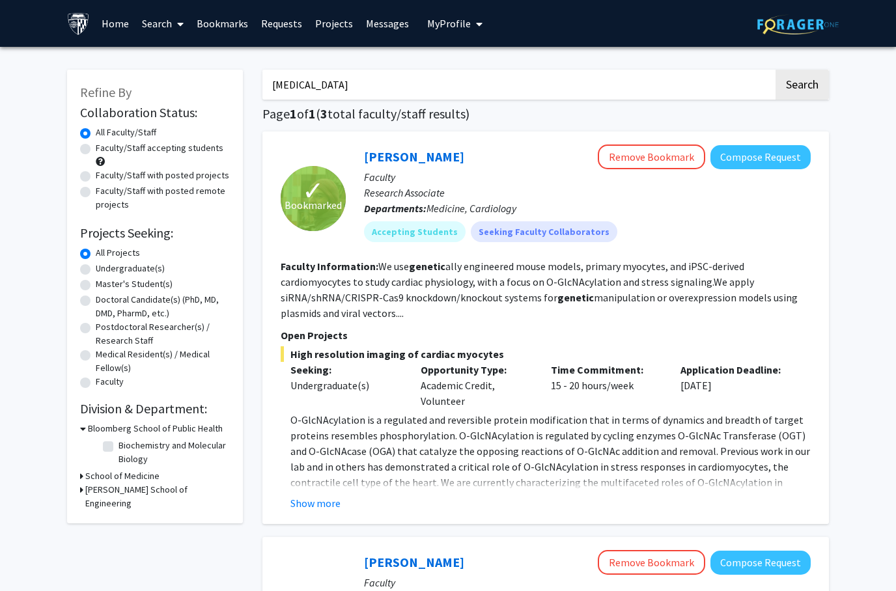
drag, startPoint x: 347, startPoint y: 66, endPoint x: -1, endPoint y: -1, distance: 354.1
click at [373, 80] on input "cancer" at bounding box center [518, 85] width 511 height 30
click at [802, 83] on button "Search" at bounding box center [802, 85] width 53 height 30
type input "c"
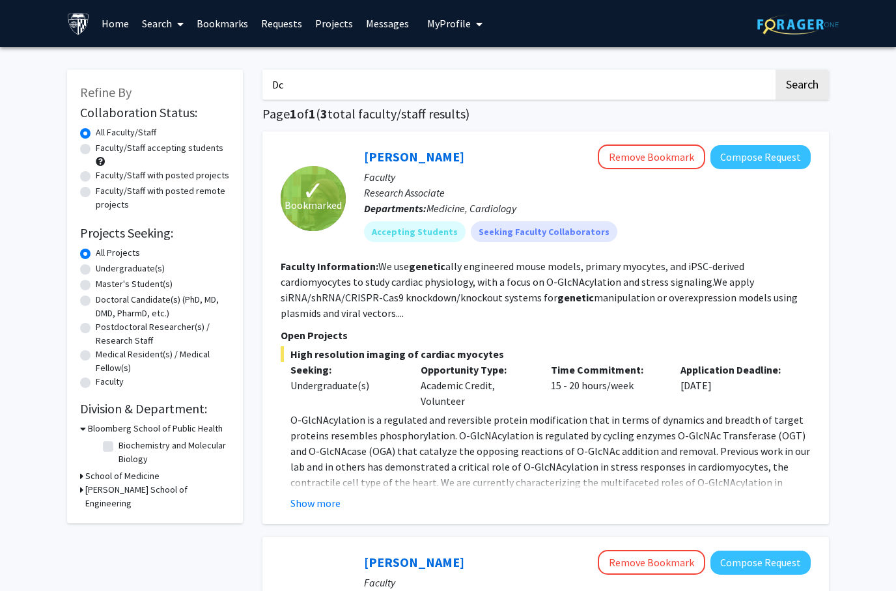
type input "D"
click at [802, 83] on button "Search" at bounding box center [802, 85] width 53 height 30
type input "C"
type input "Cardio"
click at [802, 83] on button "Search" at bounding box center [802, 85] width 53 height 30
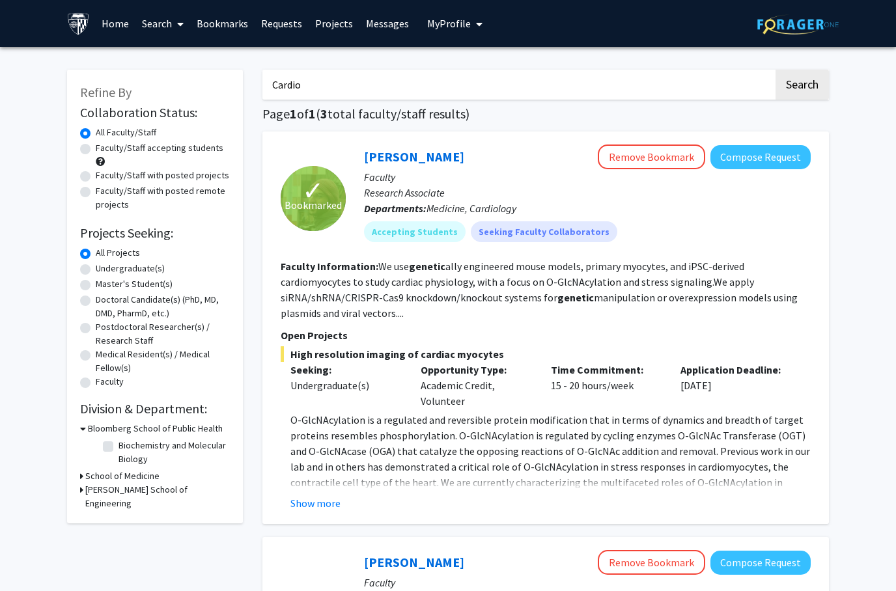
drag, startPoint x: 373, startPoint y: 80, endPoint x: 81, endPoint y: 132, distance: 297.0
click at [0, 0] on html "Skip navigation Home Search Bookmarks Requests Projects Messages My Profile Hel…" at bounding box center [448, 295] width 896 height 591
click at [96, 132] on label "All Faculty/Staff" at bounding box center [126, 133] width 61 height 14
click at [96, 132] on input "All Faculty/Staff" at bounding box center [100, 130] width 8 height 8
drag, startPoint x: 81, startPoint y: 132, endPoint x: 83, endPoint y: 143, distance: 11.2
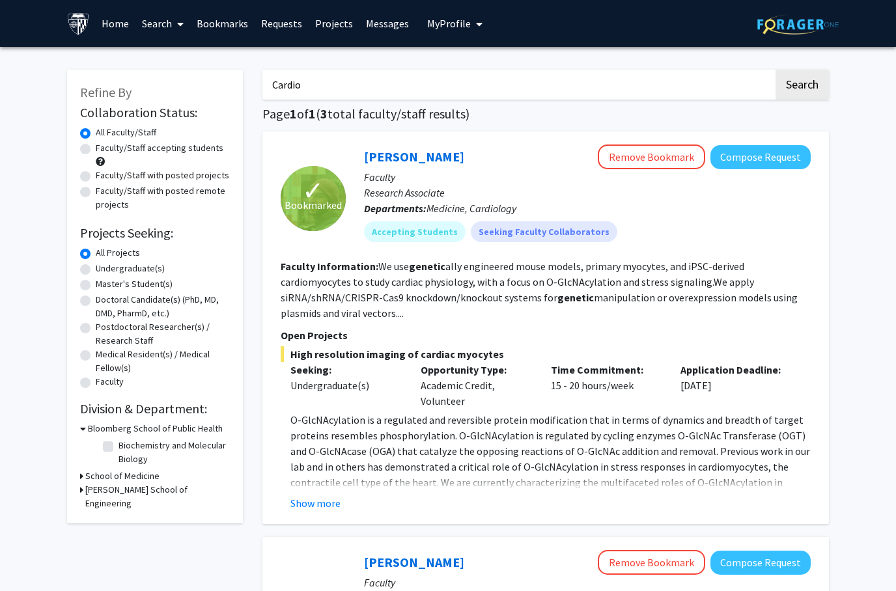
click at [0, 0] on html "Skip navigation Home Search Bookmarks Requests Projects Messages My Profile Hel…" at bounding box center [448, 295] width 896 height 591
click at [96, 143] on label "Faculty/Staff accepting students" at bounding box center [160, 148] width 128 height 14
click at [96, 143] on input "Faculty/Staff accepting students" at bounding box center [100, 145] width 8 height 8
radio input "true"
drag, startPoint x: 83, startPoint y: 143, endPoint x: 309, endPoint y: 87, distance: 232.9
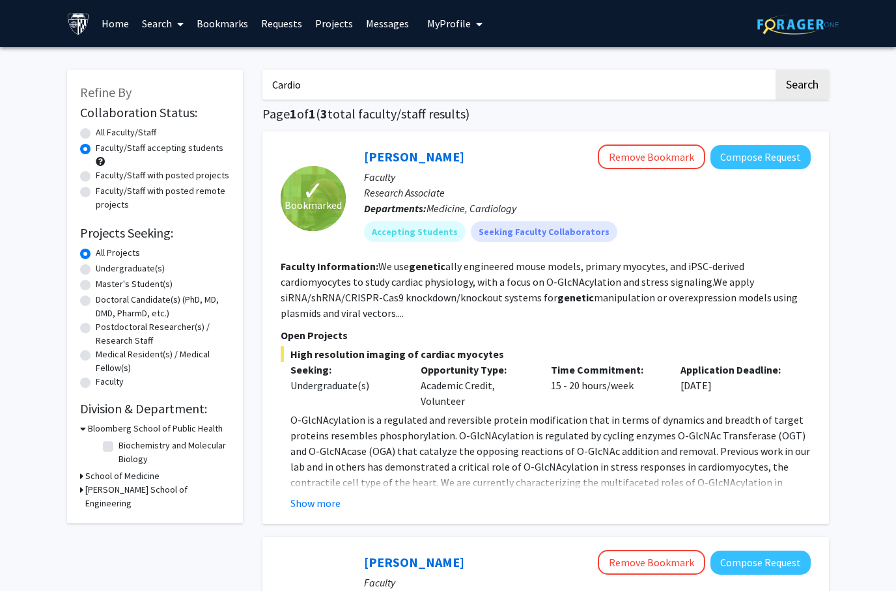
click at [0, 0] on html "Skip navigation Home Search Bookmarks Requests Projects Messages My Profile Hel…" at bounding box center [448, 295] width 896 height 591
click at [309, 87] on input "Cardio" at bounding box center [518, 85] width 511 height 30
click at [802, 83] on button "Search" at bounding box center [802, 85] width 53 height 30
radio input "true"
click at [309, 87] on input "Cardio" at bounding box center [518, 85] width 511 height 30
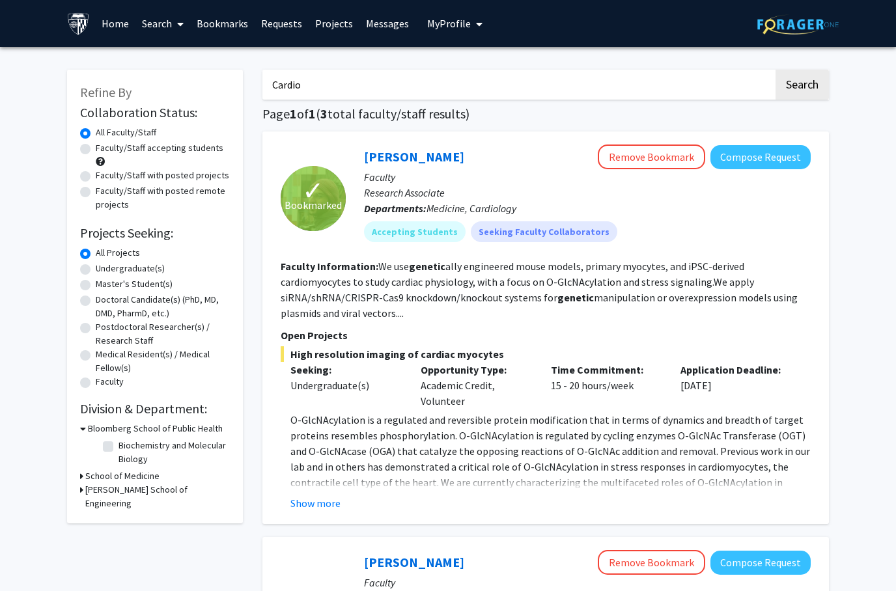
drag, startPoint x: 309, startPoint y: 87, endPoint x: 246, endPoint y: 32, distance: 83.1
click at [0, 0] on html "Skip navigation Home Search Bookmarks Requests Projects Messages My Profile Hel…" at bounding box center [448, 295] width 896 height 591
click at [246, 32] on link "Bookmarks" at bounding box center [222, 24] width 64 height 46
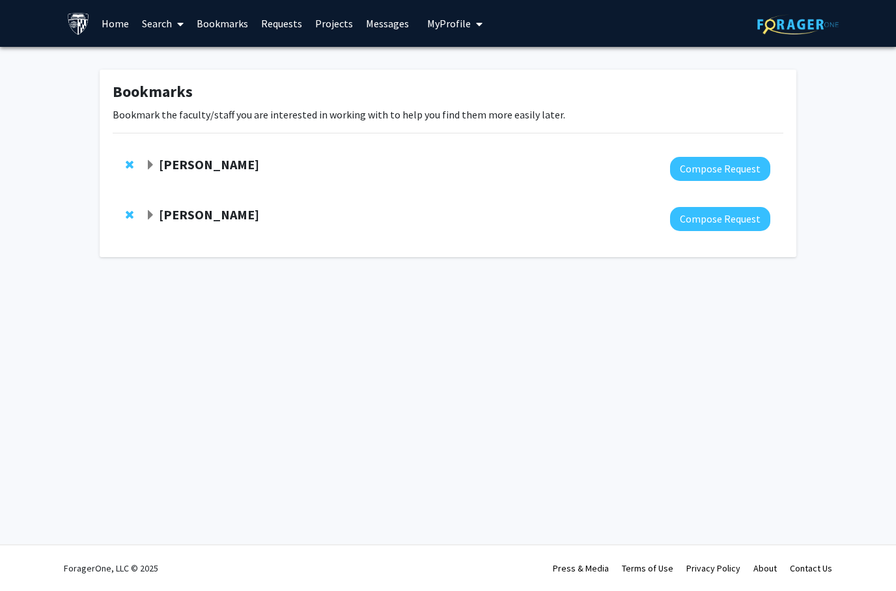
drag, startPoint x: 246, startPoint y: 32, endPoint x: 294, endPoint y: 26, distance: 48.6
click at [0, 0] on html "Skip navigation Home Search Bookmarks Requests Projects Messages My Profile Hel…" at bounding box center [448, 295] width 896 height 591
click at [294, 26] on link "Requests" at bounding box center [282, 24] width 54 height 46
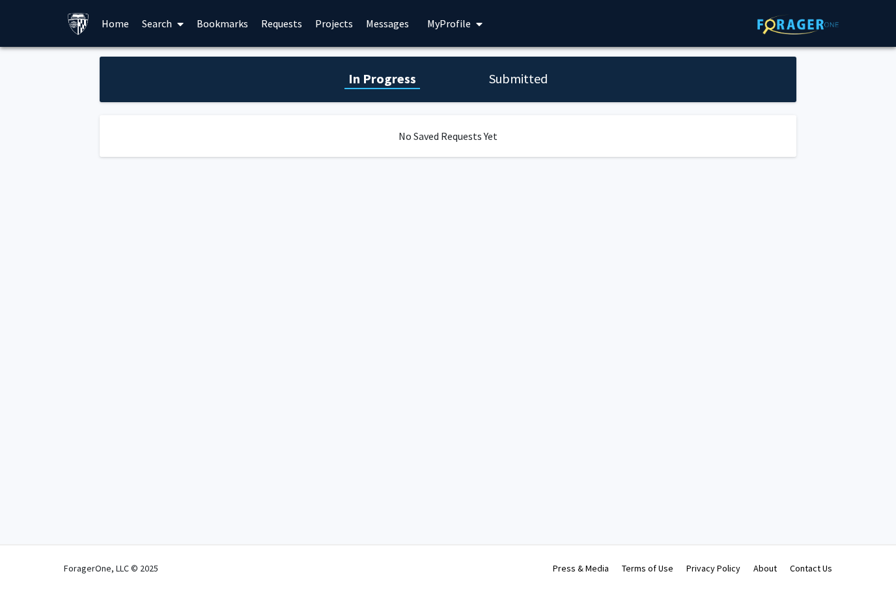
drag, startPoint x: 294, startPoint y: 26, endPoint x: 352, endPoint y: 23, distance: 57.4
click at [0, 0] on html "Skip navigation Home Search Bookmarks Requests Projects Messages My Profile Hel…" at bounding box center [448, 295] width 896 height 591
click at [352, 23] on link "Projects" at bounding box center [334, 24] width 51 height 46
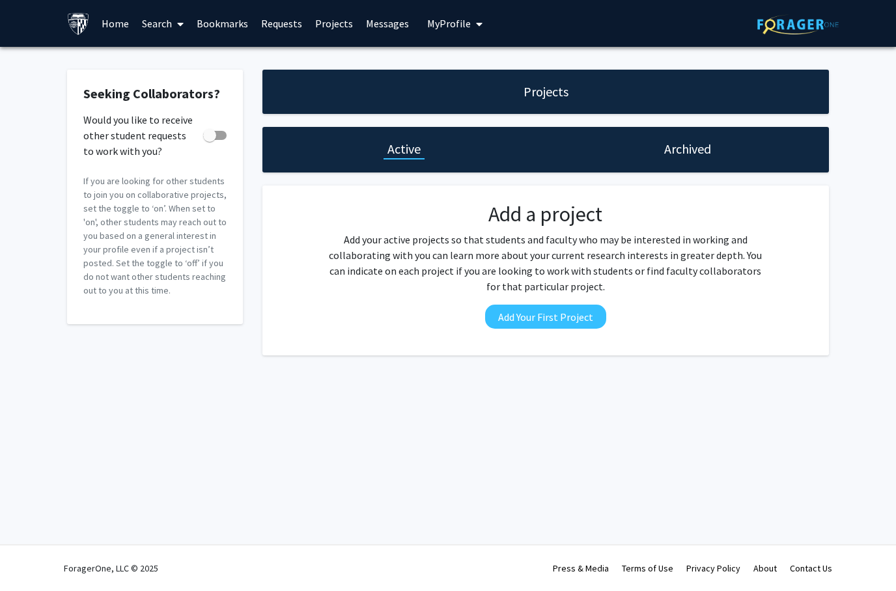
drag, startPoint x: 352, startPoint y: 23, endPoint x: 387, endPoint y: 24, distance: 35.2
click at [0, 0] on html "Skip navigation Home Search Bookmarks Requests Projects Messages My Profile Hel…" at bounding box center [448, 295] width 896 height 591
click at [387, 24] on link "Messages" at bounding box center [388, 24] width 56 height 46
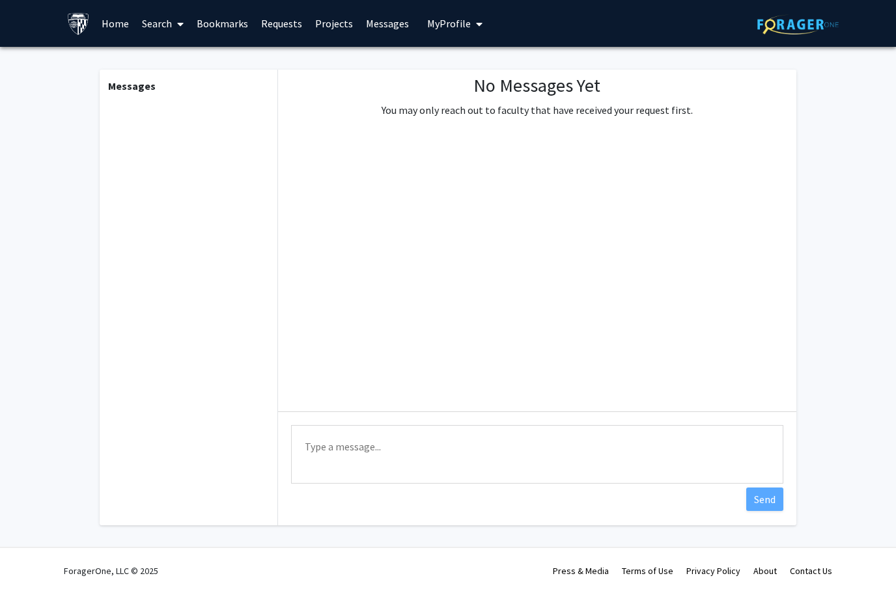
drag, startPoint x: 387, startPoint y: 24, endPoint x: 228, endPoint y: 26, distance: 158.9
click at [0, 0] on html "Skip navigation Home Search Bookmarks Requests Projects Messages My Profile [PE…" at bounding box center [448, 295] width 896 height 591
click at [228, 26] on link "Bookmarks" at bounding box center [222, 24] width 64 height 46
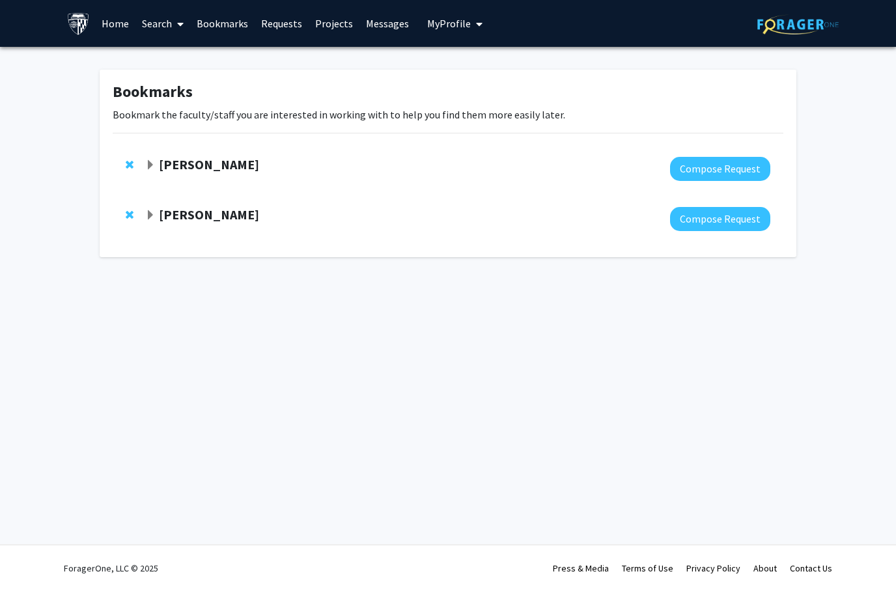
drag, startPoint x: 228, startPoint y: 26, endPoint x: 156, endPoint y: 25, distance: 71.7
click at [0, 0] on html "Skip navigation Home Search Bookmarks Requests Projects Messages My Profile Hel…" at bounding box center [448, 295] width 896 height 591
click at [156, 25] on link "Search" at bounding box center [162, 24] width 55 height 46
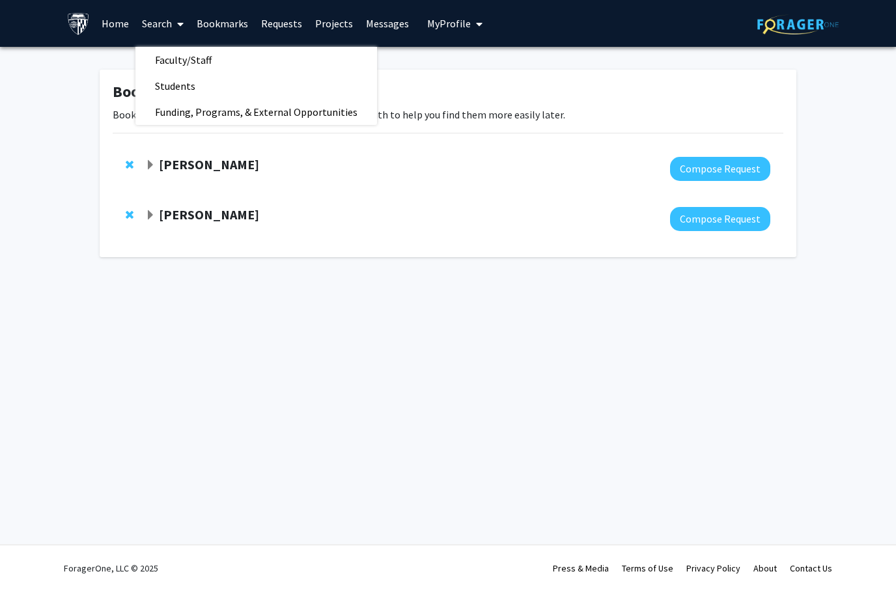
drag, startPoint x: 156, startPoint y: 25, endPoint x: -1, endPoint y: -1, distance: 159.0
click at [0, 0] on html "Skip navigation Home Search Faculty/Staff Students Funding, Programs, & Externa…" at bounding box center [448, 295] width 896 height 591
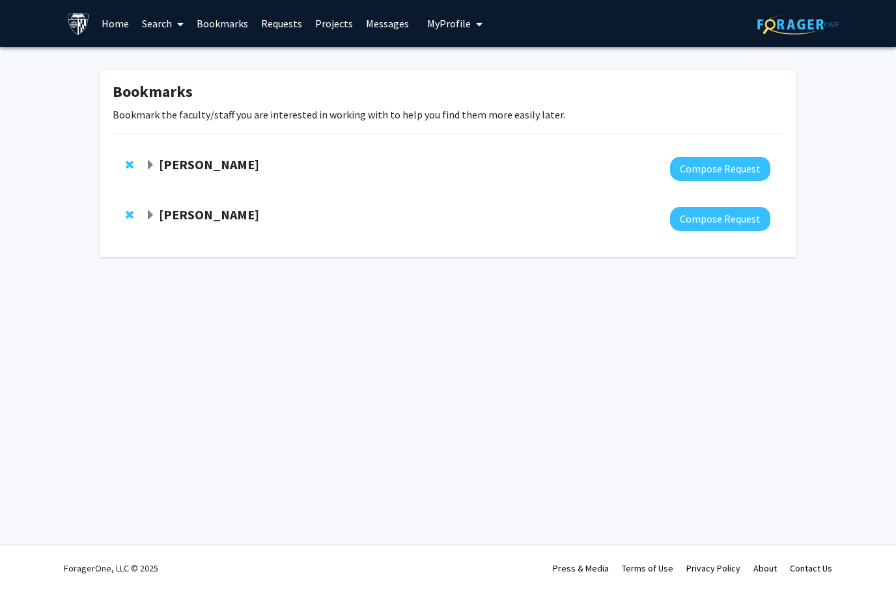
click at [172, 29] on span at bounding box center [178, 24] width 12 height 46
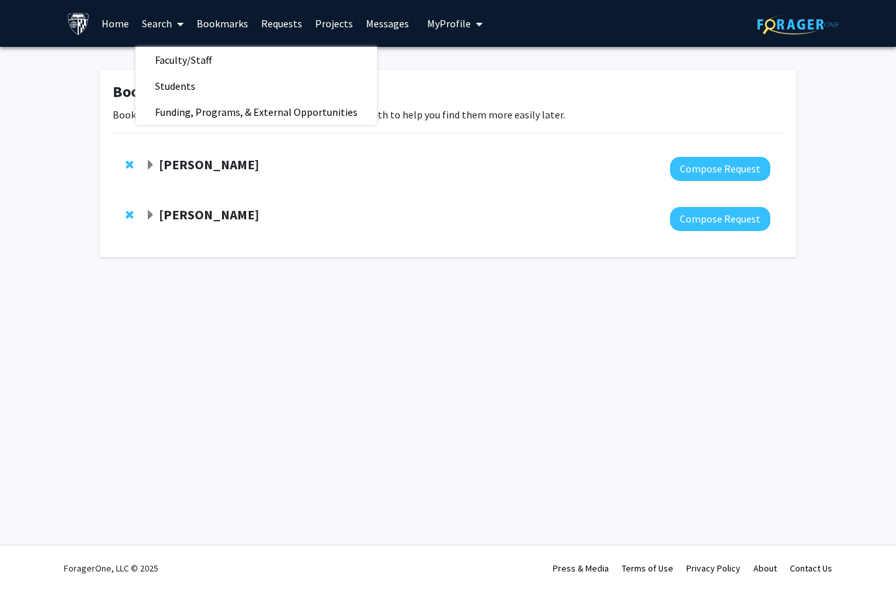
drag, startPoint x: 172, startPoint y: 29, endPoint x: -1, endPoint y: -1, distance: 175.2
click at [0, 0] on html "Skip navigation Home Search Faculty/Staff Students Funding, Programs, & Externa…" at bounding box center [448, 295] width 896 height 591
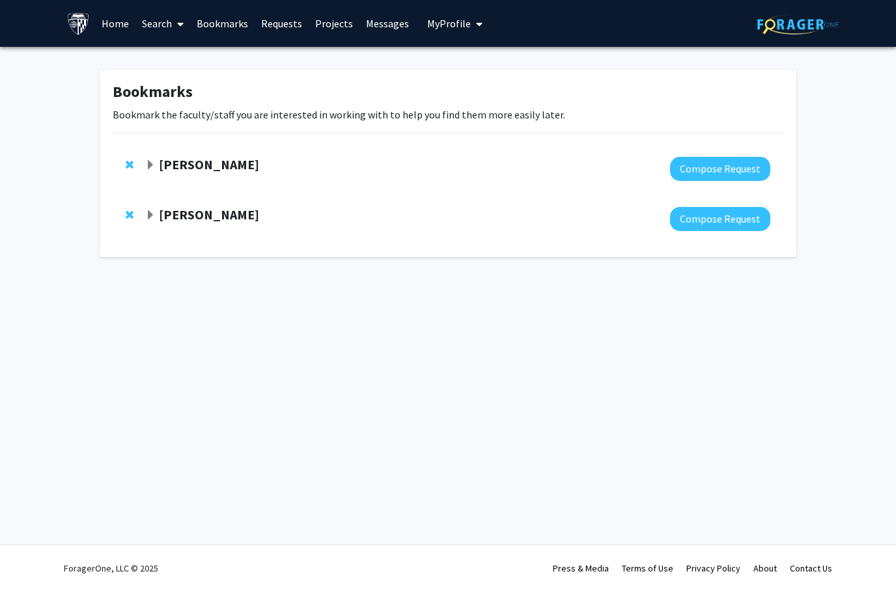
click at [0, 0] on html "Skip navigation Home Search Bookmarks Requests Projects Messages My Profile Hel…" at bounding box center [448, 295] width 896 height 591
click at [168, 33] on link "Search" at bounding box center [162, 24] width 55 height 46
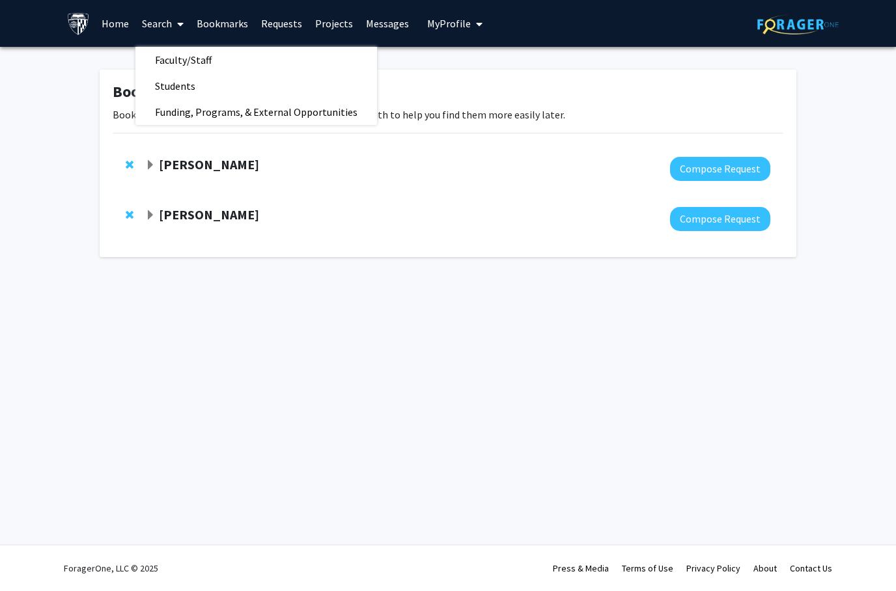
drag, startPoint x: 168, startPoint y: 33, endPoint x: -1, endPoint y: -1, distance: 172.1
click at [0, 0] on html "Skip navigation Home Search Faculty/Staff Students Funding, Programs, & Externa…" at bounding box center [448, 295] width 896 height 591
